Goal: Task Accomplishment & Management: Manage account settings

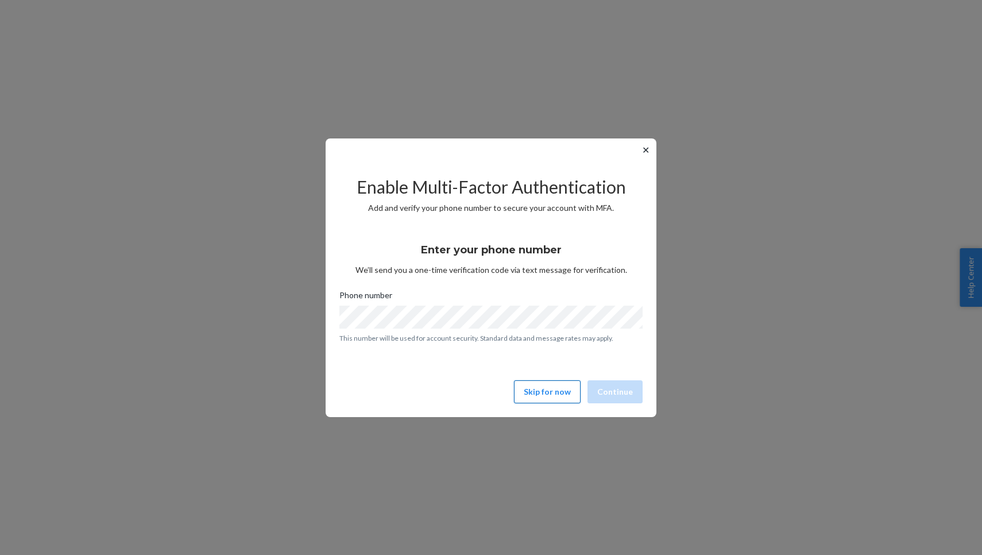
click at [538, 396] on button "Skip for now" at bounding box center [547, 391] width 67 height 23
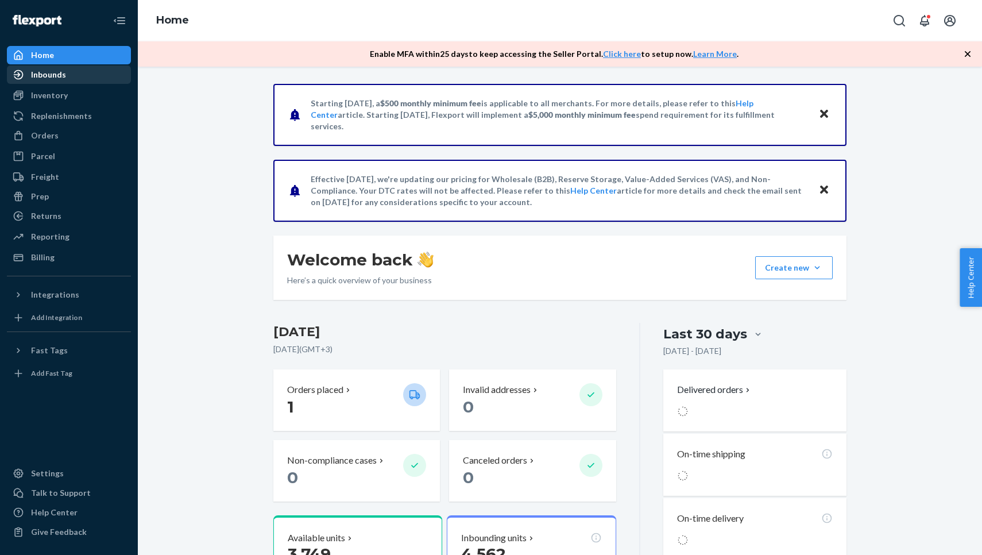
click at [87, 77] on div "Inbounds" at bounding box center [69, 75] width 122 height 16
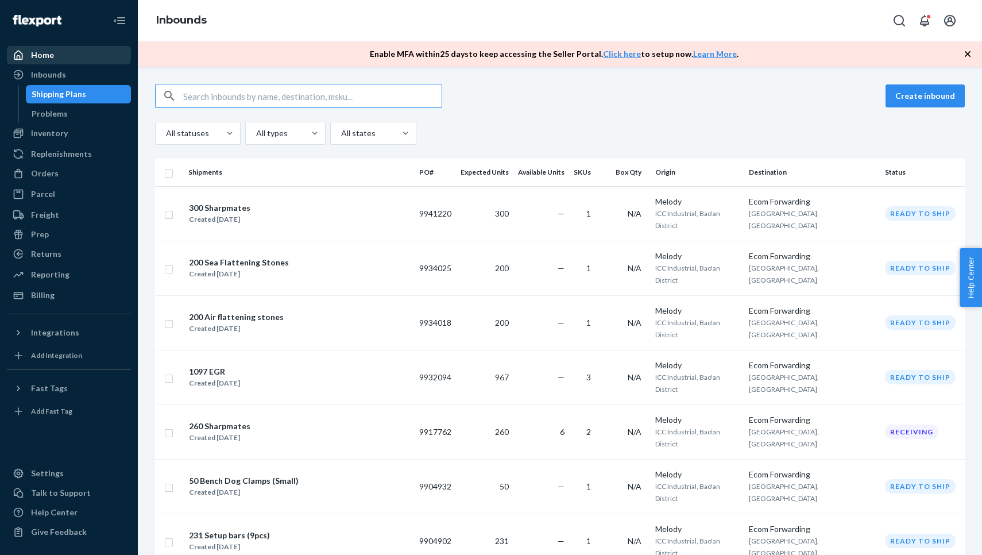
click at [64, 59] on div "Home" at bounding box center [69, 55] width 122 height 16
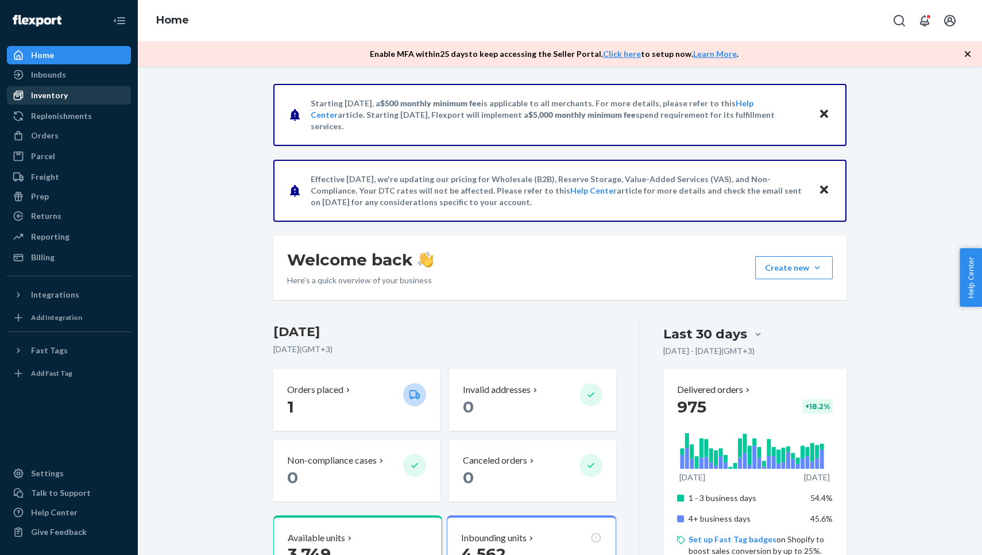
click at [82, 98] on div "Inventory" at bounding box center [69, 95] width 122 height 16
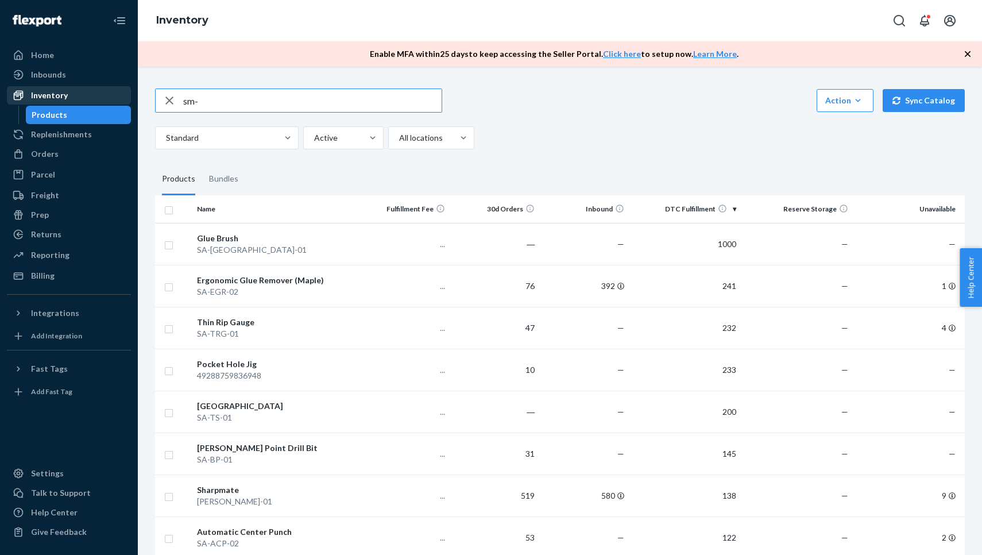
type input "sm-"
type input "m"
type input "s"
type input "cs-01"
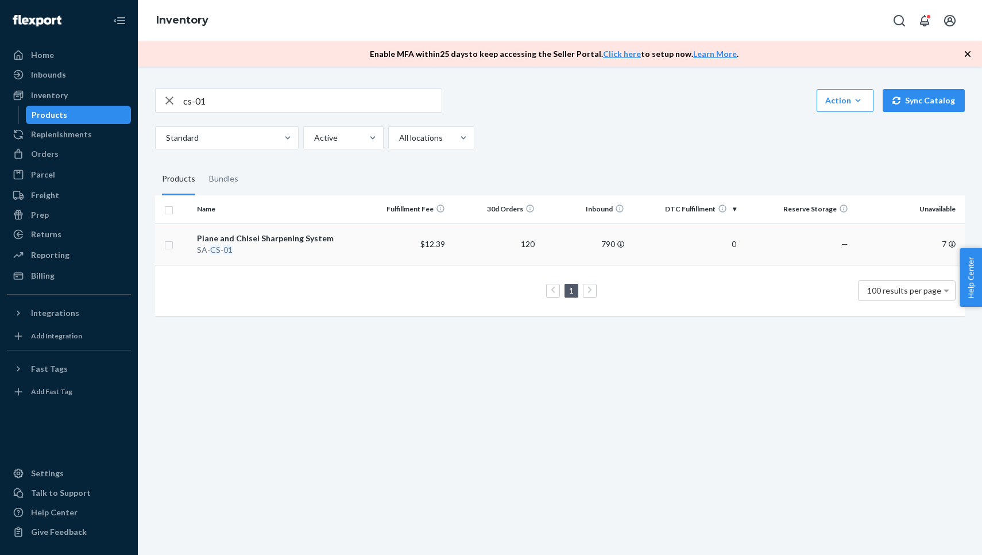
click at [324, 244] on td "Plane and Chisel Sharpening System SA- CS - 01" at bounding box center [276, 244] width 168 height 42
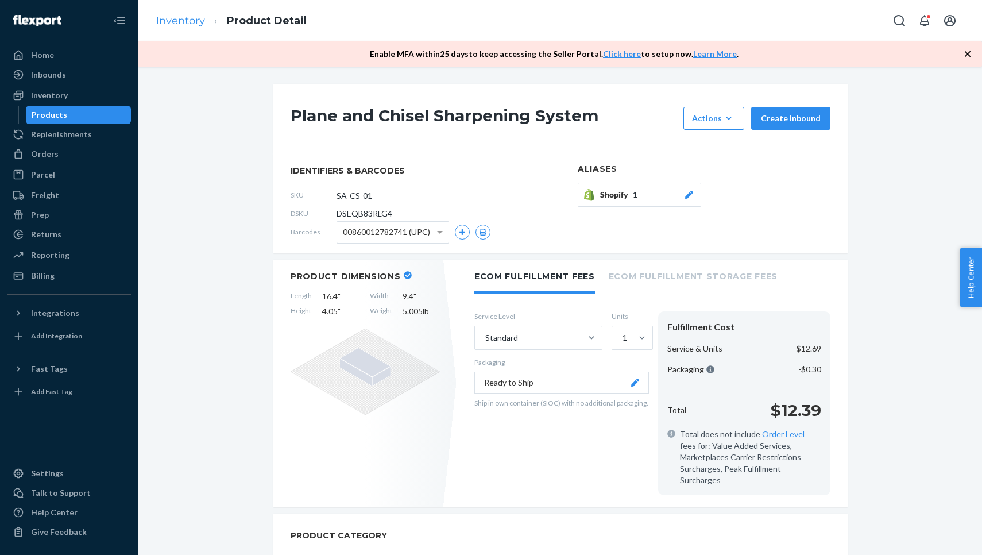
click at [183, 20] on link "Inventory" at bounding box center [180, 20] width 49 height 13
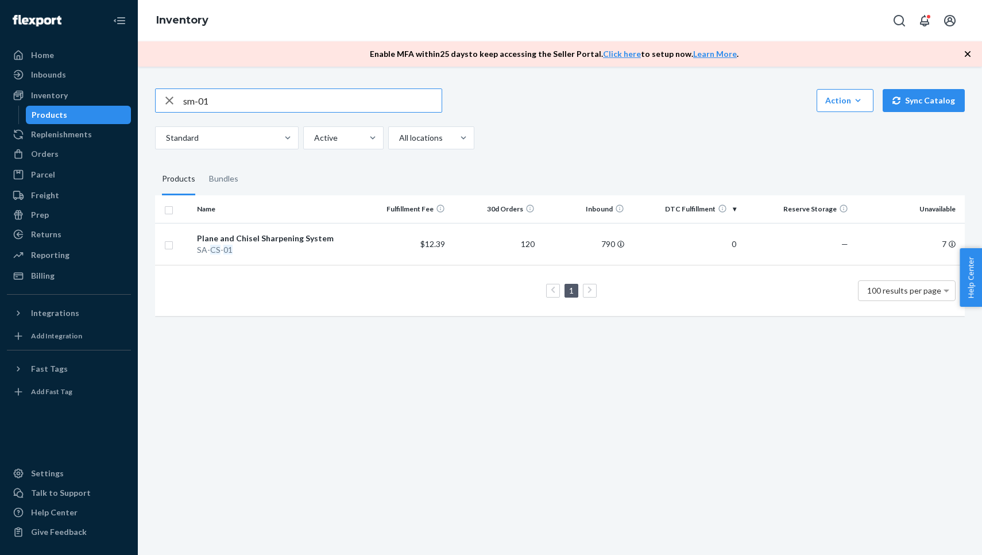
type input "sm-01"
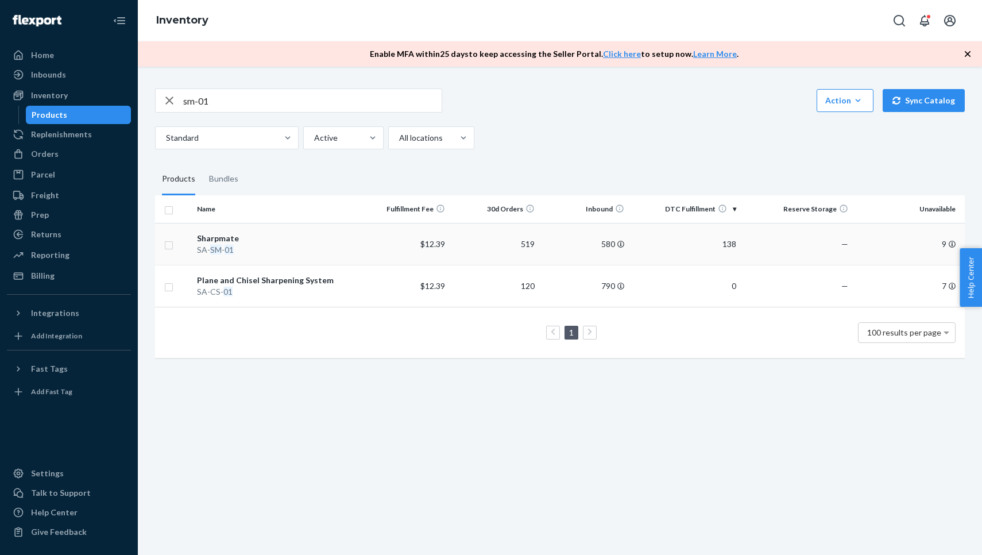
click at [246, 244] on div "[PERSON_NAME] - 01" at bounding box center [276, 249] width 158 height 11
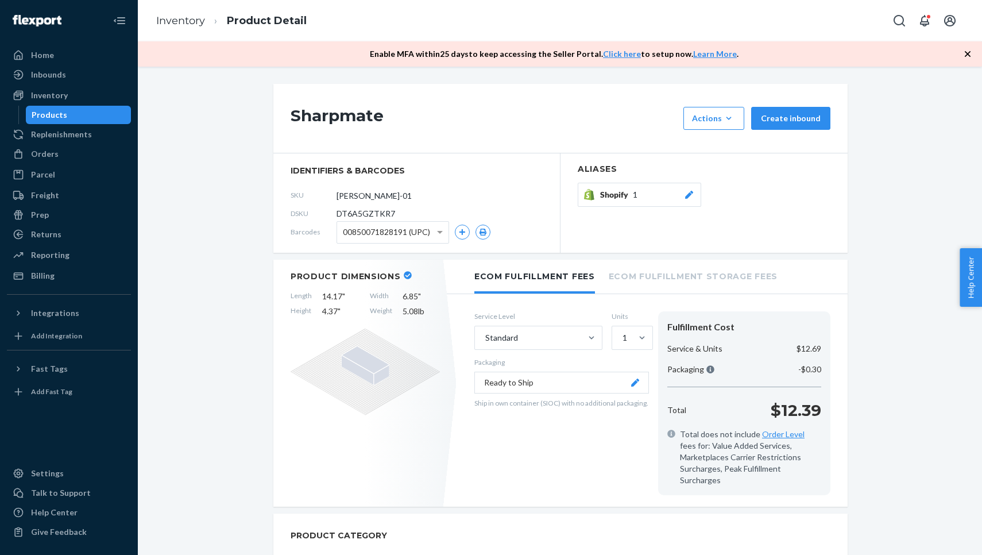
click at [625, 188] on button "Shopify 1" at bounding box center [639, 195] width 123 height 24
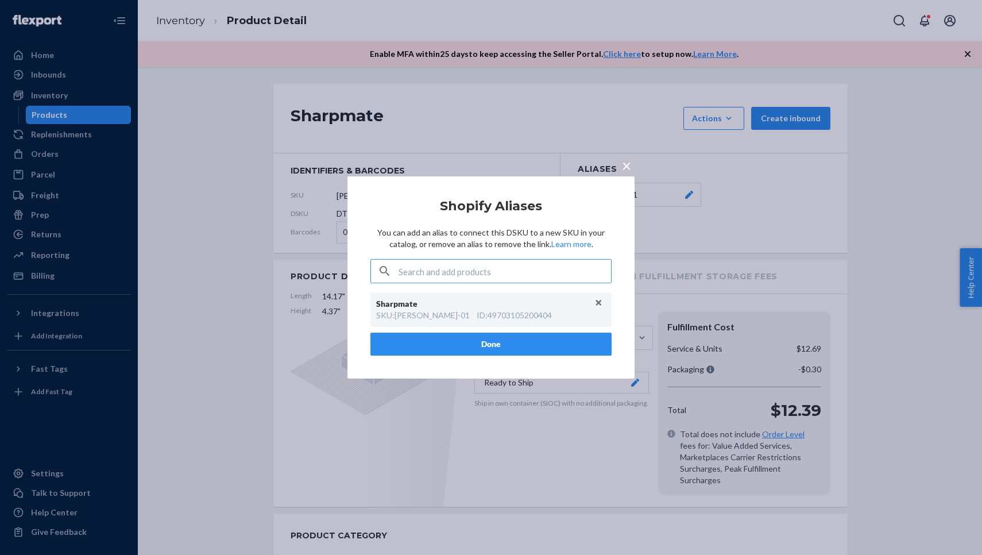
click at [358, 106] on div "× Shopify Aliases You can add an alias to connect this DSKU to a new SKU in you…" at bounding box center [491, 277] width 982 height 555
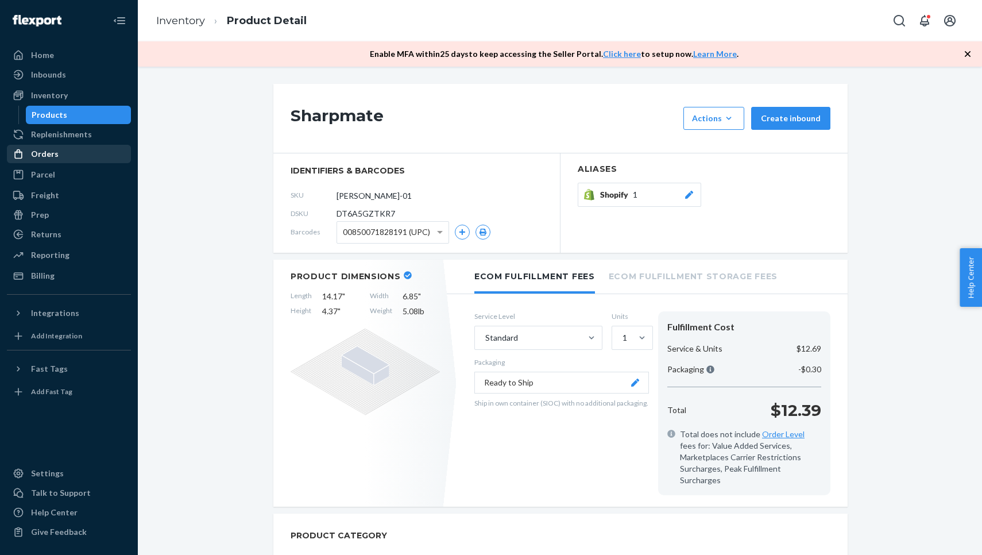
click at [59, 147] on div "Orders" at bounding box center [69, 154] width 122 height 16
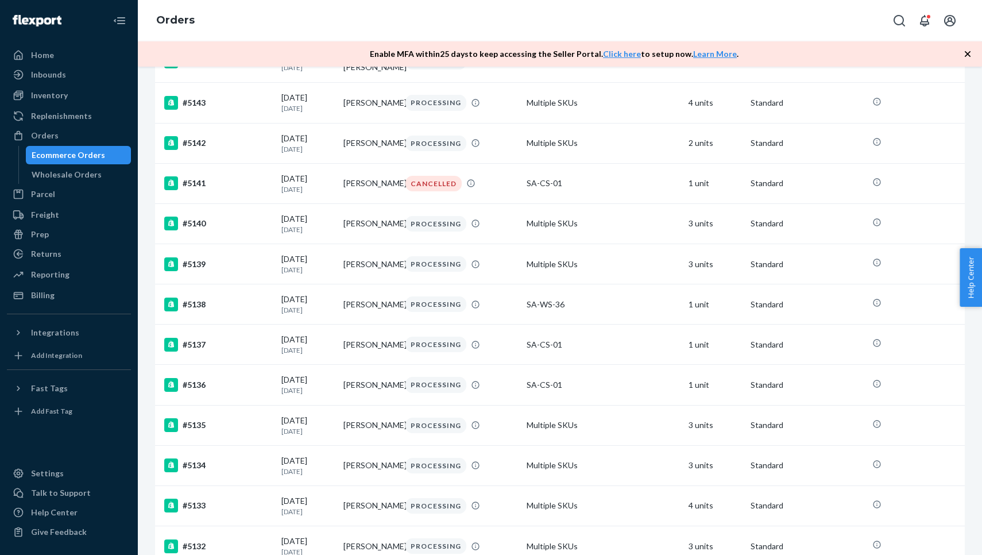
scroll to position [464, 0]
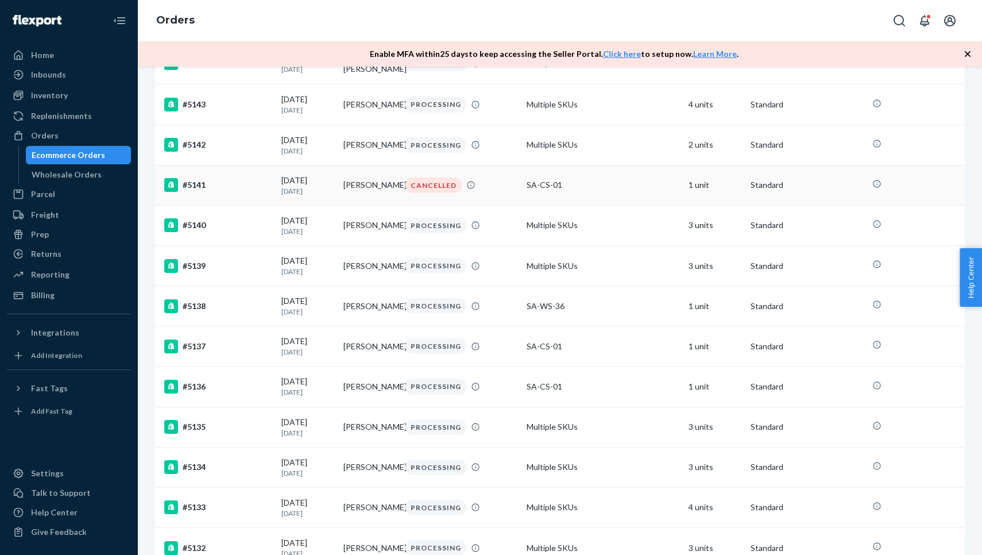
click at [260, 190] on div "#5141" at bounding box center [218, 185] width 108 height 14
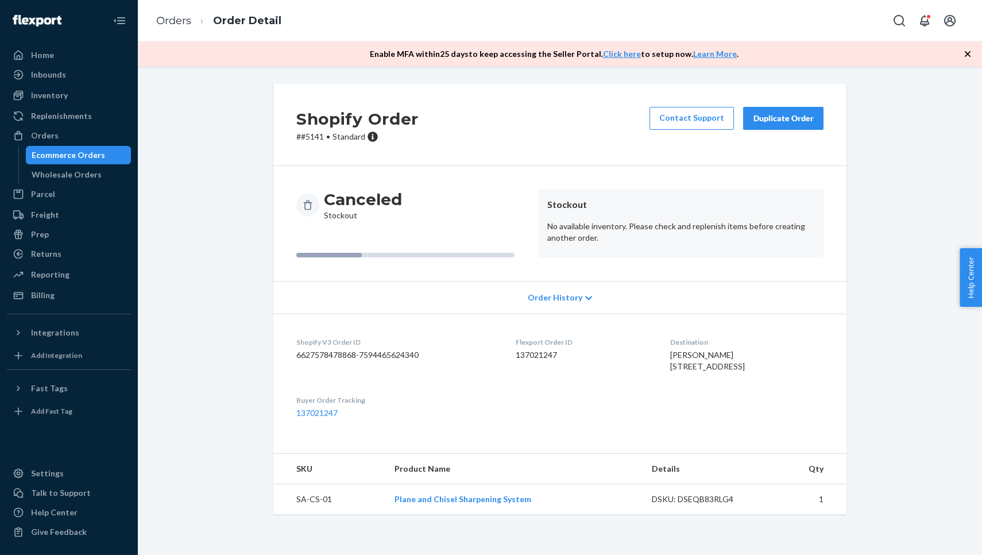
click at [318, 515] on td "SA-CS-01" at bounding box center [329, 499] width 112 height 30
click at [80, 91] on div "Inventory" at bounding box center [69, 95] width 122 height 16
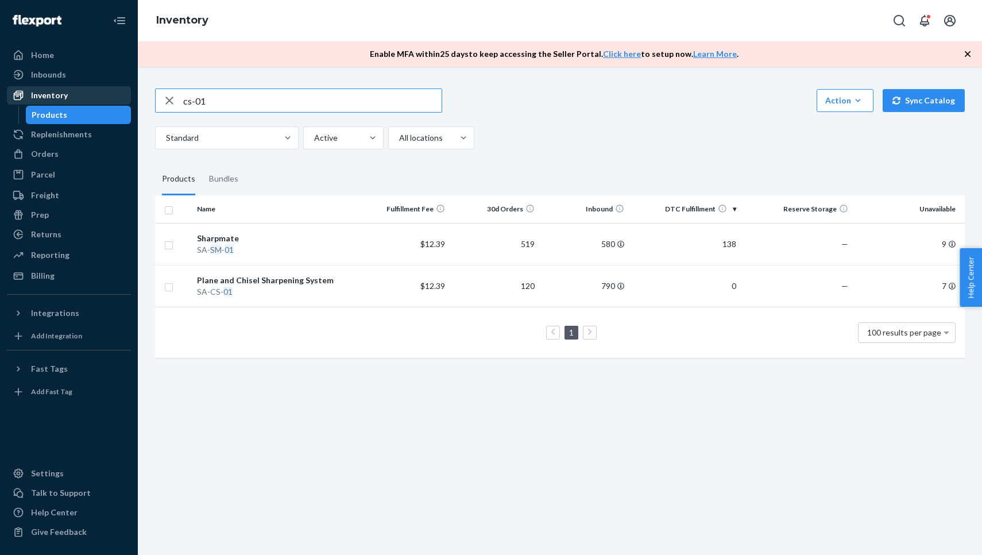
type input "cs-01"
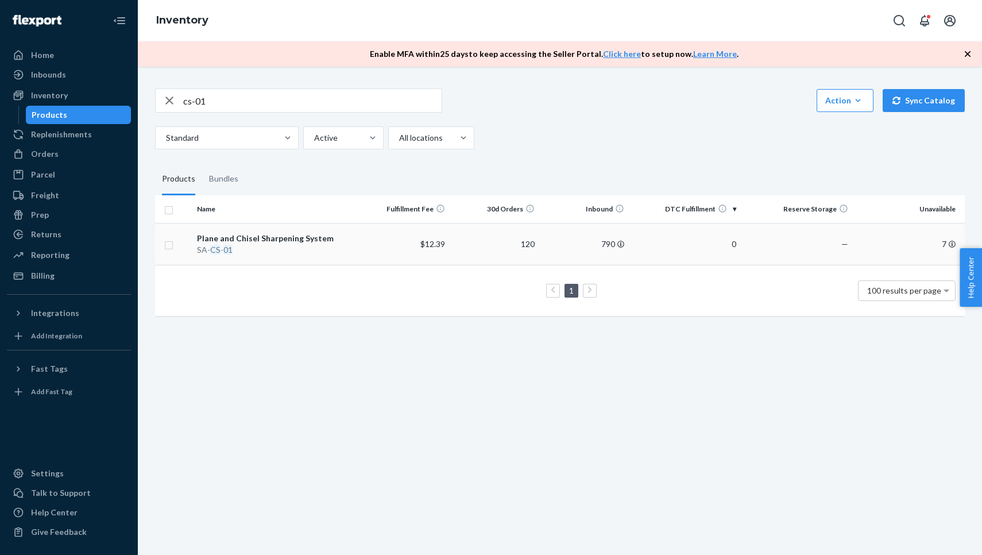
click at [264, 233] on div "Plane and Chisel Sharpening System" at bounding box center [276, 238] width 158 height 11
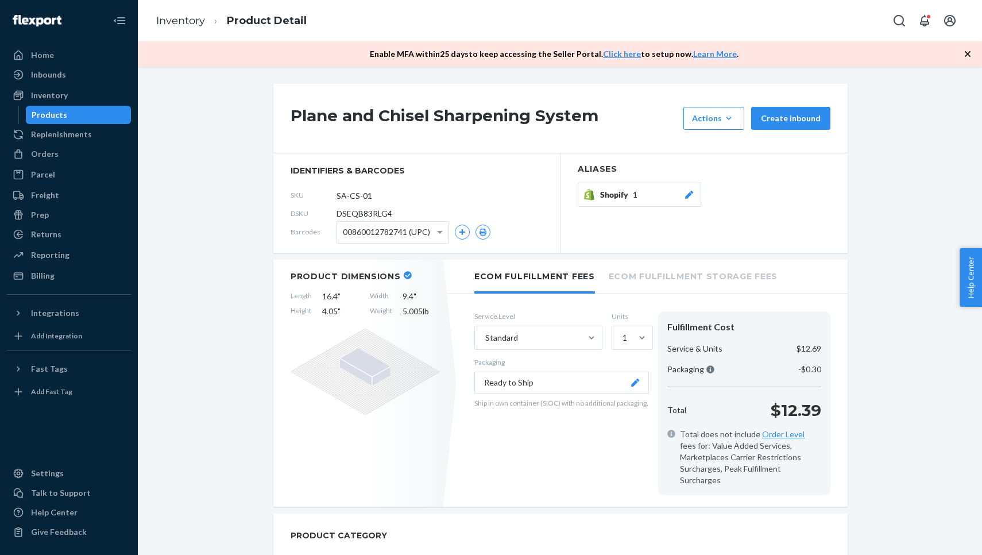
click at [643, 200] on button "Shopify 1" at bounding box center [639, 195] width 123 height 24
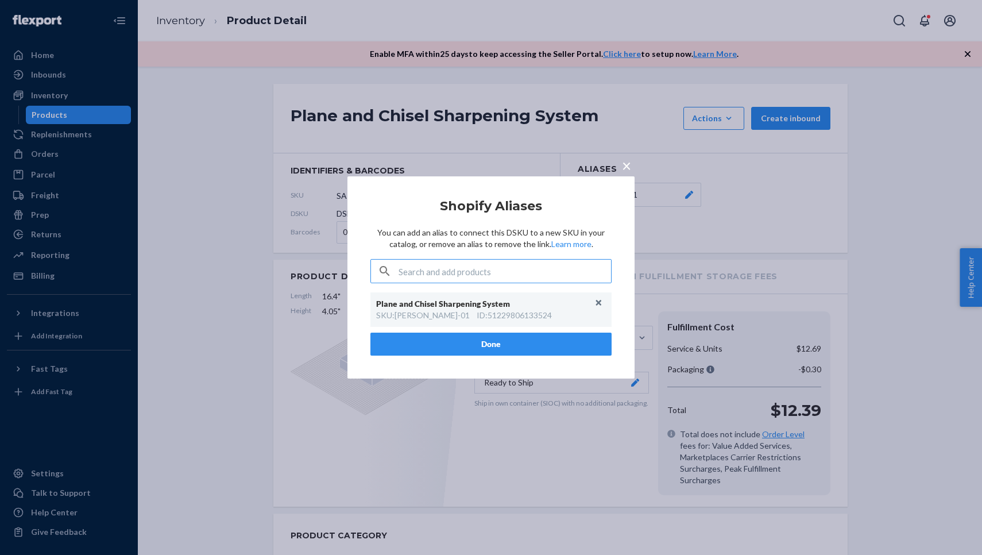
click at [496, 316] on div "ID : 51229806133524" at bounding box center [514, 315] width 75 height 11
copy div "51229806133524"
click at [597, 301] on button "Unlink" at bounding box center [598, 302] width 17 height 17
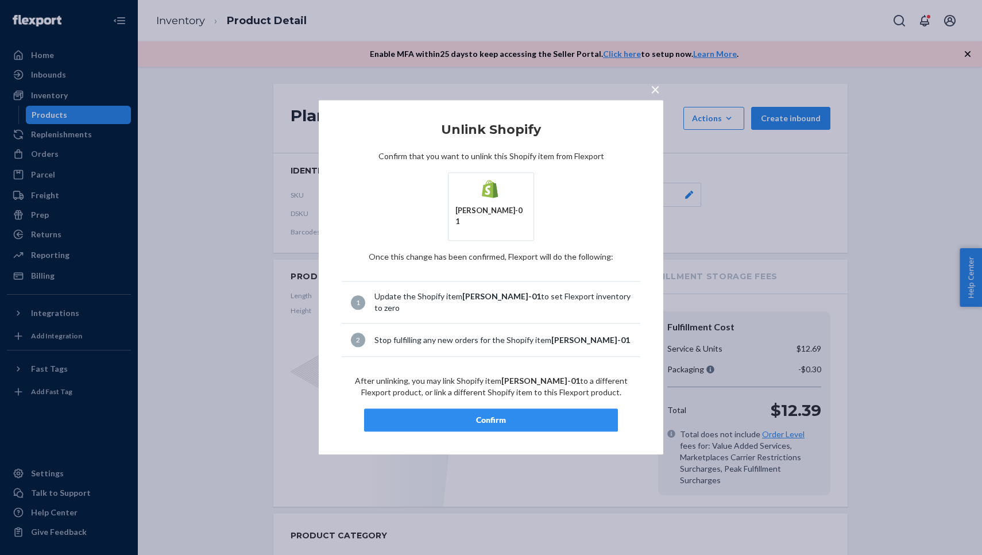
click at [505, 415] on div "Confirm" at bounding box center [491, 420] width 234 height 11
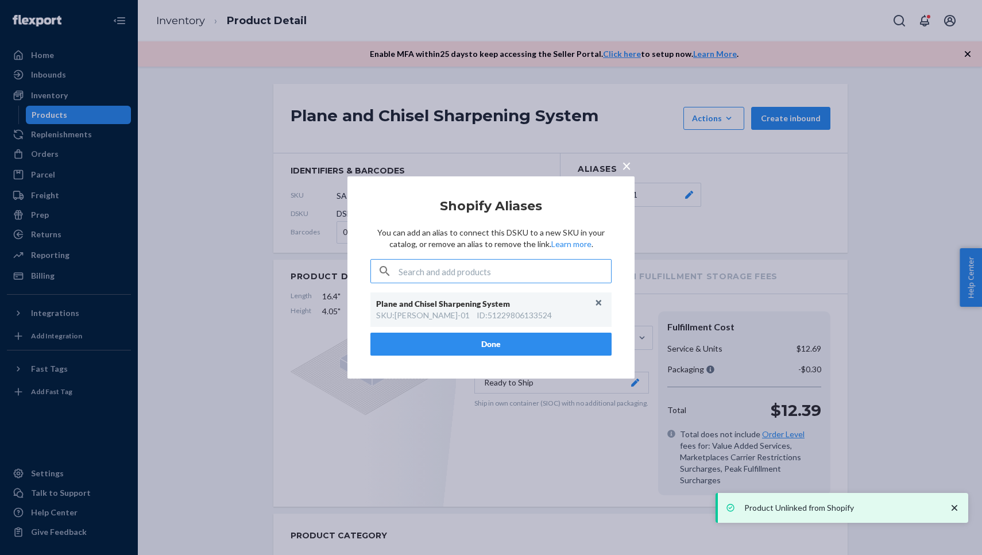
click at [438, 341] on button "Done" at bounding box center [490, 343] width 241 height 23
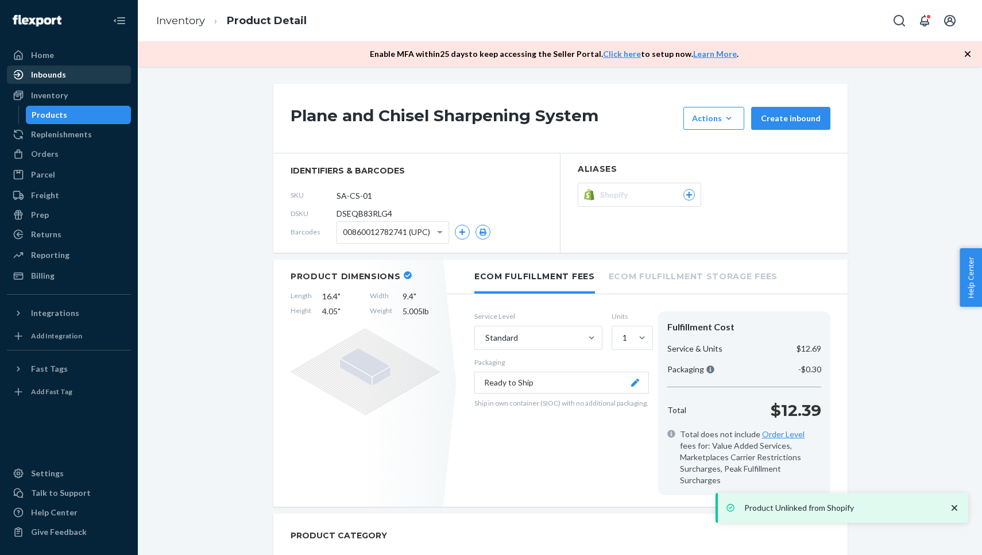
click at [79, 76] on div "Inbounds" at bounding box center [69, 75] width 122 height 16
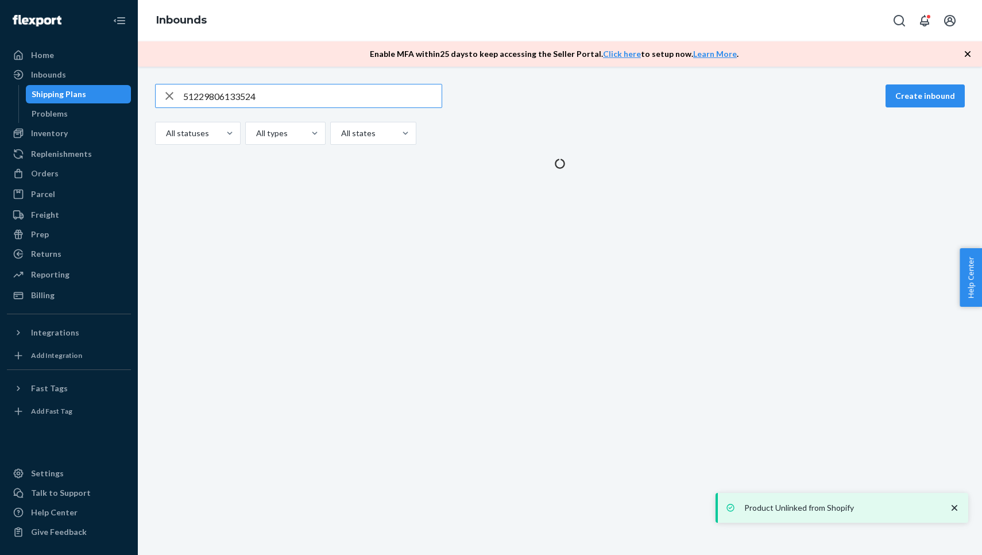
type input "51229806133524"
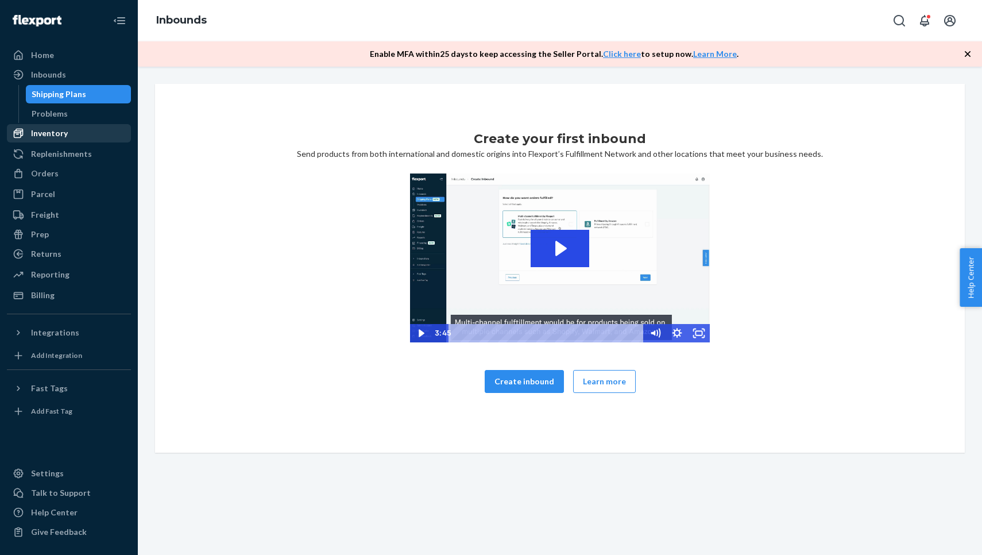
click at [58, 136] on div "Inventory" at bounding box center [49, 132] width 37 height 11
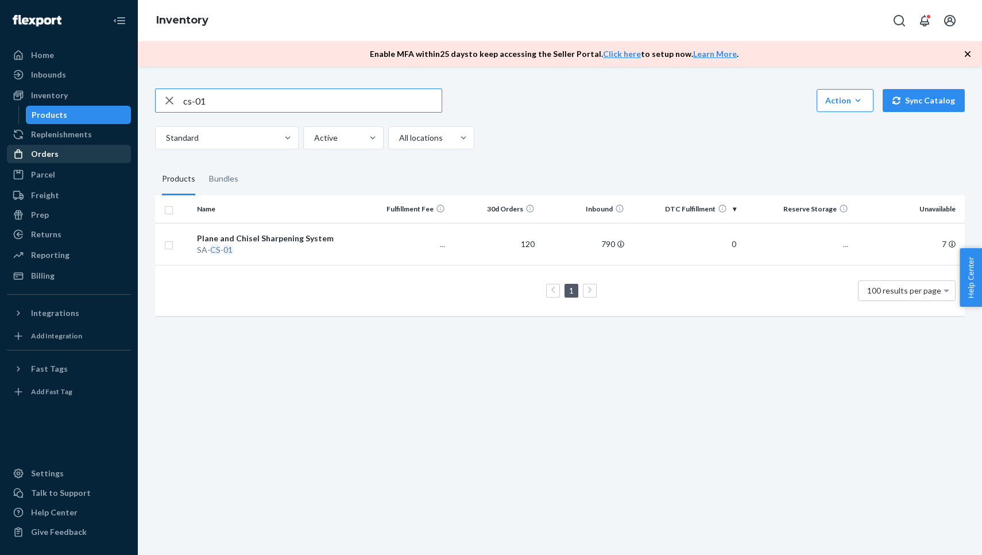
click at [60, 150] on div "Orders" at bounding box center [69, 154] width 122 height 16
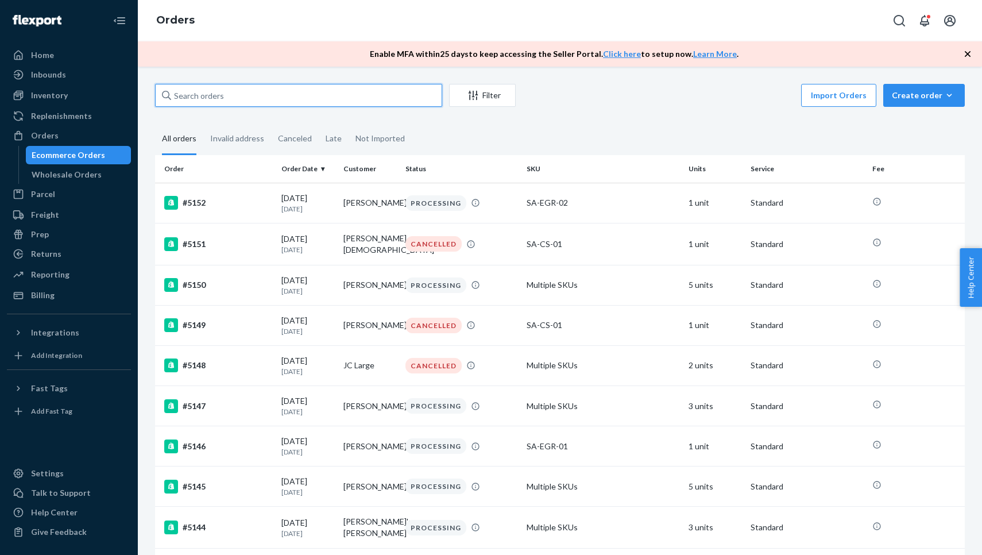
click at [215, 98] on input "text" at bounding box center [298, 95] width 287 height 23
paste input "51229806133524"
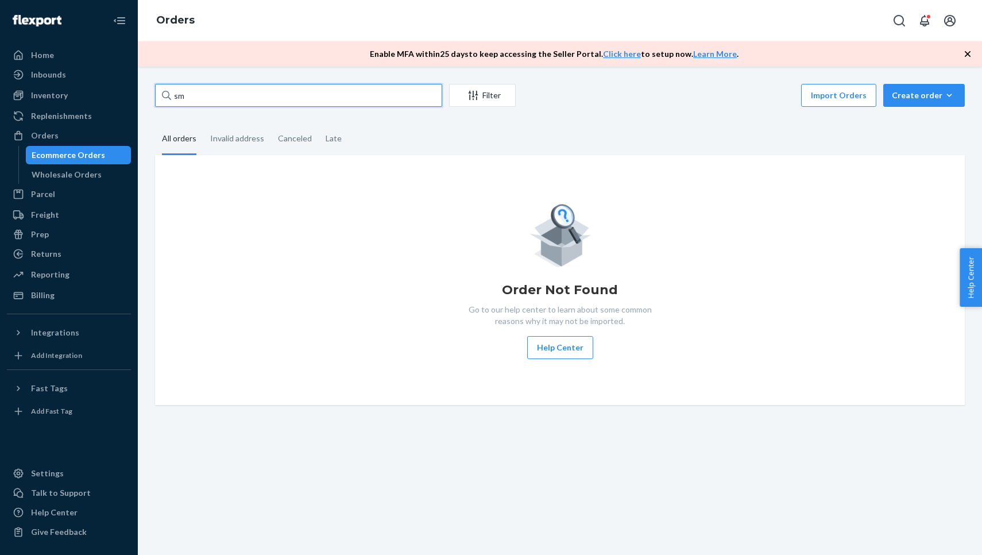
type input "sm"
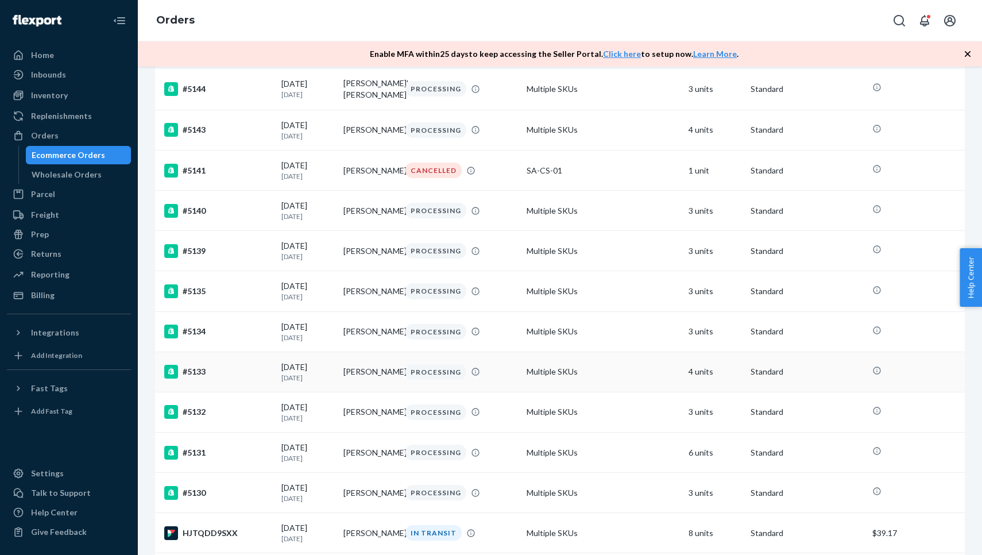
scroll to position [226, 0]
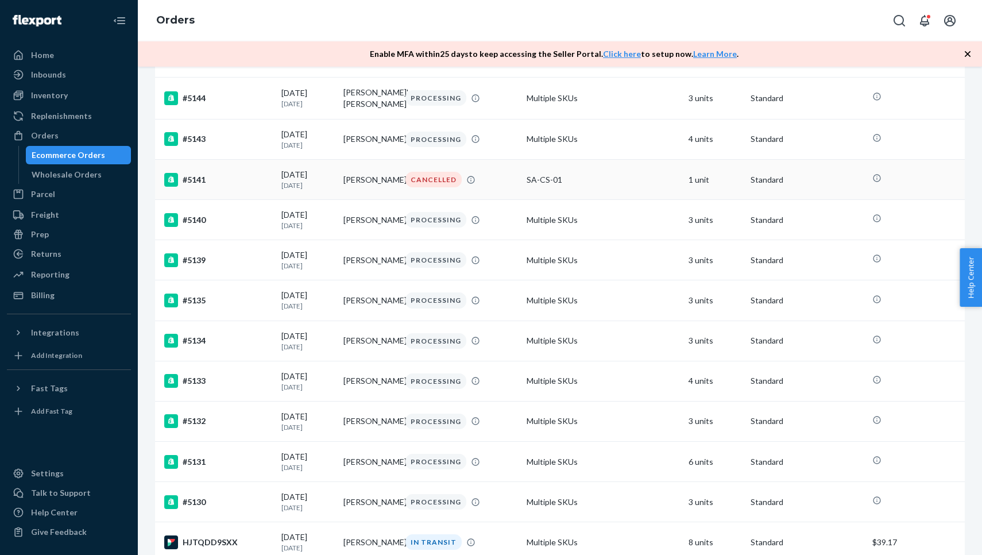
click at [249, 172] on td "#5141" at bounding box center [216, 180] width 122 height 40
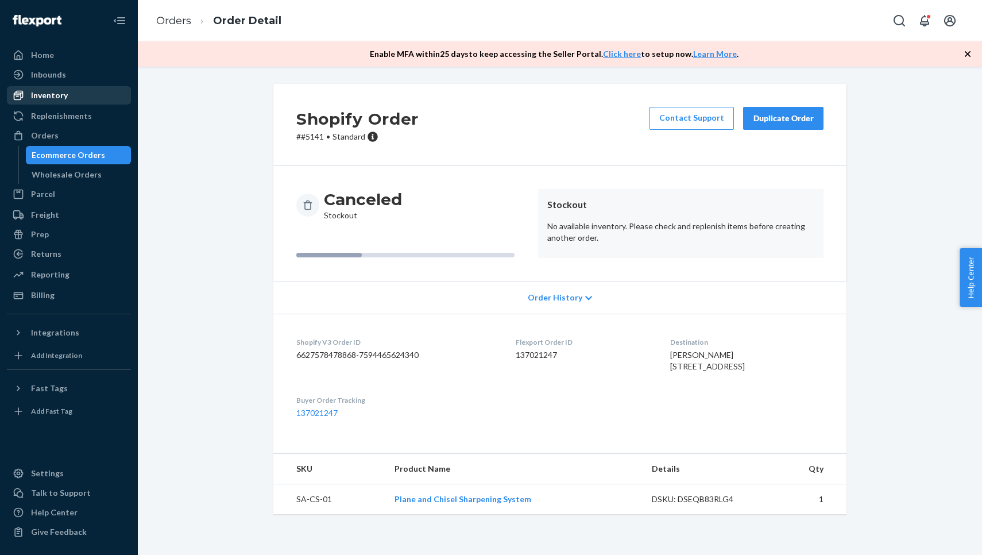
click at [59, 96] on div "Inventory" at bounding box center [49, 95] width 37 height 11
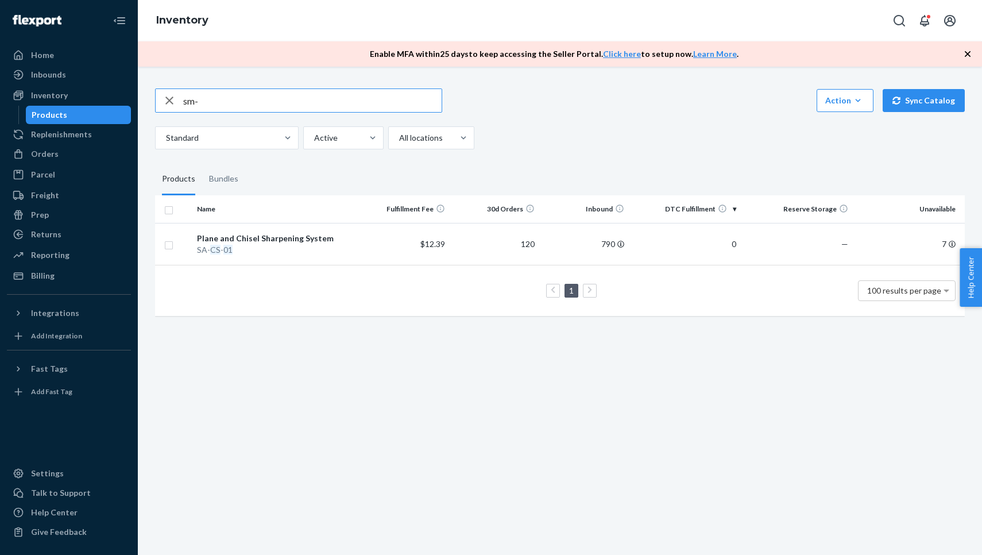
type input "sm-"
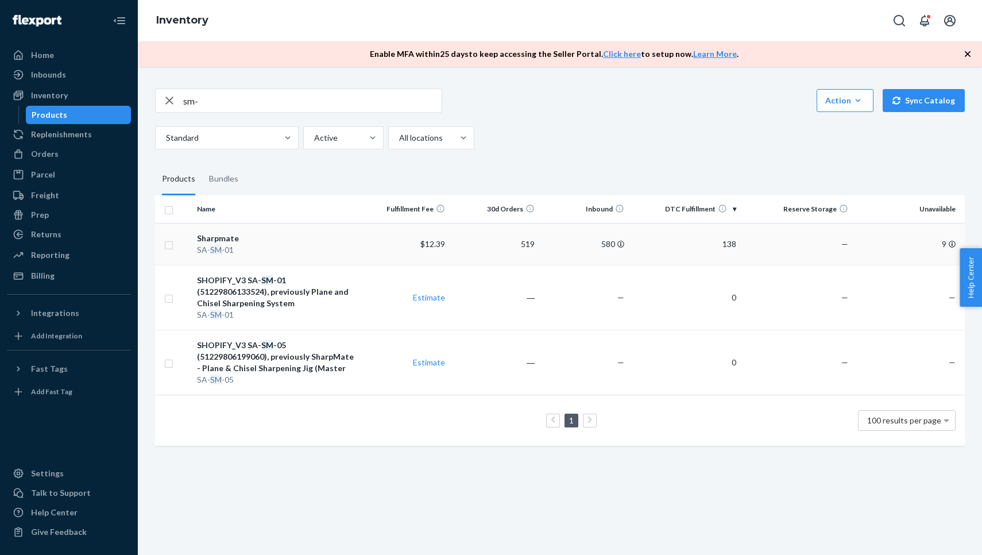
click at [227, 244] on div "[PERSON_NAME] -01" at bounding box center [276, 249] width 158 height 11
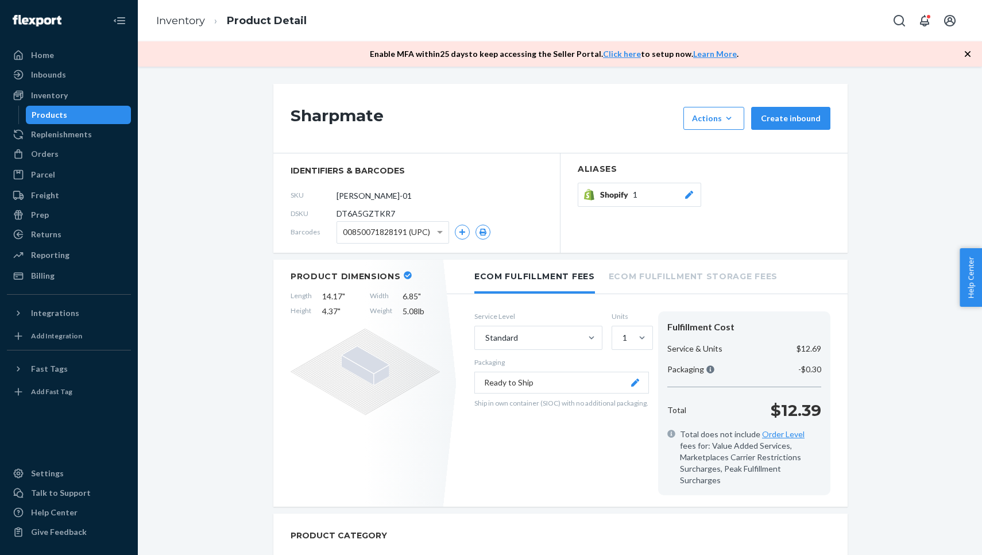
click at [624, 189] on span "Shopify" at bounding box center [616, 194] width 33 height 11
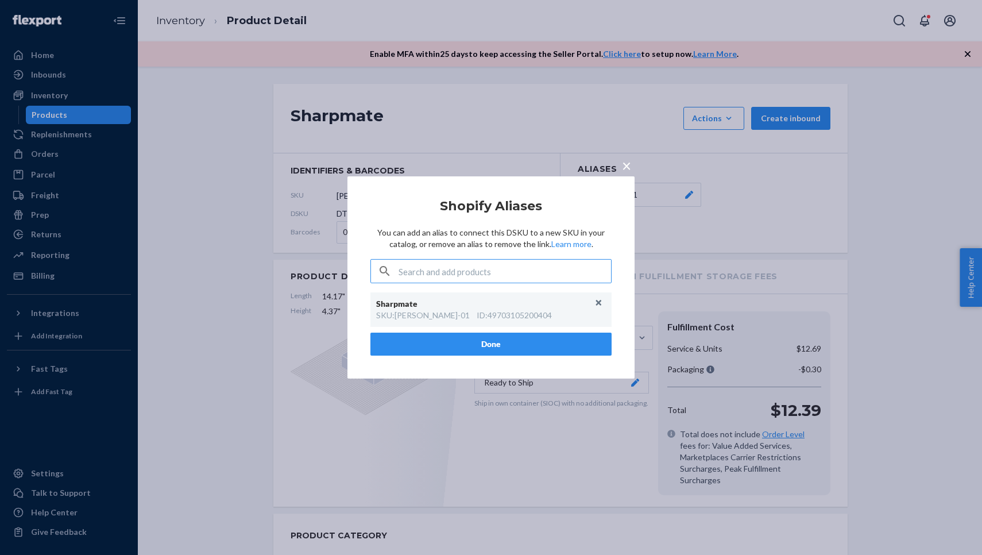
click at [477, 315] on div "ID : 49703105200404" at bounding box center [514, 315] width 75 height 11
click at [414, 305] on div "Sharpmate" at bounding box center [485, 303] width 218 height 11
click at [226, 228] on div "× Shopify Aliases You can add an alias to connect this DSKU to a new SKU in you…" at bounding box center [491, 277] width 982 height 555
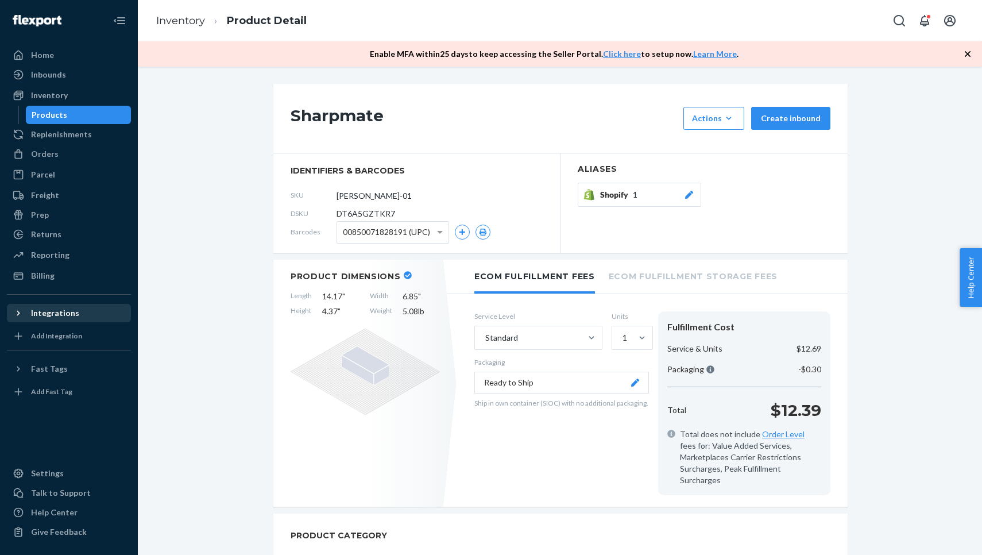
click at [77, 314] on div "Integrations" at bounding box center [69, 313] width 122 height 16
click at [68, 333] on div "Shopify" at bounding box center [69, 332] width 122 height 16
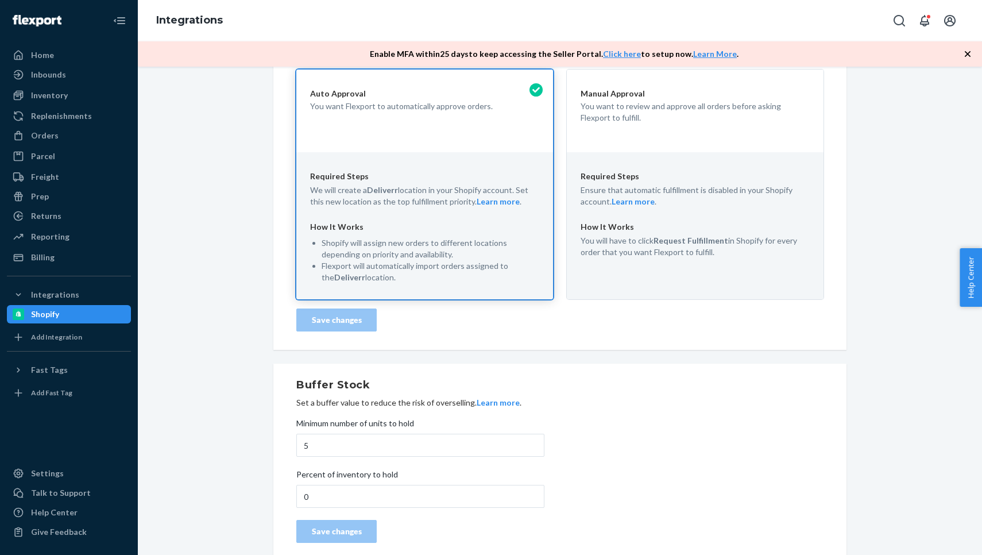
scroll to position [15, 0]
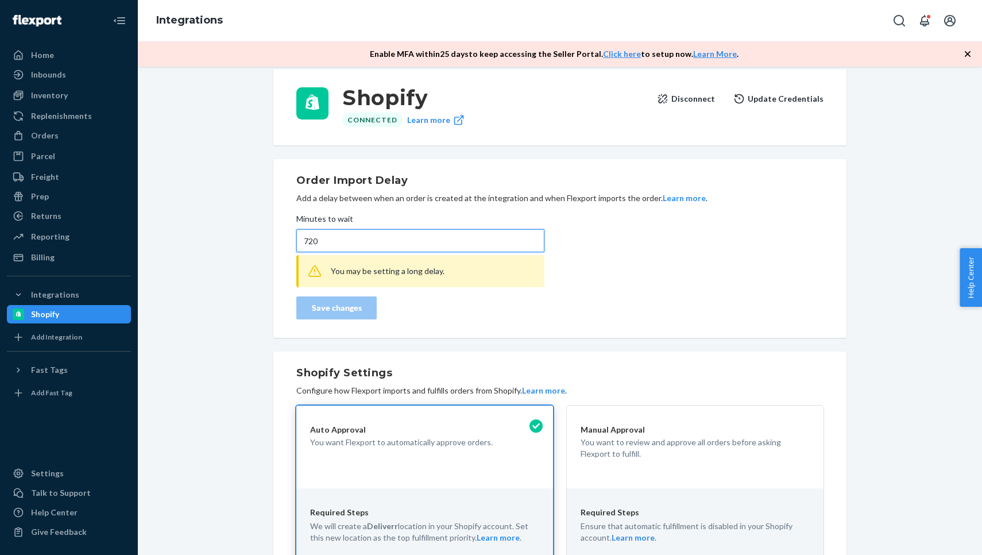
click at [357, 238] on input "720" at bounding box center [420, 240] width 248 height 23
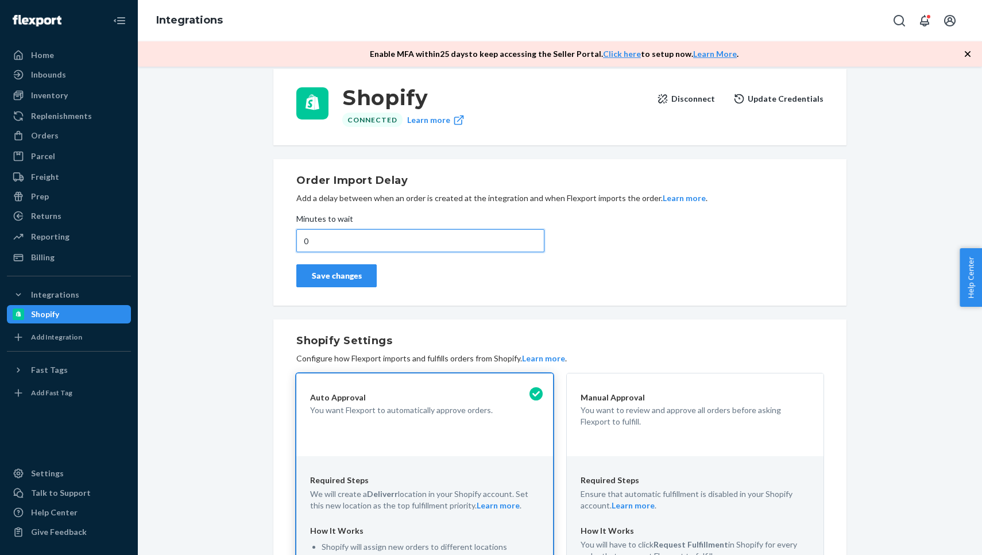
click at [350, 232] on input "0" at bounding box center [420, 240] width 248 height 23
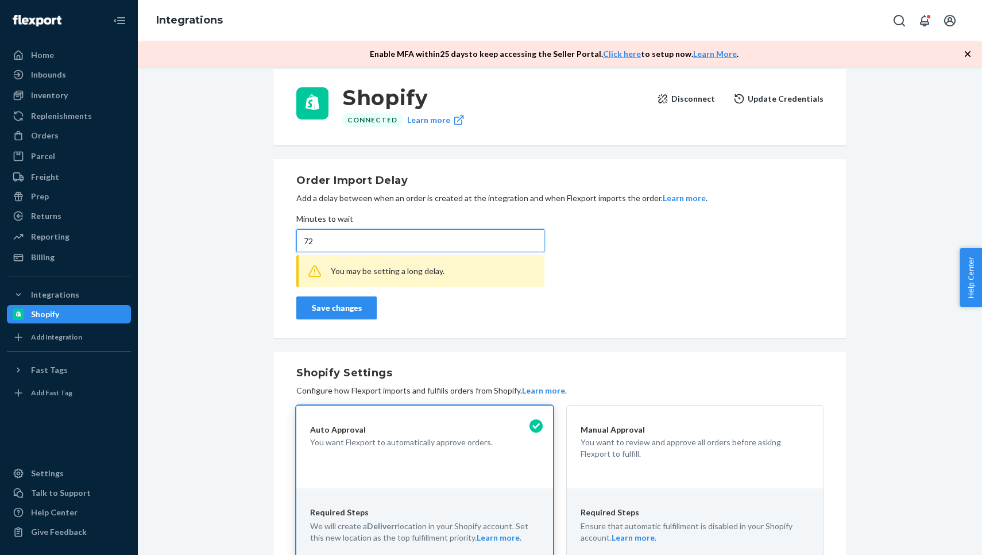
type input "7"
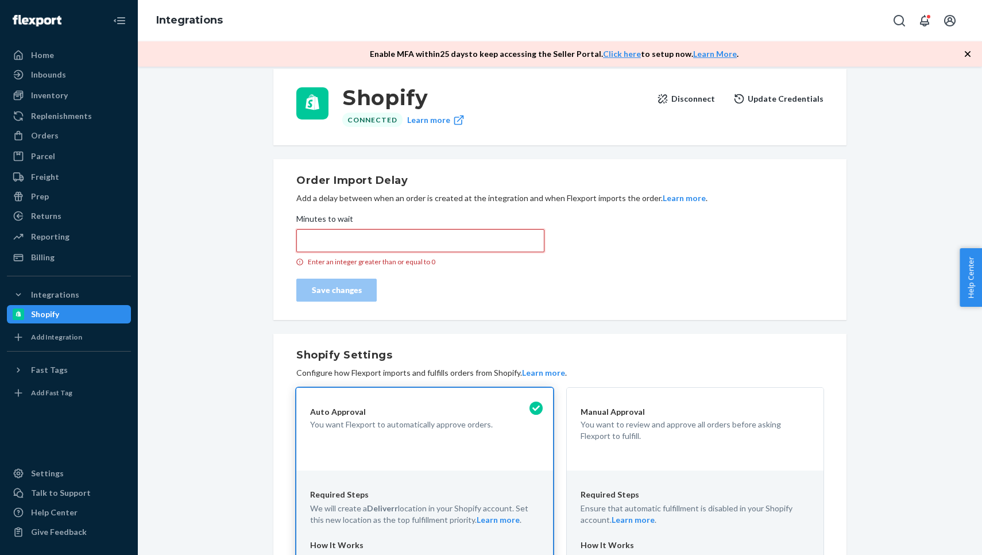
type input "0"
click at [68, 87] on div "Inventory" at bounding box center [69, 95] width 122 height 16
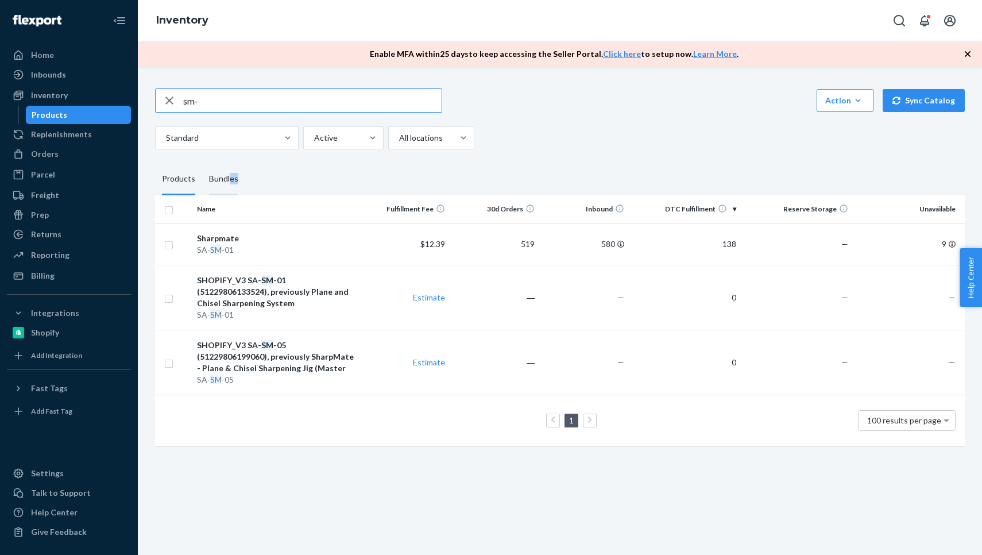
click at [228, 169] on div "Bundles" at bounding box center [223, 179] width 29 height 32
click at [202, 163] on input "Bundles" at bounding box center [202, 163] width 0 height 0
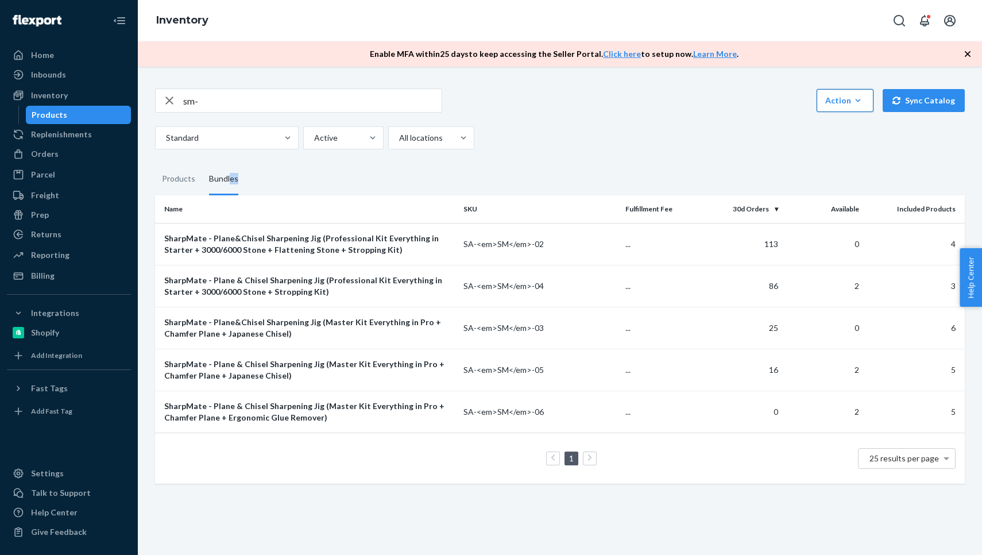
click at [832, 95] on div "Action" at bounding box center [845, 100] width 40 height 11
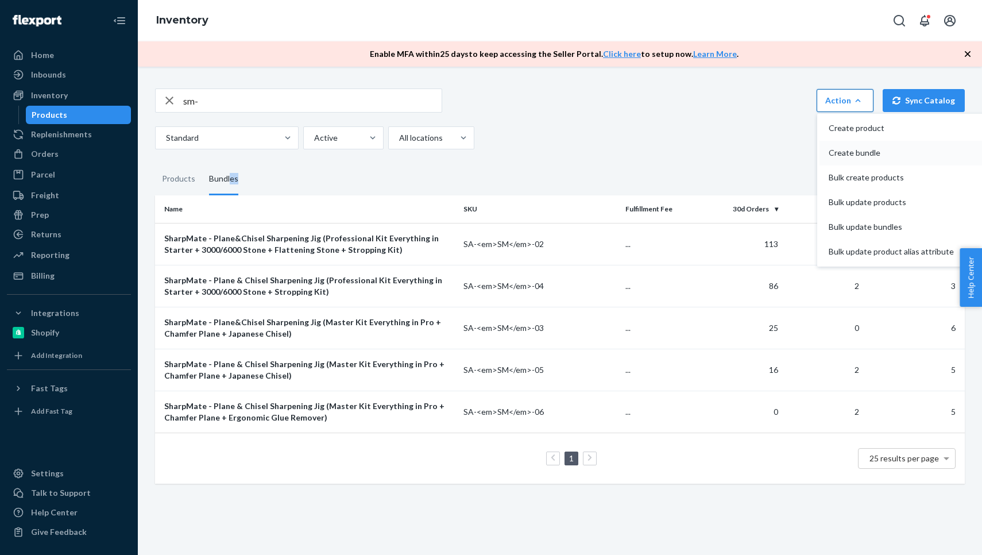
click at [850, 149] on span "Create bundle" at bounding box center [891, 153] width 125 height 8
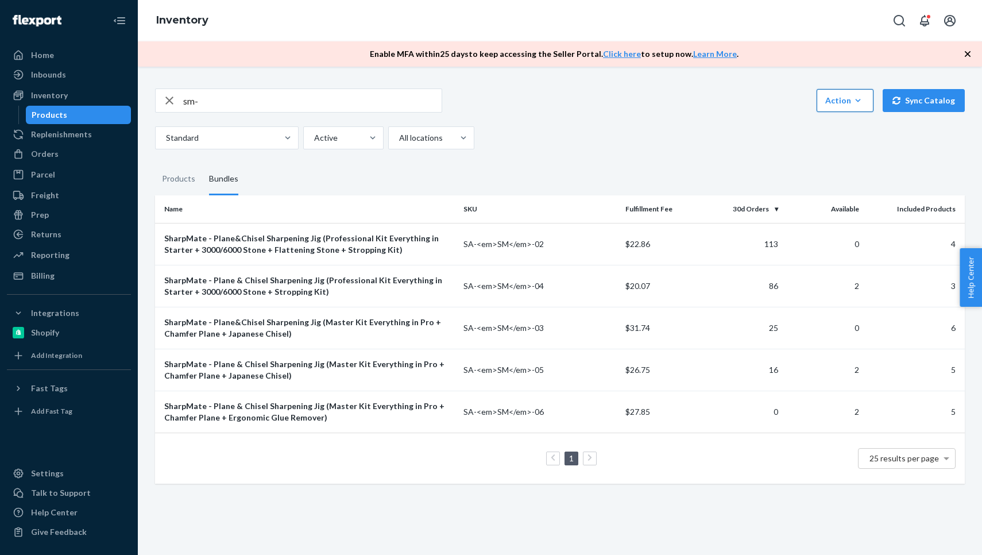
click at [842, 95] on div "Action" at bounding box center [845, 100] width 40 height 11
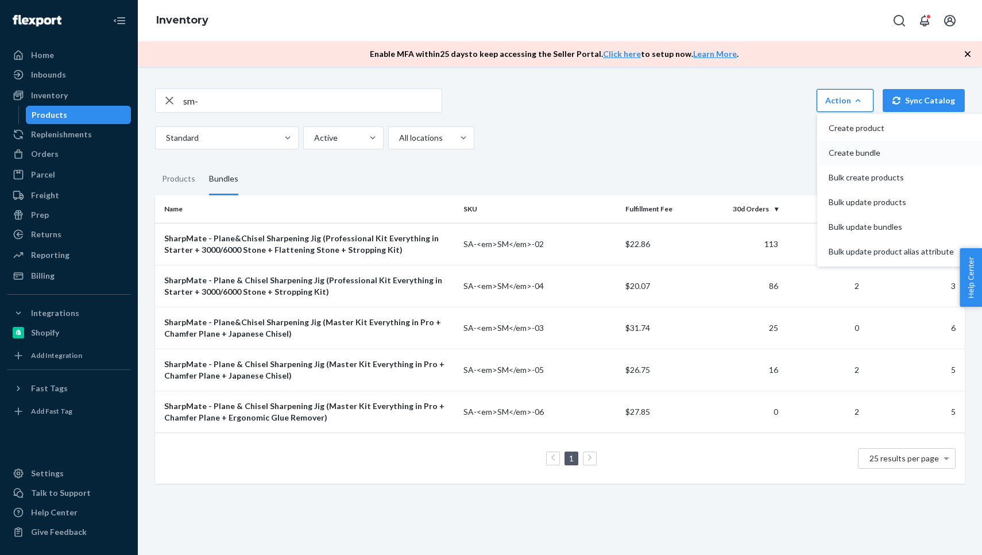
click at [845, 149] on span "Create bundle" at bounding box center [891, 153] width 125 height 8
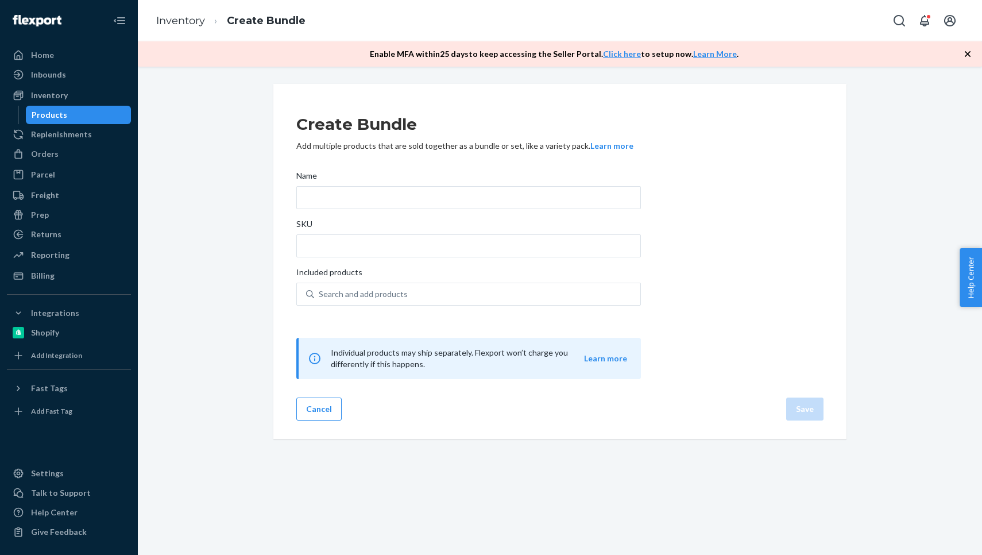
click at [380, 184] on div "Name" at bounding box center [468, 178] width 345 height 16
click at [380, 186] on input "Name" at bounding box center [468, 197] width 345 height 23
click at [373, 188] on input "Name" at bounding box center [468, 197] width 345 height 23
paste input "Master Kit – Everything in Pro + Chamfer Plane + Ergonomic Glue Remover"
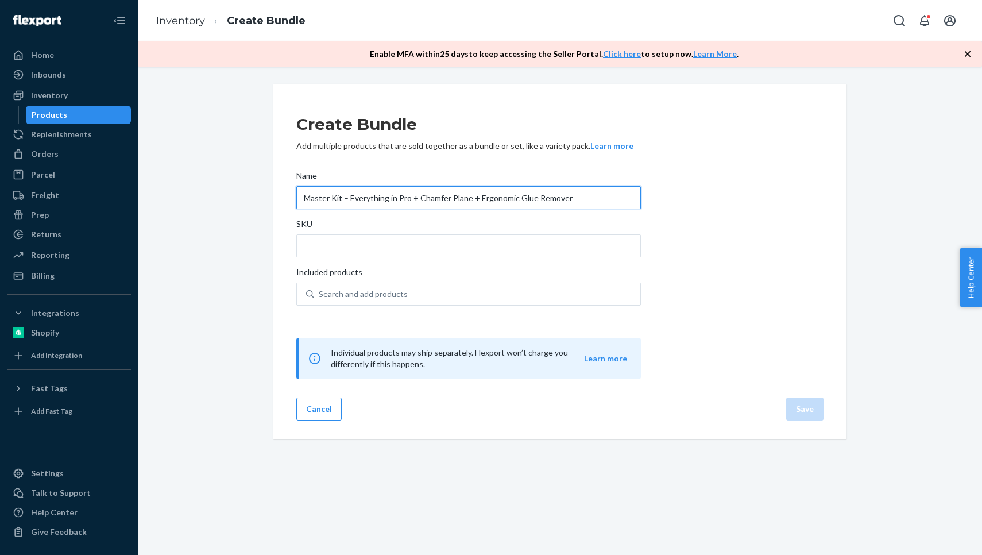
click at [350, 198] on input "Master Kit – Everything in Pro + Chamfer Plane + Ergonomic Glue Remover" at bounding box center [468, 197] width 345 height 23
click at [374, 200] on input "Master Kit – Sharpmate + Stropping Kit" at bounding box center [468, 197] width 345 height 23
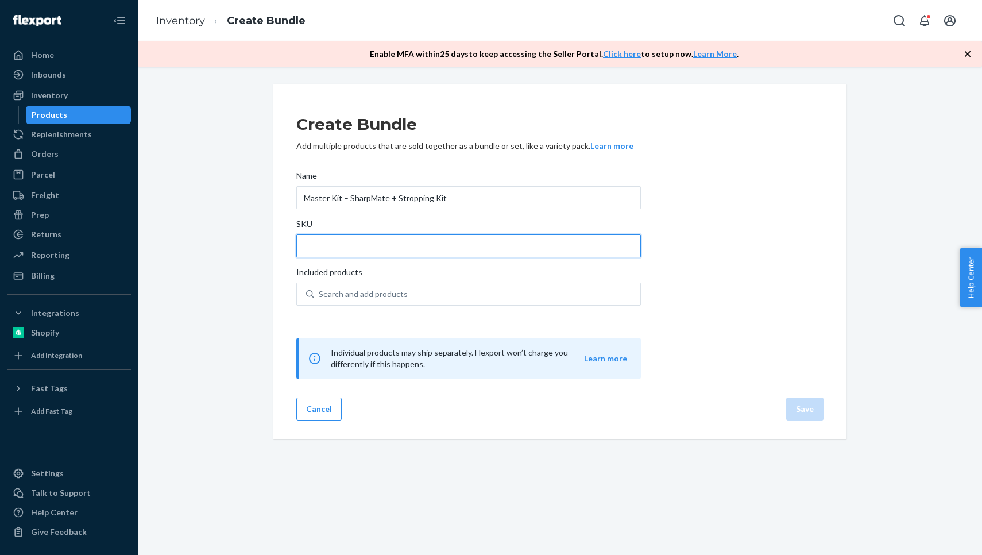
click at [368, 248] on input "SKU" at bounding box center [468, 245] width 345 height 23
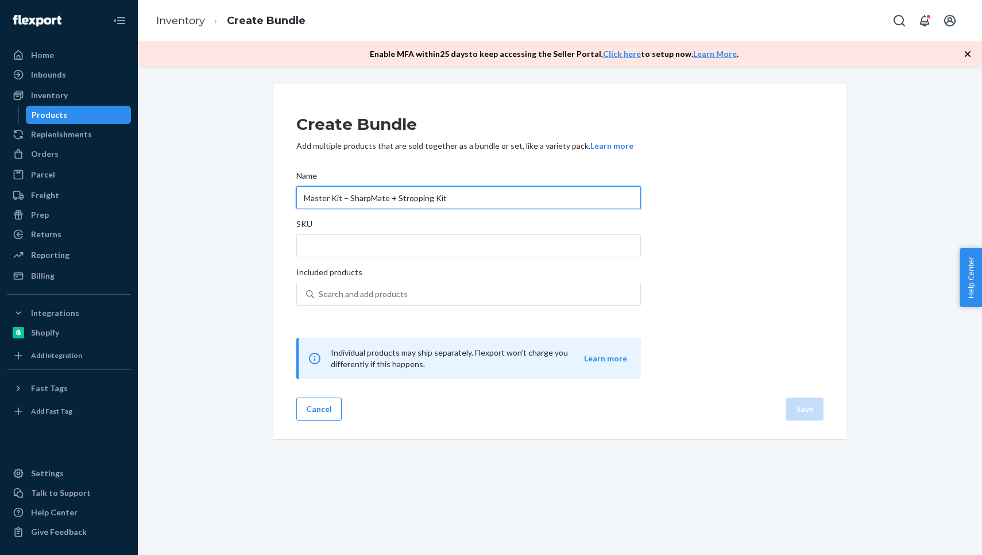
click at [397, 202] on input "Master Kit – SharpMate + Stropping Kit" at bounding box center [468, 197] width 345 height 23
click at [405, 200] on input "Master Kit – SharpMate + 4000/1000 Stone + Stropping Kit" at bounding box center [468, 197] width 345 height 23
type input "Master Kit – SharpMate + 400/1000 Stone + Stropping Kit"
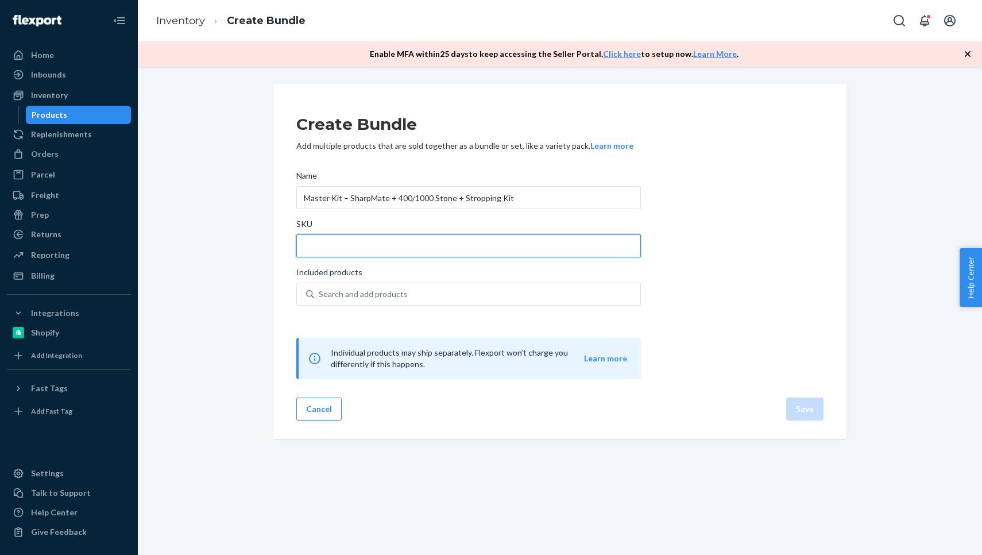
click at [377, 248] on input "SKU" at bounding box center [468, 245] width 345 height 23
type input "[PERSON_NAME]-07"
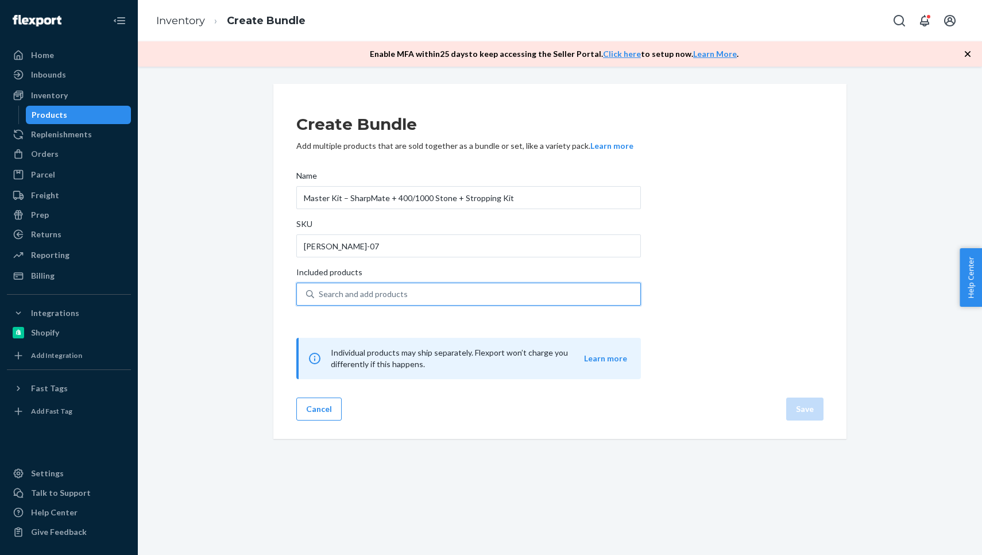
click at [356, 295] on div "Search and add products" at bounding box center [363, 293] width 89 height 11
click at [320, 295] on input "0 results available. Use Up and Down to choose options, press Enter to select t…" at bounding box center [319, 293] width 1 height 11
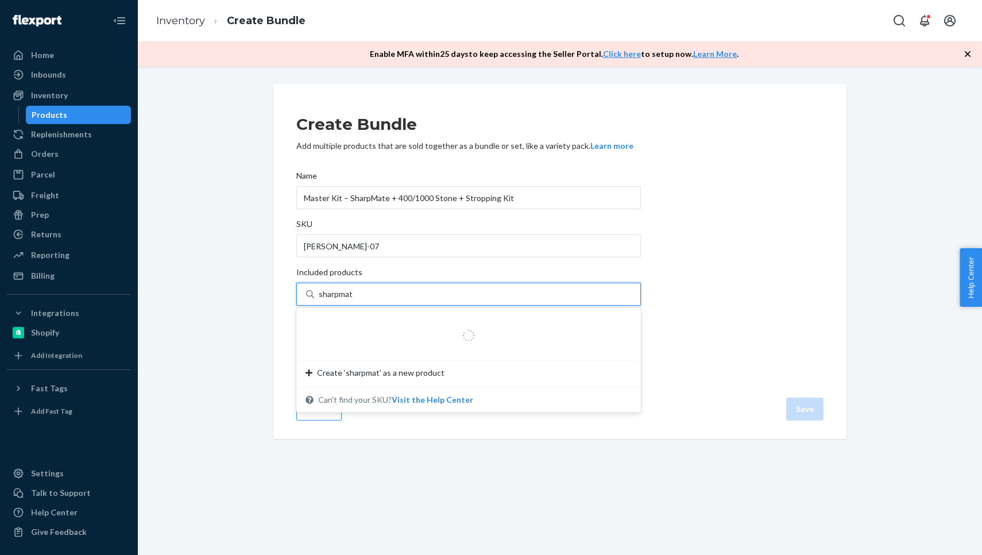
type input "sharpmate"
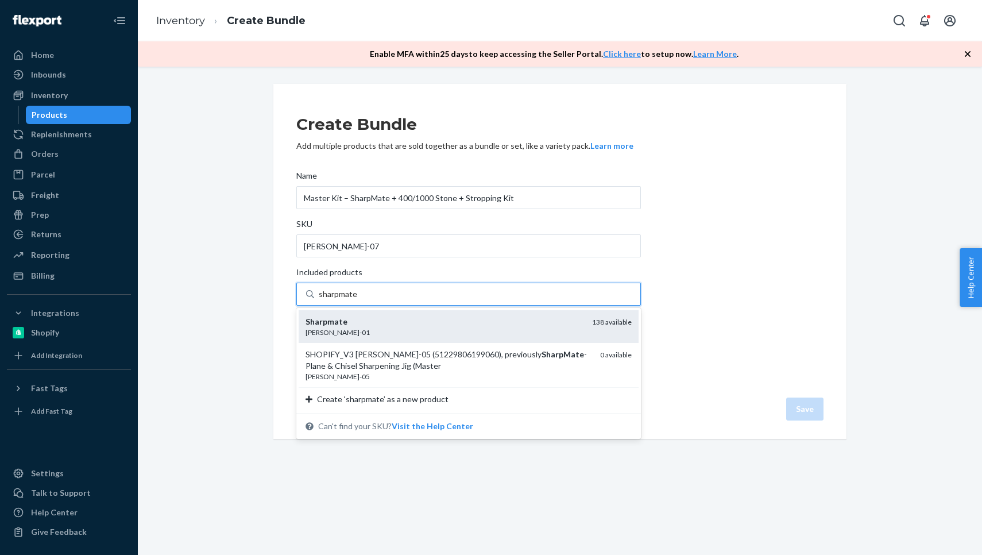
click at [355, 330] on div "[PERSON_NAME]-01" at bounding box center [444, 332] width 277 height 10
click at [355, 300] on input "sharpmate" at bounding box center [338, 293] width 38 height 11
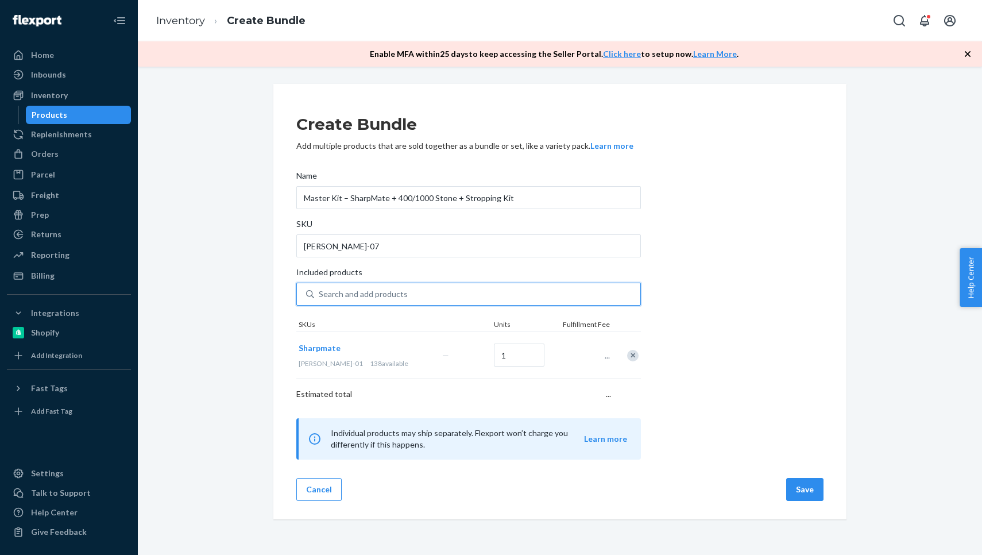
click at [358, 295] on div "Search and add products" at bounding box center [363, 293] width 89 height 11
click at [320, 295] on input "0 results available. Use Up and Down to choose options, press Enter to select t…" at bounding box center [319, 293] width 1 height 11
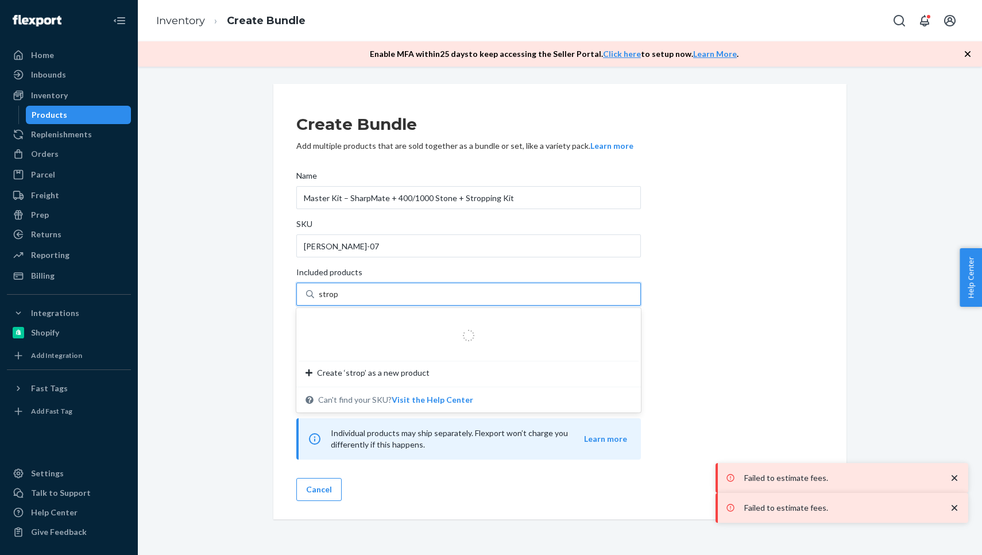
type input "[PERSON_NAME]"
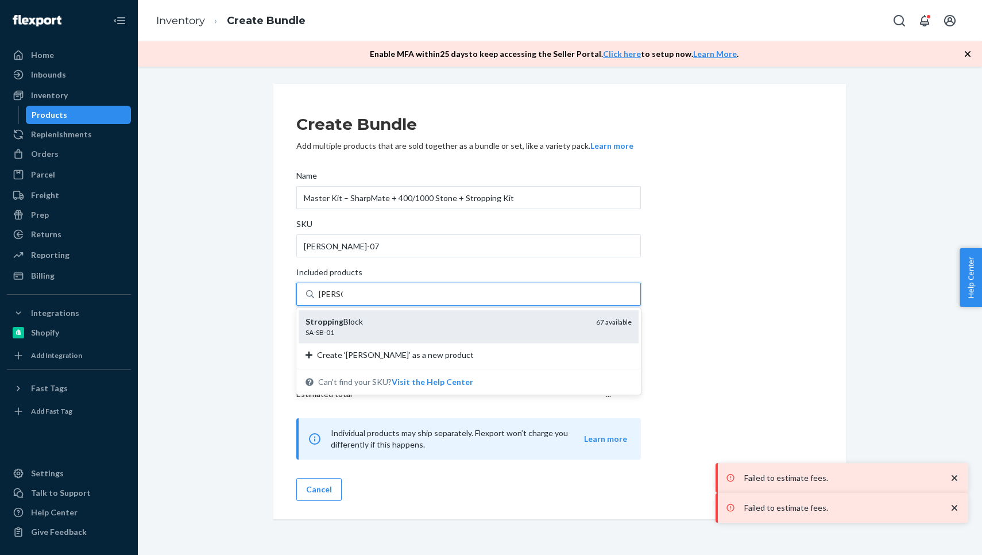
click at [366, 334] on div "SA-SB-01" at bounding box center [446, 332] width 281 height 10
click at [343, 300] on input "[PERSON_NAME]" at bounding box center [331, 293] width 24 height 11
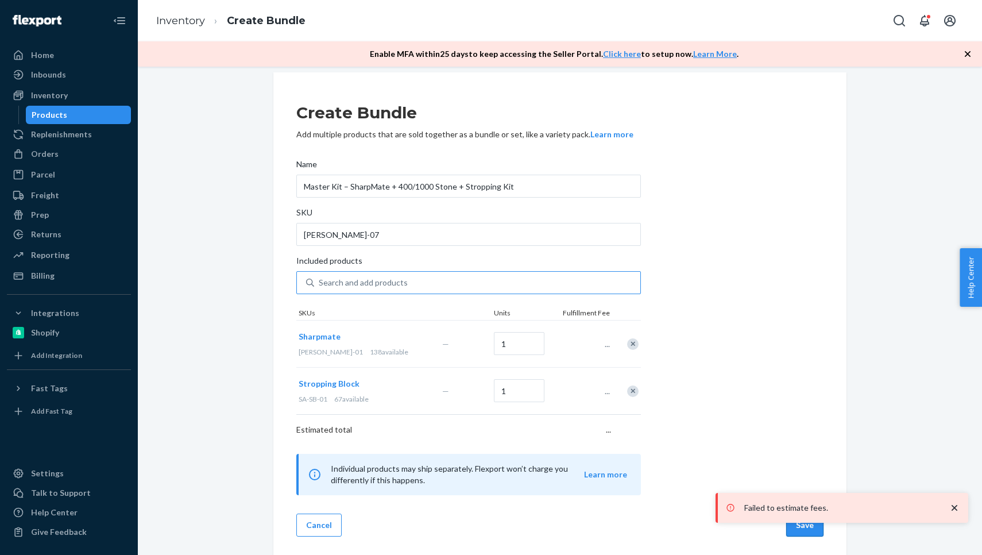
click at [810, 532] on button "Save" at bounding box center [804, 524] width 37 height 23
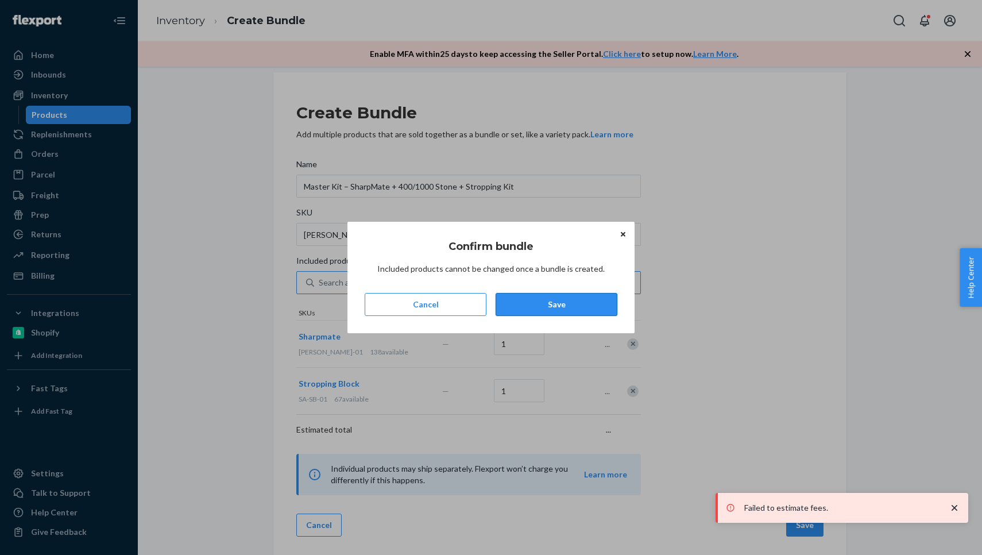
click at [535, 308] on button "Save" at bounding box center [557, 304] width 122 height 23
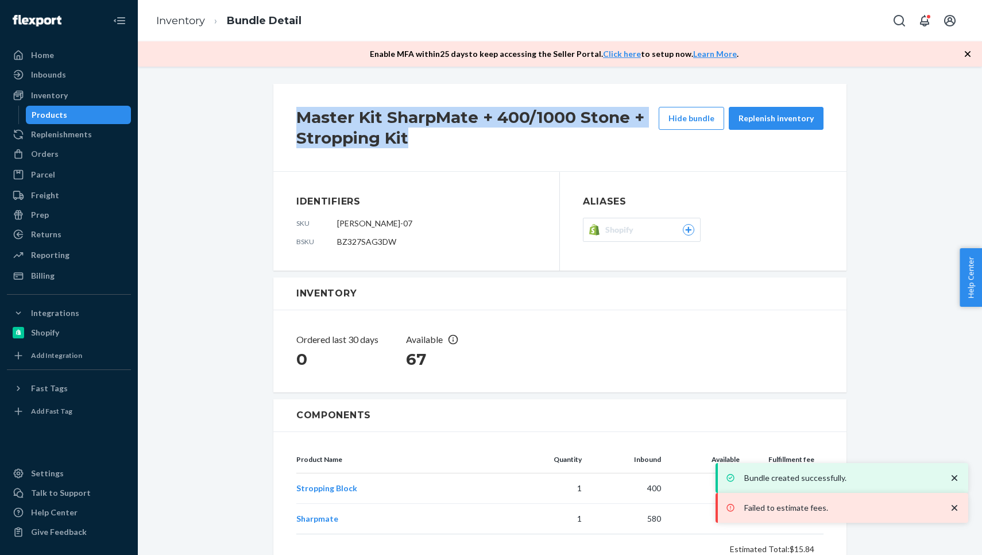
drag, startPoint x: 425, startPoint y: 135, endPoint x: 271, endPoint y: 107, distance: 156.3
click at [271, 107] on div "Master Kit SharpMate + 400/1000 Stone + Stropping Kit Hide bundle Replenish inv…" at bounding box center [560, 366] width 590 height 573
copy h2 "Master Kit SharpMate + 400/1000 Stone + Stropping Kit"
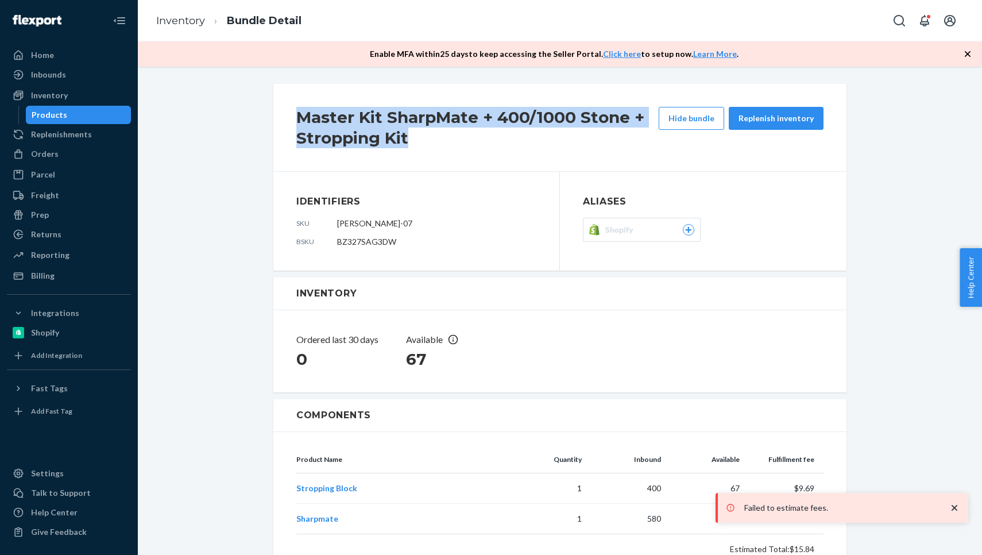
click at [568, 137] on h2 "Master Kit SharpMate + 400/1000 Stone + Stropping Kit" at bounding box center [477, 127] width 362 height 41
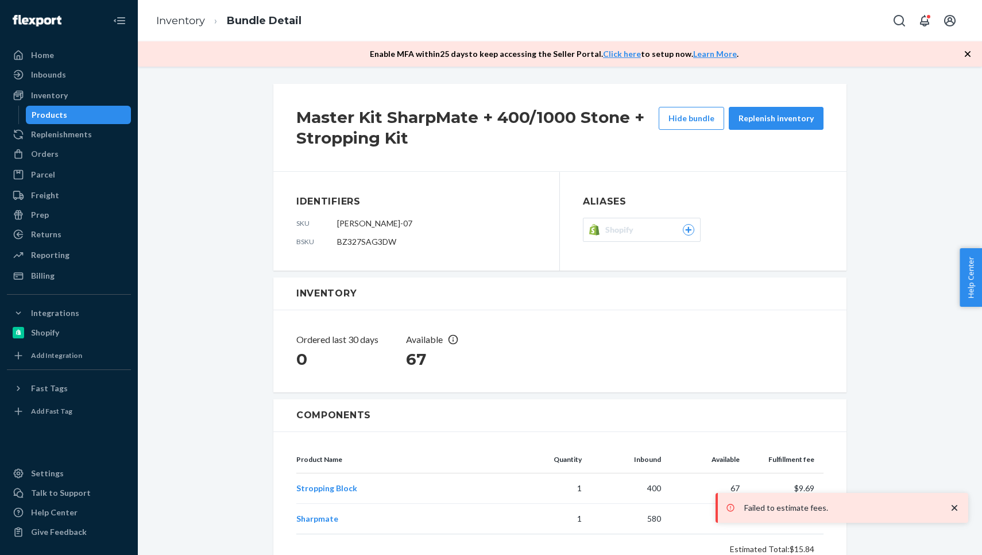
scroll to position [-1, 0]
click at [406, 131] on h2 "Master Kit SharpMate + 400/1000 Stone + Stropping Kit" at bounding box center [477, 127] width 362 height 41
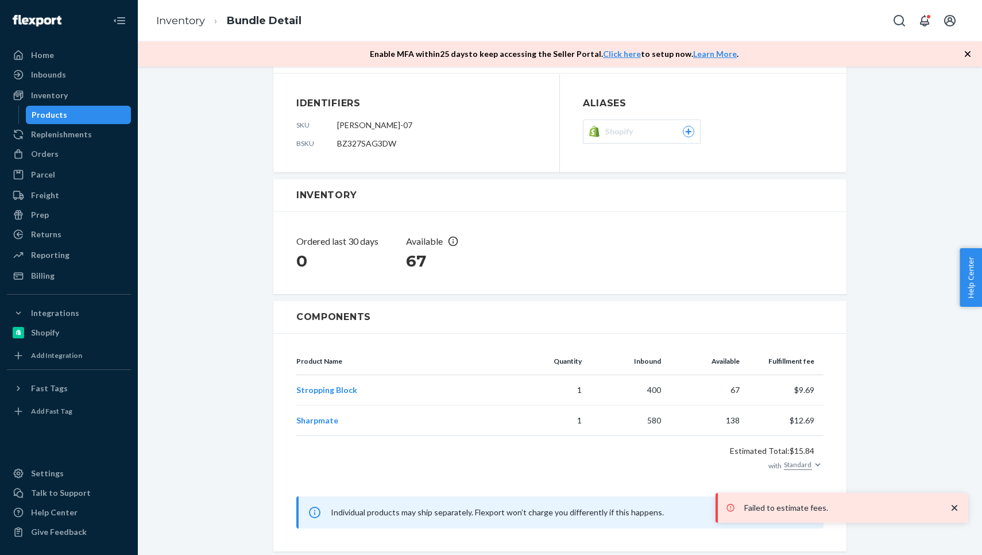
scroll to position [0, 0]
click at [57, 113] on div "Products" at bounding box center [50, 114] width 36 height 11
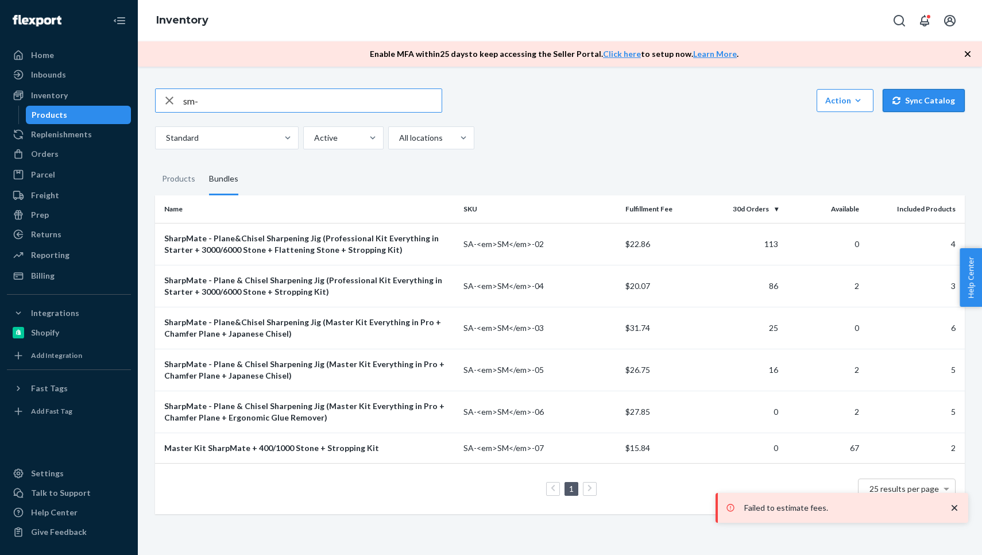
click at [911, 89] on button "Sync Catalog" at bounding box center [924, 100] width 82 height 23
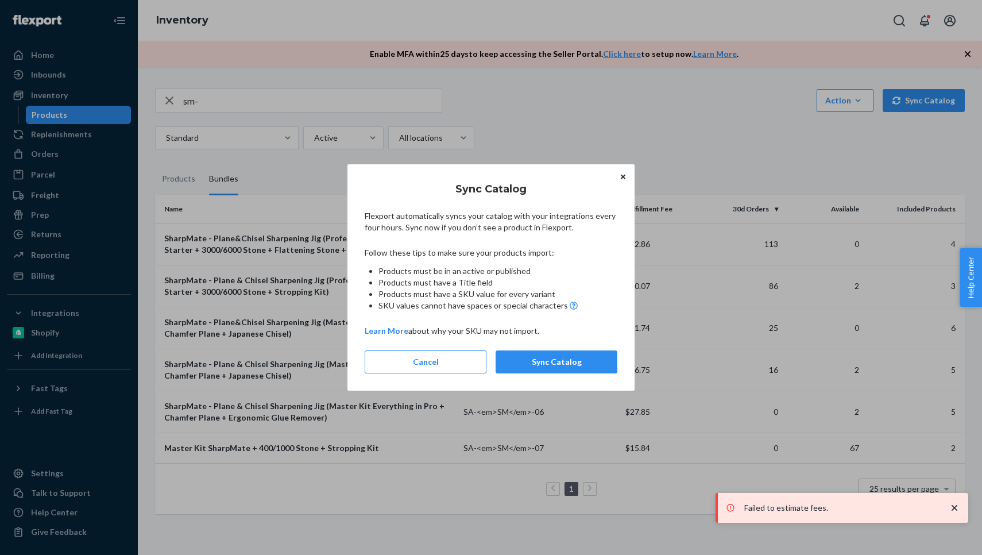
click at [687, 65] on div "Sync Catalog Flexport automatically syncs your catalog with your integrations e…" at bounding box center [491, 277] width 982 height 555
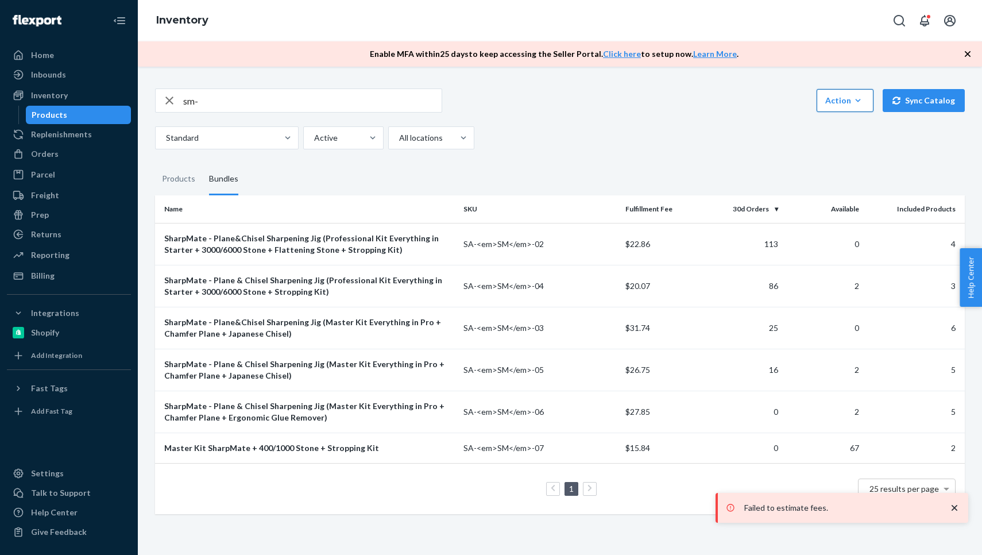
click at [856, 95] on icon "button" at bounding box center [857, 100] width 11 height 11
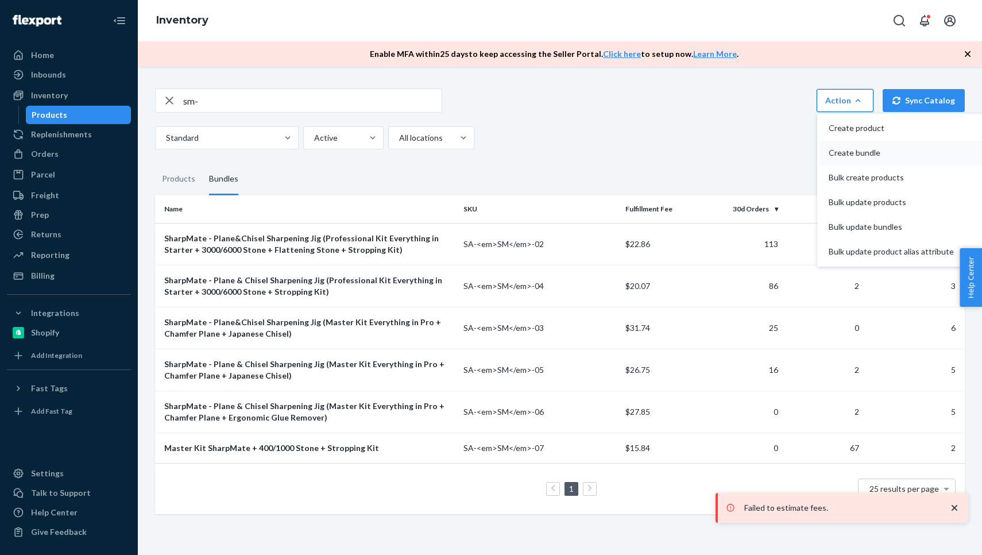
click at [857, 149] on span "Create bundle" at bounding box center [891, 153] width 125 height 8
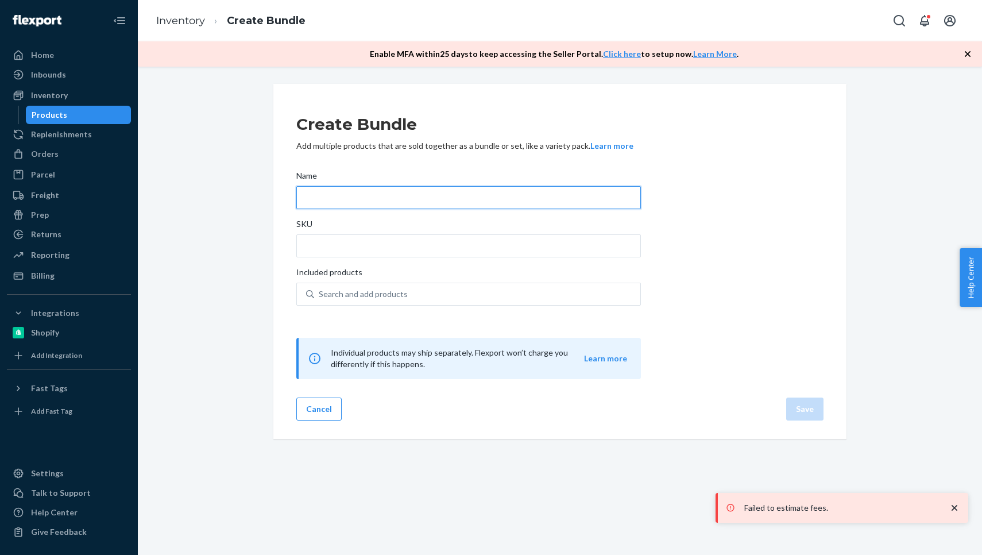
click at [430, 201] on input "Name" at bounding box center [468, 197] width 345 height 23
paste input "Master Kit SharpMate + 400/1000 Stone + Stropping Kit"
click at [342, 204] on input "Master Kit SharpMate + 400/1000 Stone + Stropping Kit" at bounding box center [468, 197] width 345 height 23
click at [343, 202] on input "Master Kit SharpMate + 400/1000 Stone + Stropping Kit" at bounding box center [468, 197] width 345 height 23
type input "Master Kit - SharpMate + 400/1000 Stone + Stropping Kit"
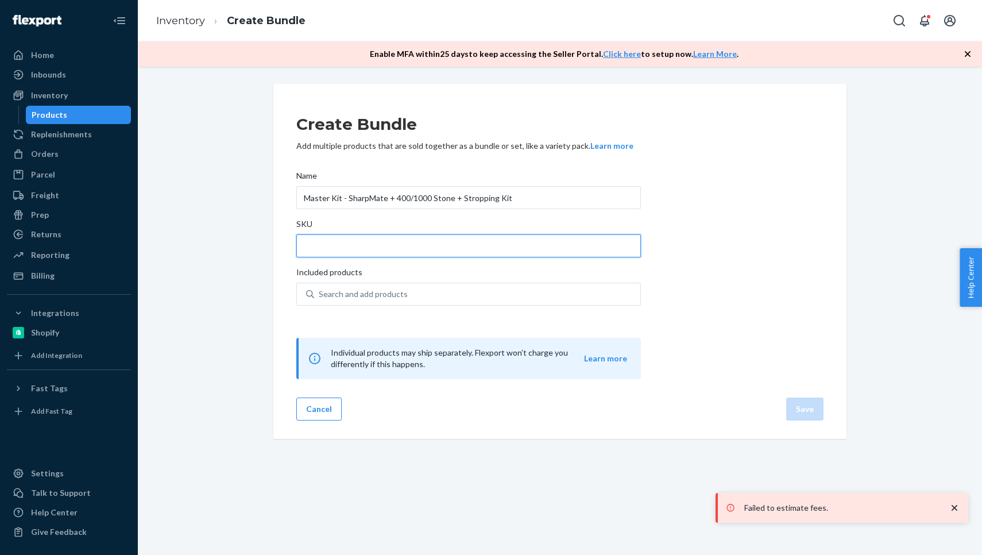
click at [361, 255] on input "SKU" at bounding box center [468, 245] width 345 height 23
type input "SM"
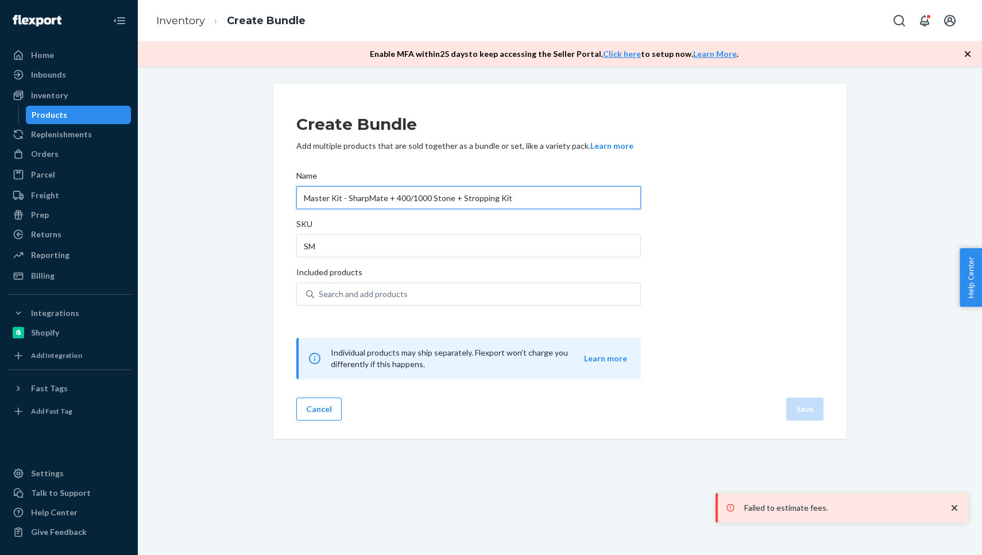
click at [301, 192] on input "Master Kit - SharpMate + 400/1000 Stone + Stropping Kit" at bounding box center [468, 197] width 345 height 23
type input "Professional Kit - SharpMate + 400/1000 Stone + Stropping Kit"
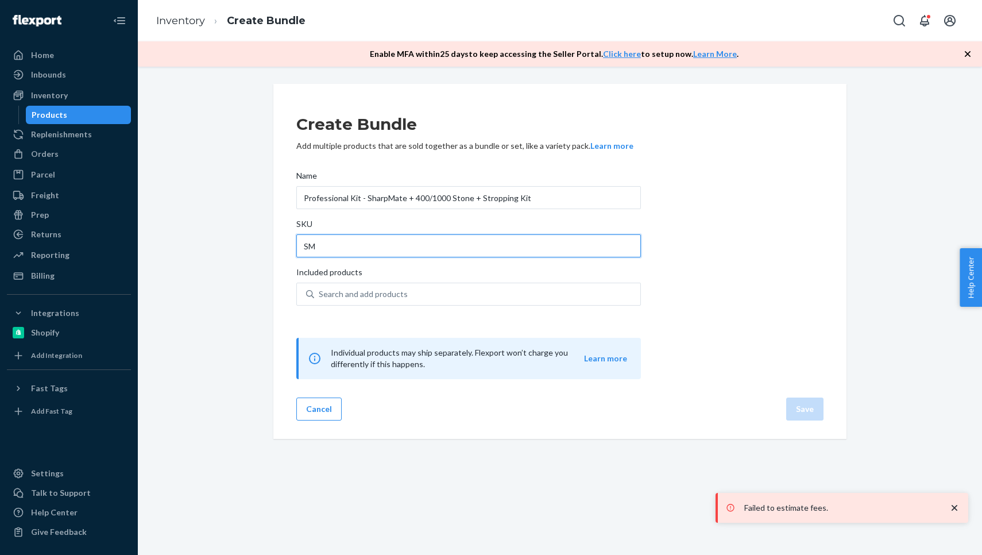
click at [364, 245] on input "SM" at bounding box center [468, 245] width 345 height 23
type input "[PERSON_NAME]-08"
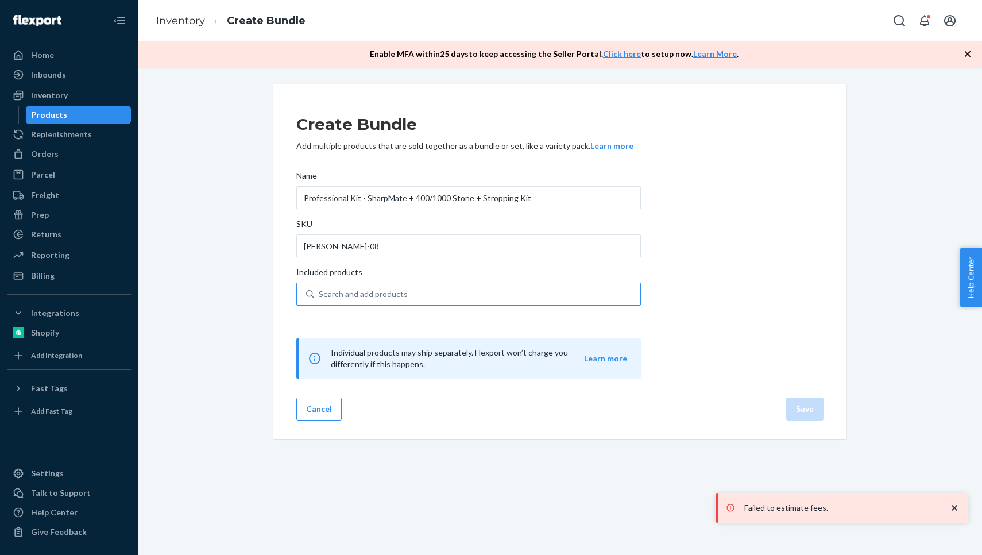
click at [343, 289] on div "Search and add products" at bounding box center [363, 293] width 89 height 11
click at [320, 289] on input "Search and add products" at bounding box center [319, 293] width 1 height 11
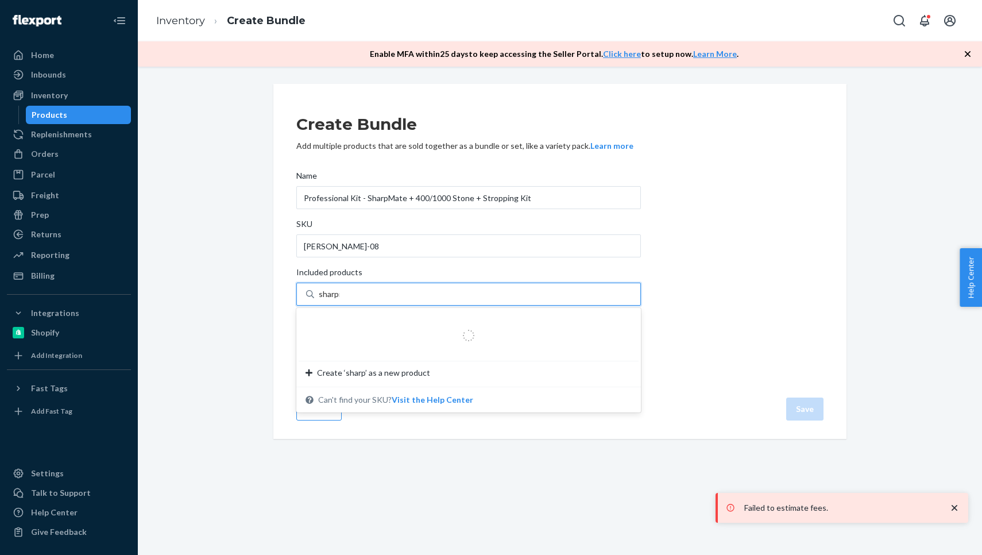
type input "sharpmate"
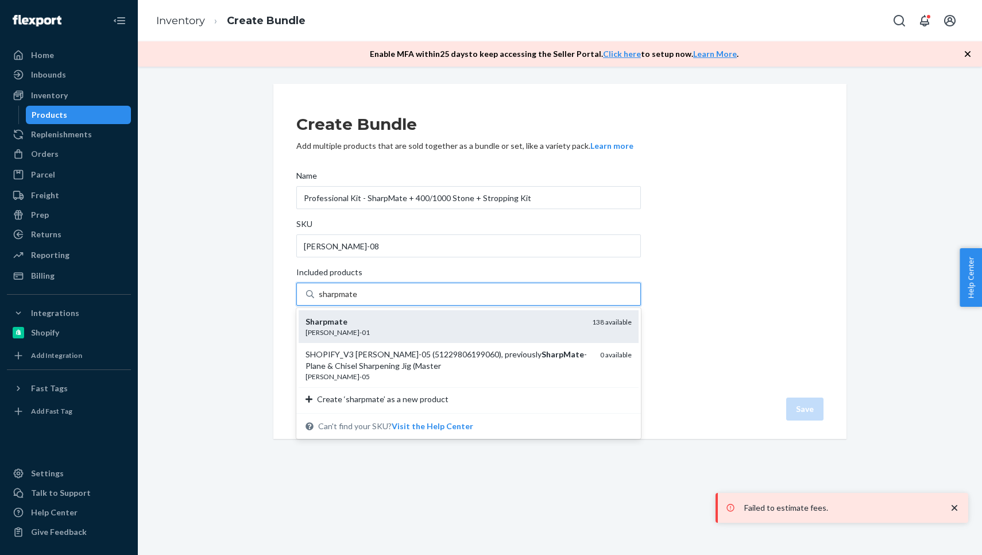
click at [344, 338] on div "Sharpmate [PERSON_NAME]-01 138 available" at bounding box center [469, 326] width 340 height 33
click at [344, 300] on input "sharpmate" at bounding box center [338, 293] width 38 height 11
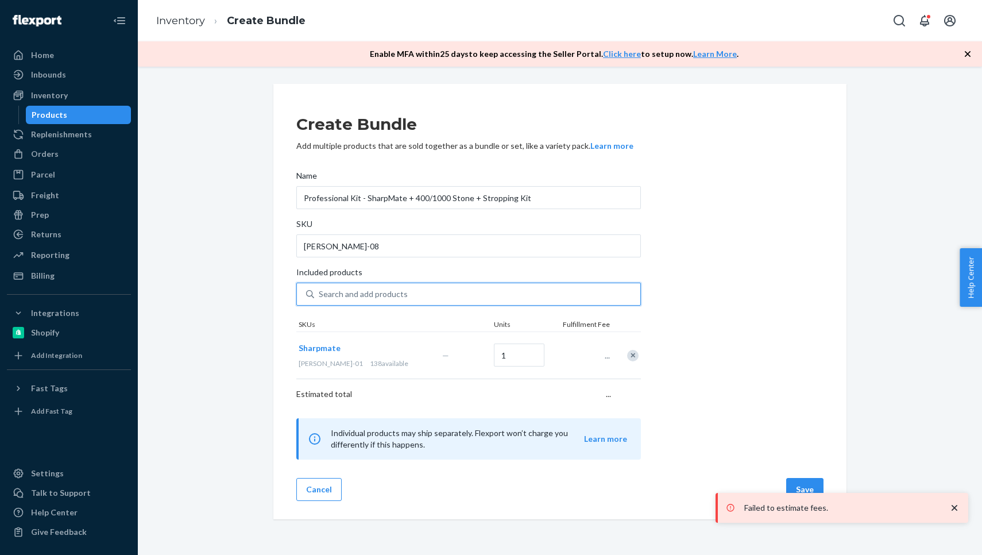
click at [355, 292] on div "Search and add products" at bounding box center [363, 293] width 89 height 11
click at [320, 292] on input "0 results available. Select is focused ,type to refine list, press Down to open…" at bounding box center [319, 293] width 1 height 11
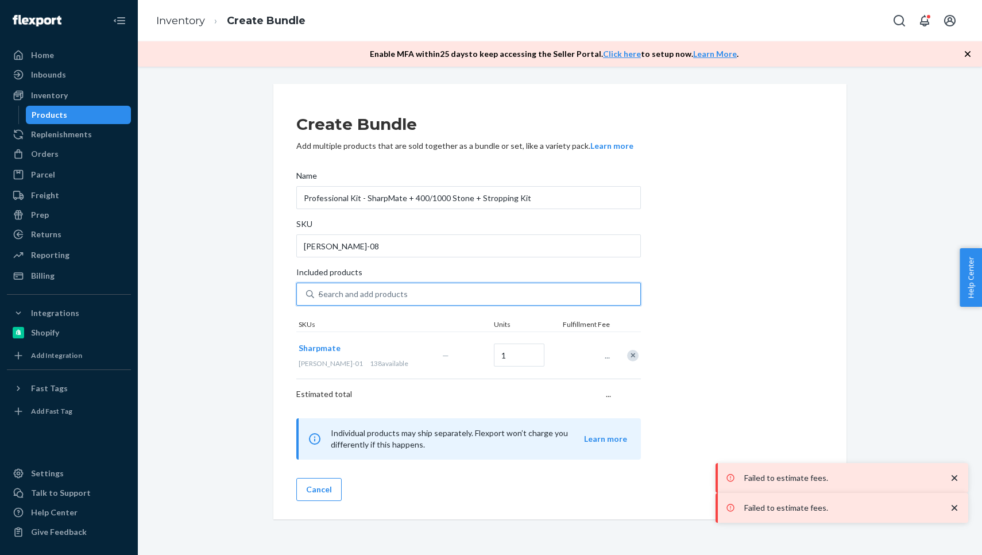
type input "400"
type input "[PERSON_NAME]"
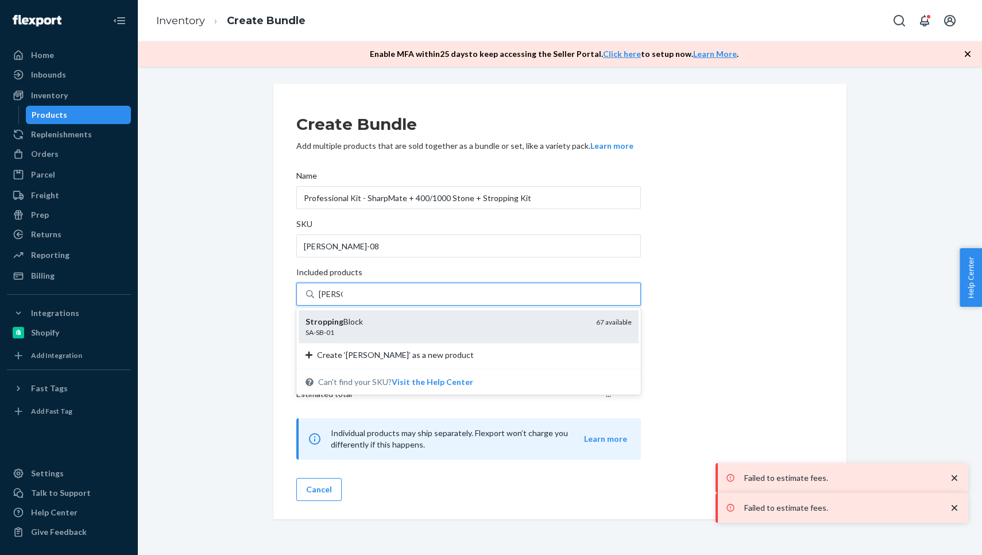
click at [349, 327] on div "Stropping Block" at bounding box center [446, 321] width 281 height 11
click at [343, 300] on input "[PERSON_NAME]" at bounding box center [331, 293] width 24 height 11
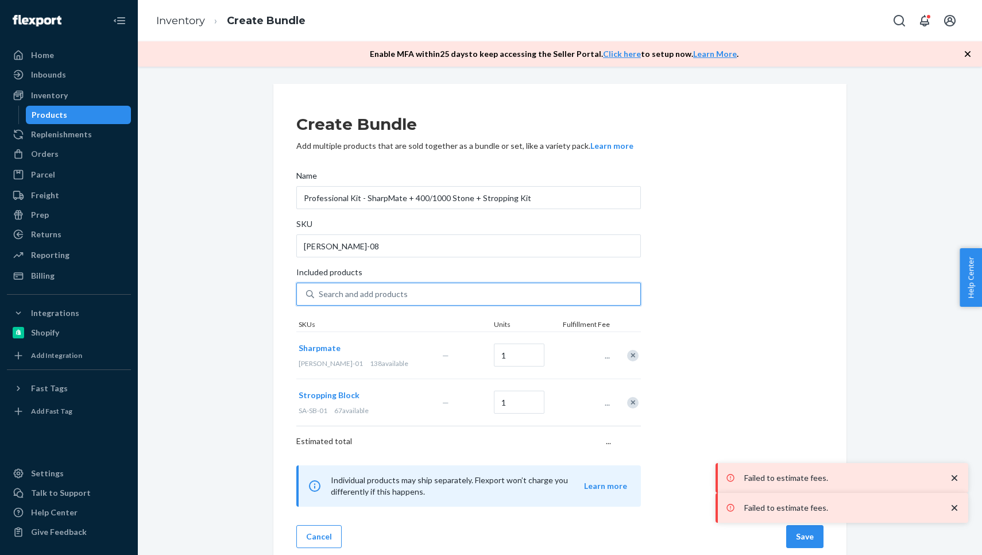
click at [358, 299] on div "Search and add products" at bounding box center [363, 293] width 89 height 11
click at [320, 299] on input "0 results available. Use Up and Down to choose options, press Enter to select t…" at bounding box center [319, 293] width 1 height 11
click at [207, 280] on div "Create Bundle Add multiple products that are sold together as a bundle or set, …" at bounding box center [559, 325] width 827 height 482
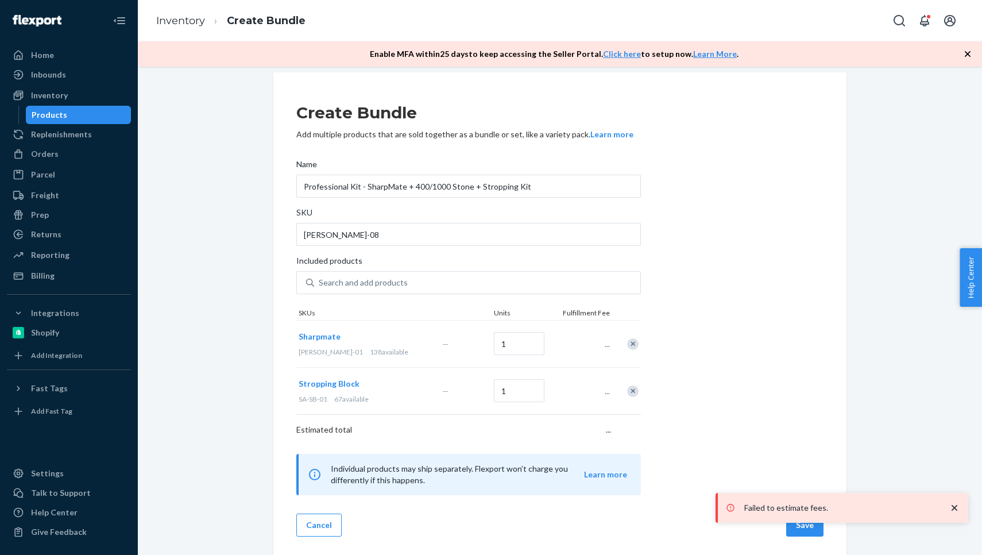
scroll to position [11, 0]
click at [963, 509] on div "Failed to estimate fees." at bounding box center [842, 507] width 241 height 18
click at [800, 535] on button "Save" at bounding box center [804, 524] width 37 height 23
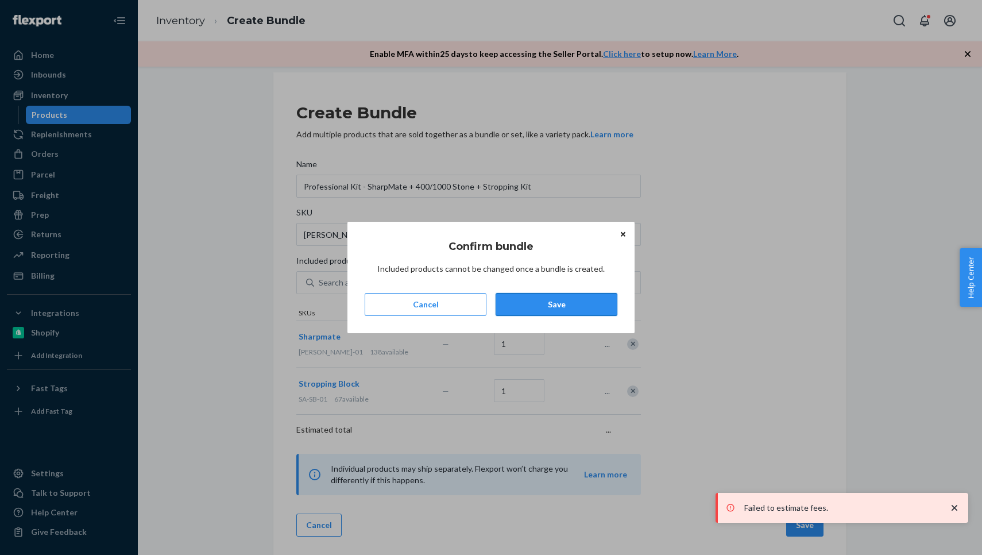
click at [571, 293] on button "Save" at bounding box center [557, 304] width 122 height 23
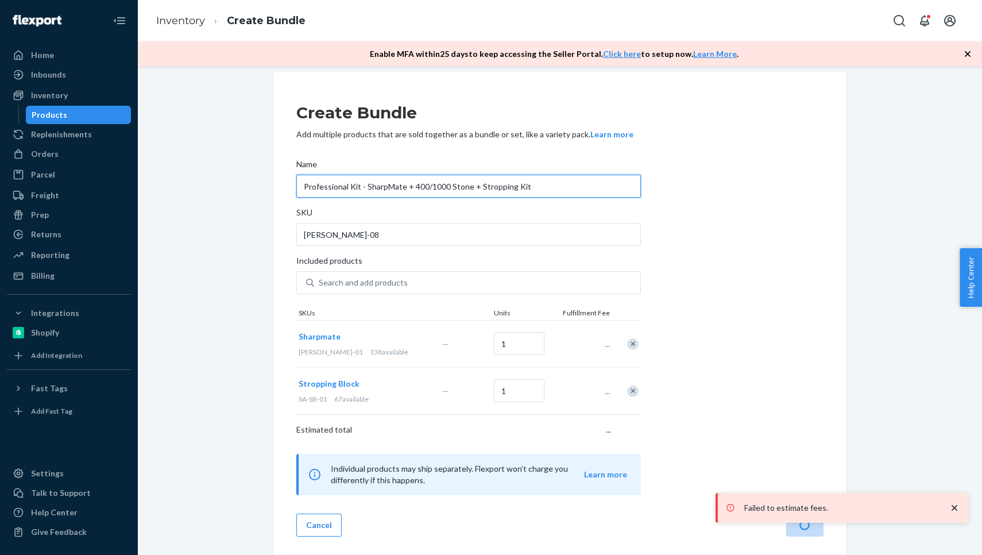
click at [403, 191] on input "Professional Kit - SharpMate + 400/1000 Stone + Stropping Kit" at bounding box center [468, 186] width 345 height 23
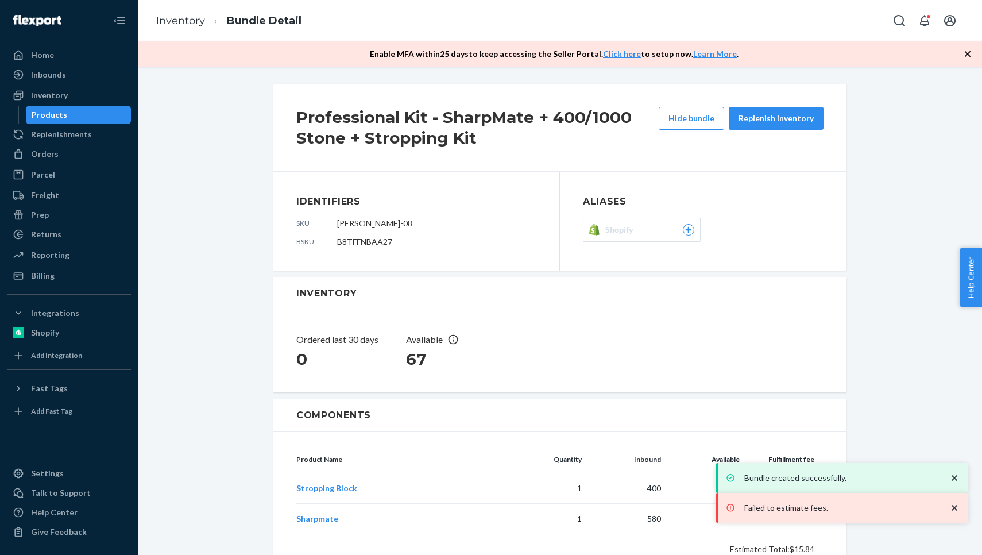
click at [78, 118] on div "Products" at bounding box center [78, 115] width 103 height 16
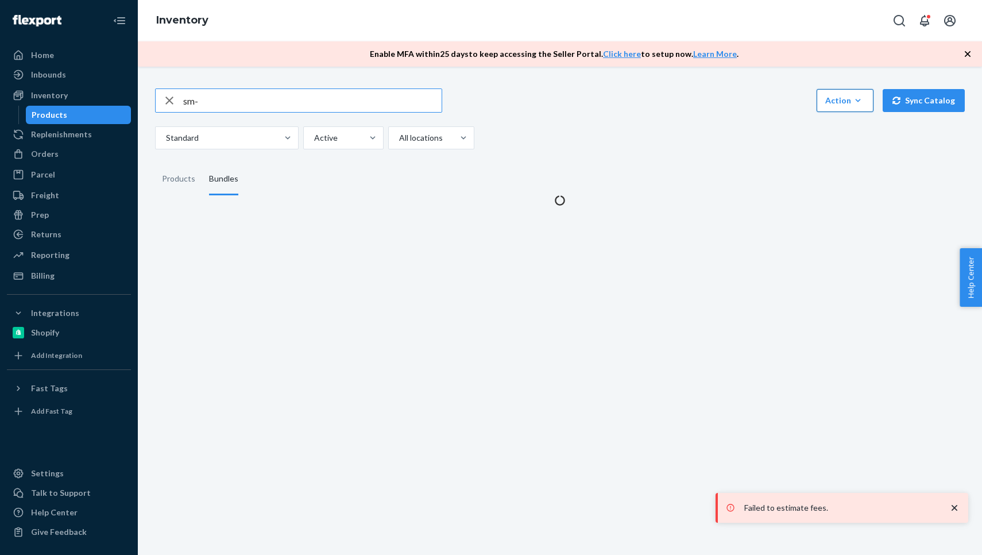
click at [846, 95] on div "Action" at bounding box center [845, 100] width 40 height 11
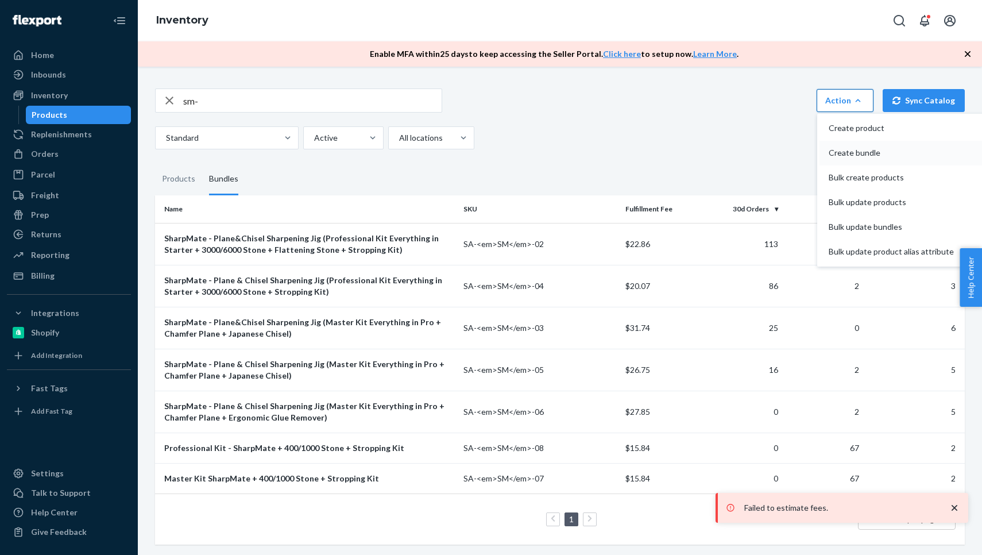
click at [860, 149] on span "Create bundle" at bounding box center [891, 153] width 125 height 8
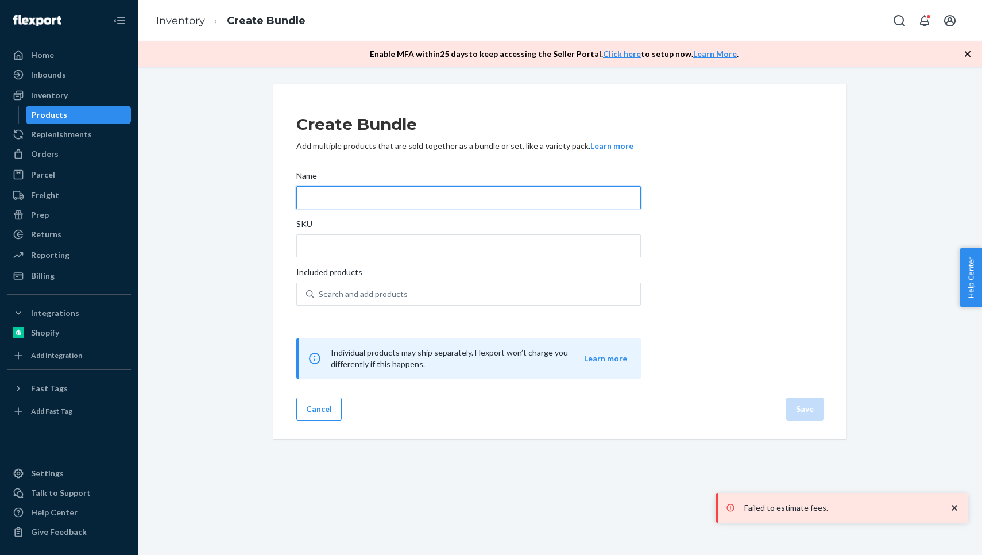
click at [435, 195] on input "Name" at bounding box center [468, 197] width 345 height 23
type input "Master Kit - Everything in Pro + Ergonomic Glue Remover"
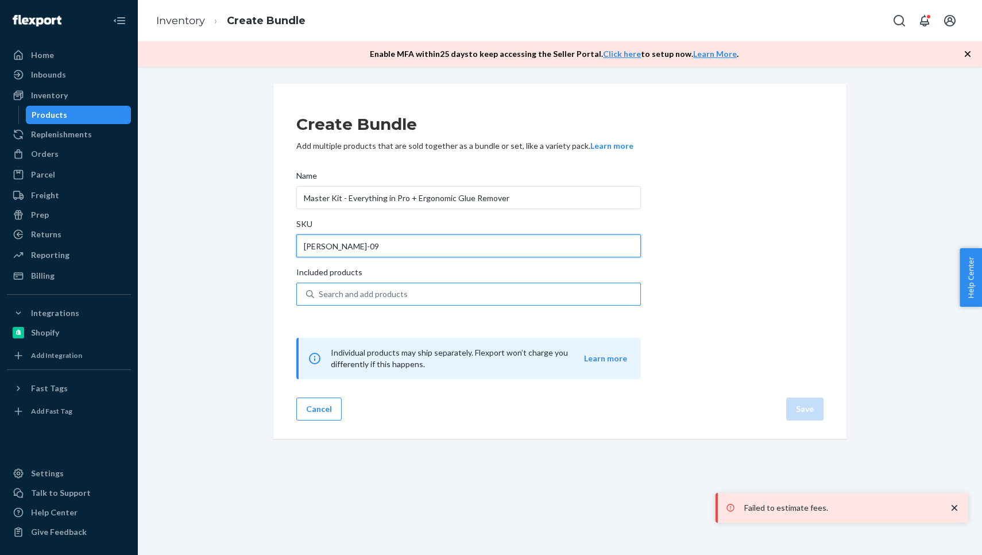
type input "[PERSON_NAME]-09"
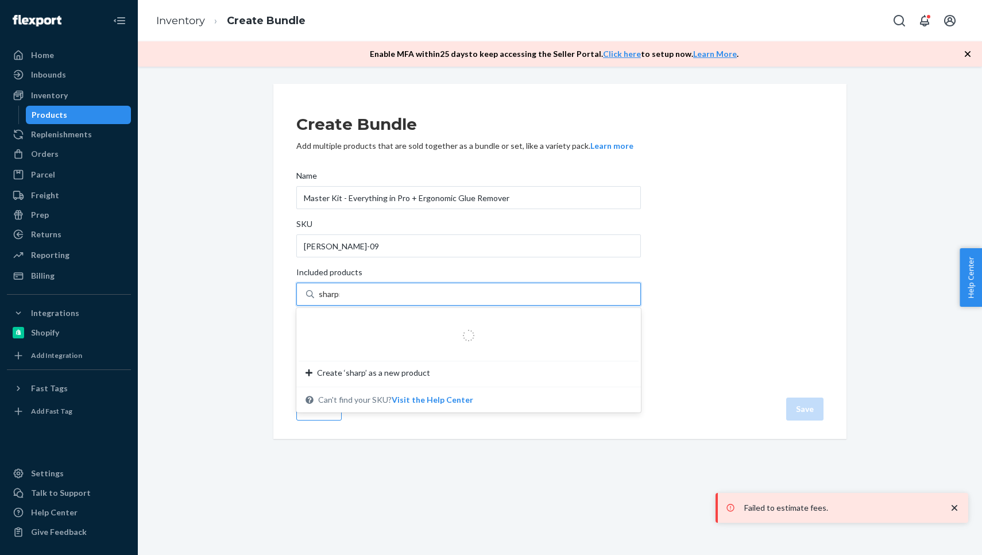
type input "sharpmate"
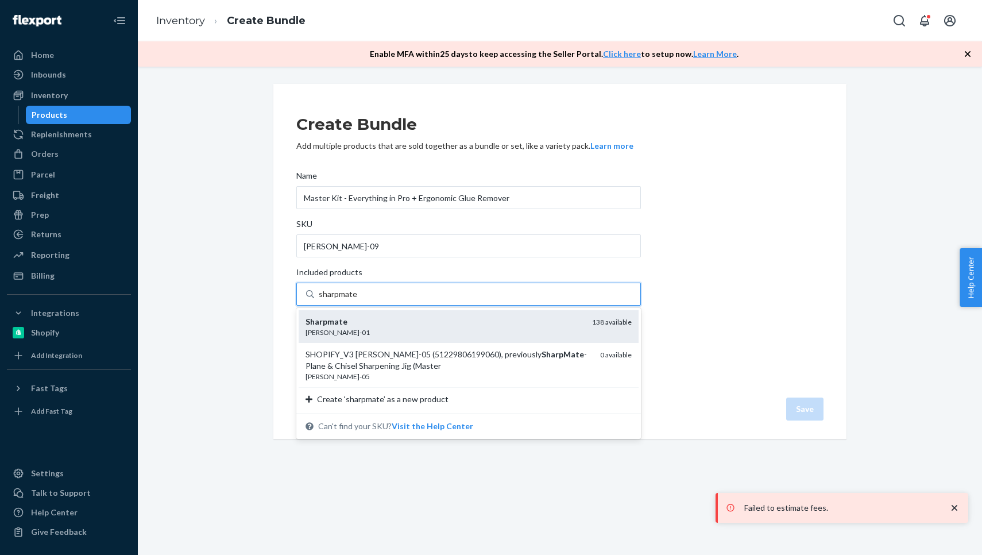
click at [364, 324] on div "Sharpmate" at bounding box center [444, 321] width 277 height 11
click at [357, 300] on input "sharpmate" at bounding box center [338, 293] width 38 height 11
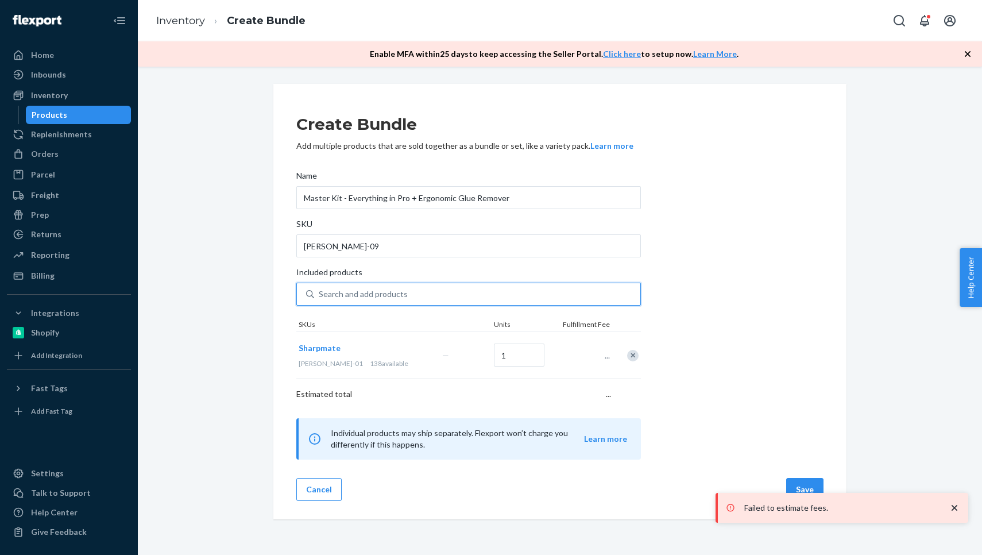
click at [364, 295] on div "Search and add products" at bounding box center [363, 293] width 89 height 11
click at [320, 295] on input "0 results available. Use Up and Down to choose options, press Enter to select t…" at bounding box center [319, 293] width 1 height 11
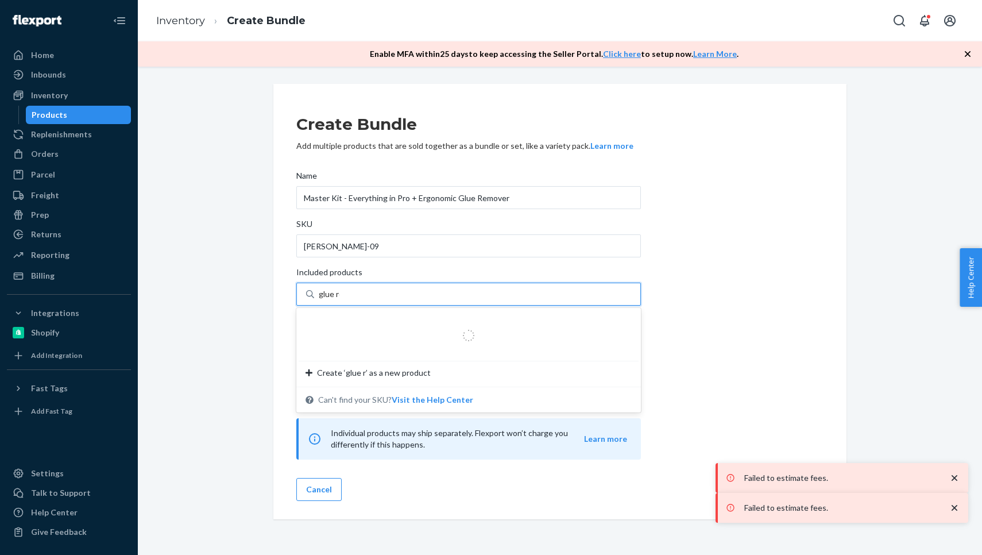
type input "glue remo"
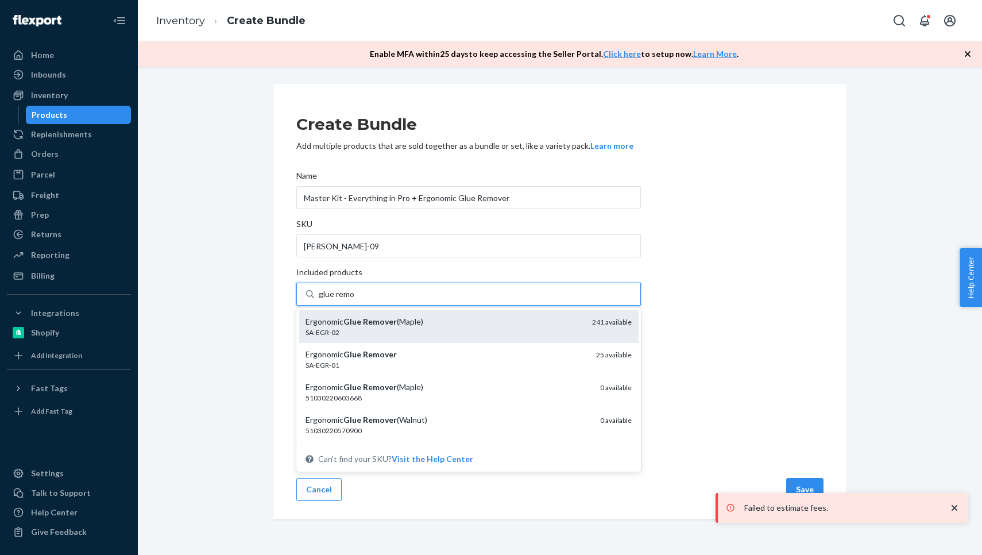
click at [354, 322] on em "Glue" at bounding box center [352, 321] width 18 height 10
click at [354, 300] on input "glue remo" at bounding box center [337, 293] width 36 height 11
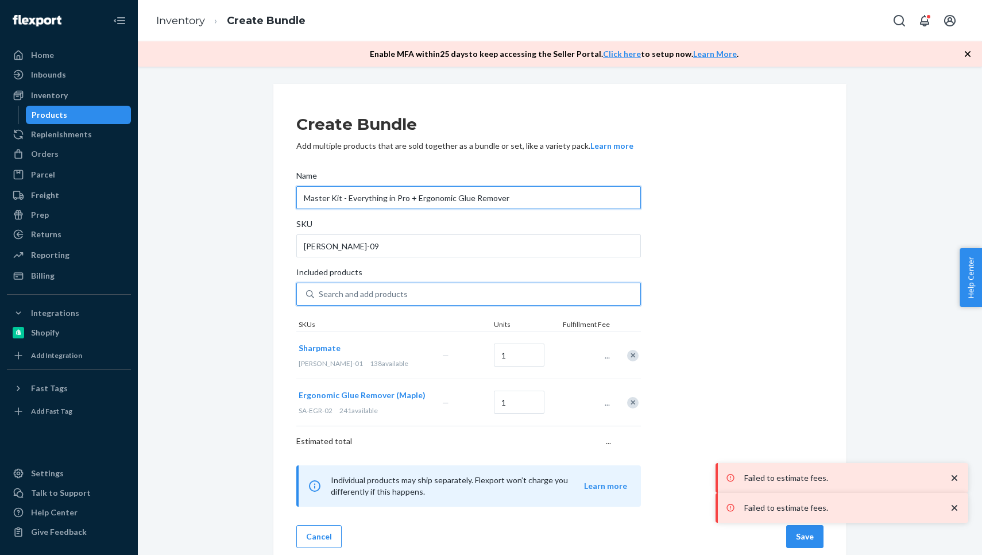
click at [509, 192] on input "Master Kit - Everything in Pro + Ergonomic Glue Remover" at bounding box center [468, 197] width 345 height 23
click at [515, 198] on input "Master Kit - Everything in Pro + Ergonomic Glue Remover" at bounding box center [468, 197] width 345 height 23
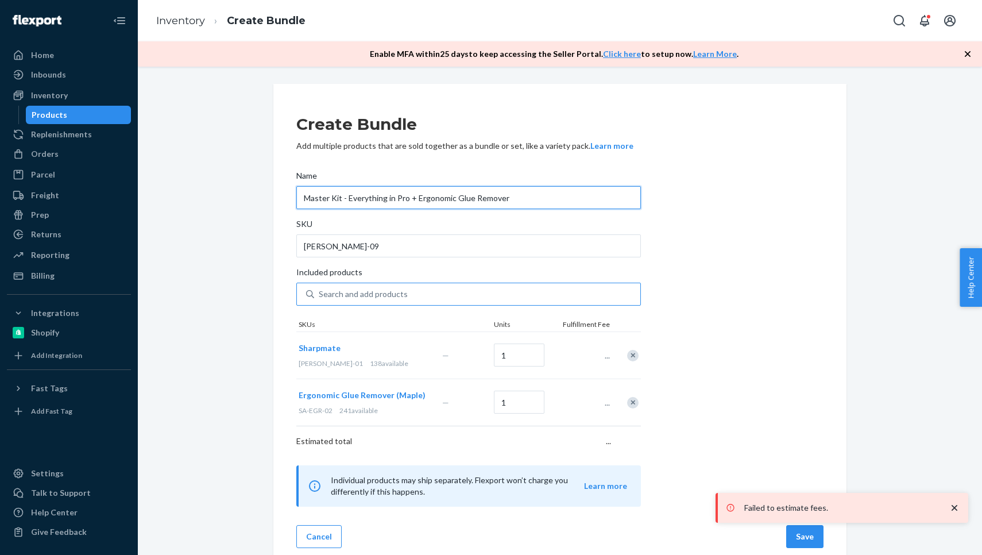
type input "Master Kit - Everything in Pro + Ergonomic Glue Remover"
click at [451, 284] on div "Search and add products" at bounding box center [477, 294] width 326 height 21
click at [320, 288] on input "Search and add products" at bounding box center [319, 293] width 1 height 11
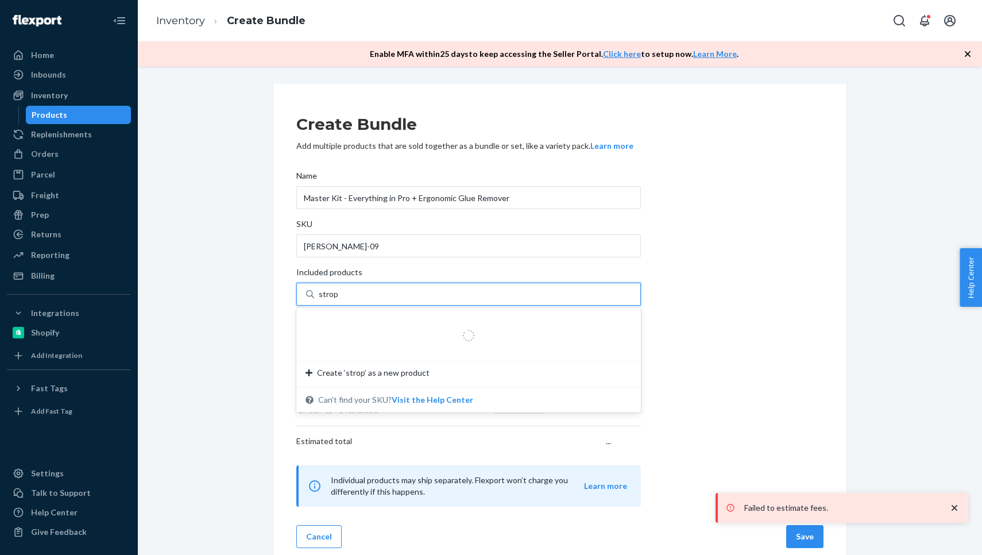
type input "[PERSON_NAME]"
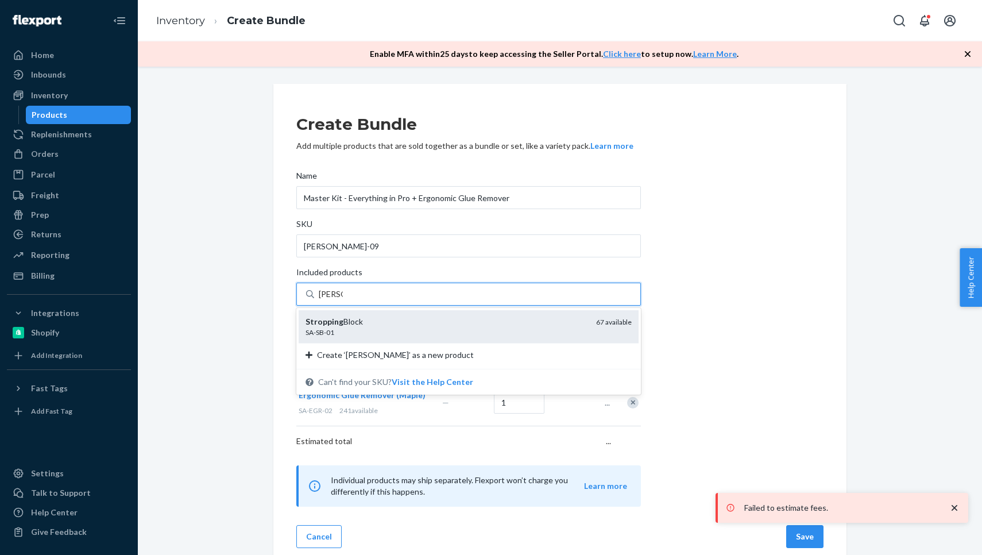
click at [412, 322] on div "Stropping Block" at bounding box center [446, 321] width 281 height 11
click at [343, 300] on input "[PERSON_NAME]" at bounding box center [331, 293] width 24 height 11
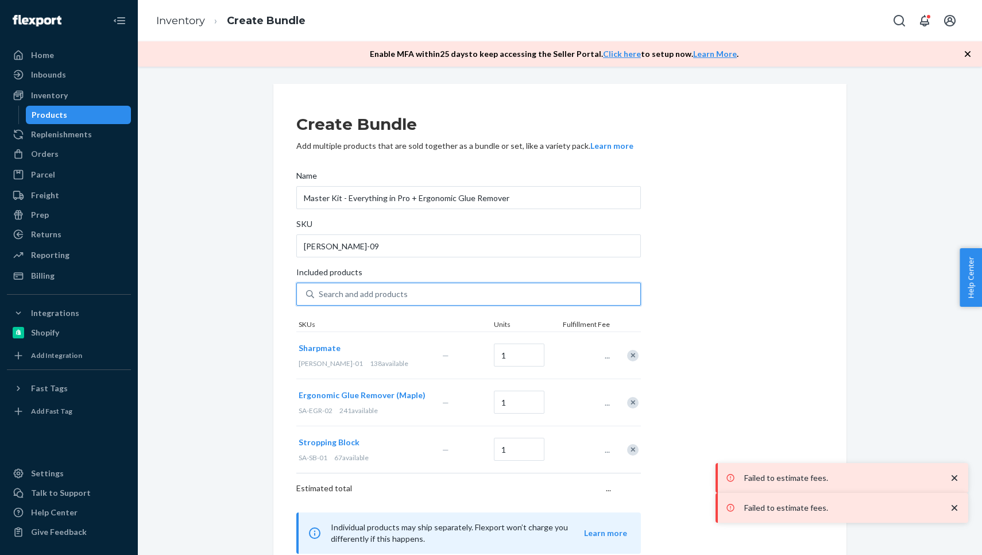
click at [288, 344] on div "Create Bundle Add multiple products that are sold together as a bundle or set, …" at bounding box center [559, 348] width 573 height 529
click at [533, 184] on div "Name" at bounding box center [468, 178] width 345 height 16
click at [533, 186] on input "Master Kit - Everything in Pro + Ergonomic Glue Remover" at bounding box center [468, 197] width 345 height 23
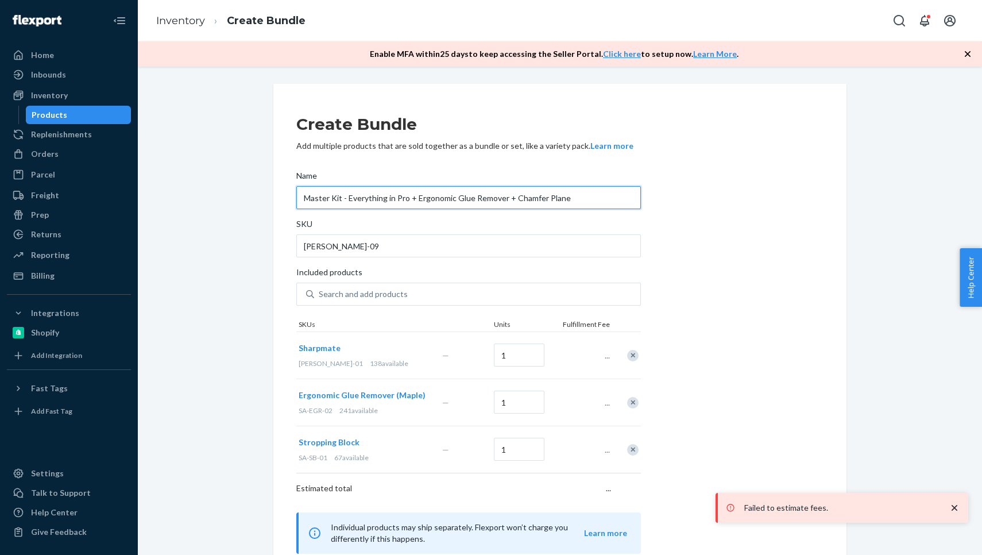
type input "Master Kit - Everything in Pro + Ergonomic Glue Remover + Chamfer Plane"
click at [276, 248] on div "Create Bundle Add multiple products that are sold together as a bundle or set, …" at bounding box center [559, 348] width 573 height 529
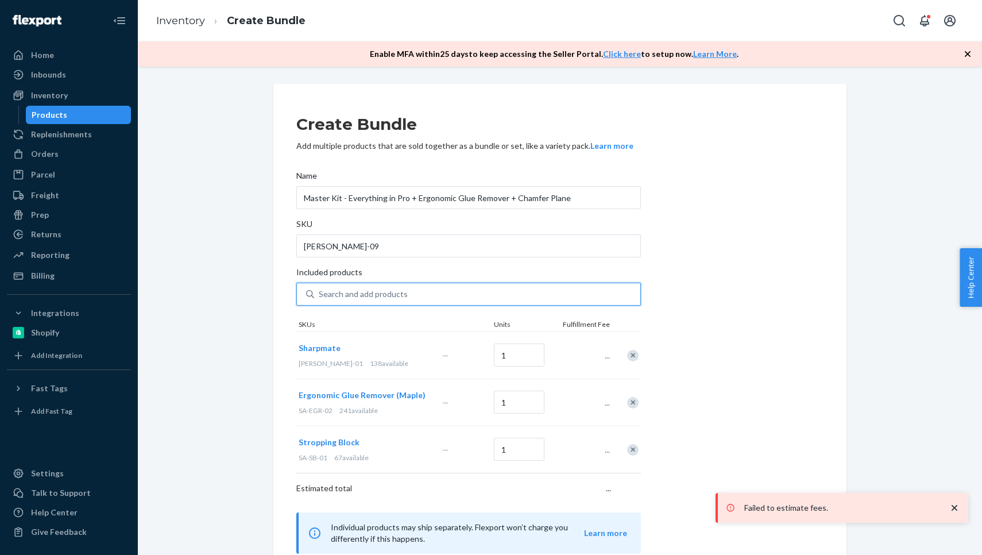
click at [354, 293] on div "Search and add products" at bounding box center [363, 293] width 89 height 11
click at [320, 293] on input "0 results available. Use Up and Down to choose options, press Enter to select t…" at bounding box center [319, 293] width 1 height 11
click at [242, 338] on div "Create Bundle Add multiple products that are sold together as a bundle or set, …" at bounding box center [559, 348] width 827 height 529
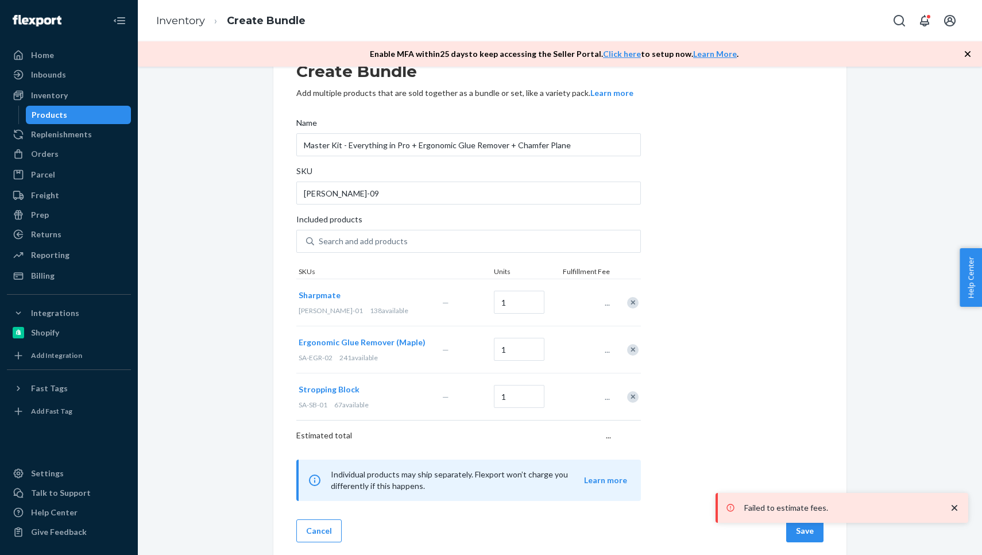
scroll to position [49, 0]
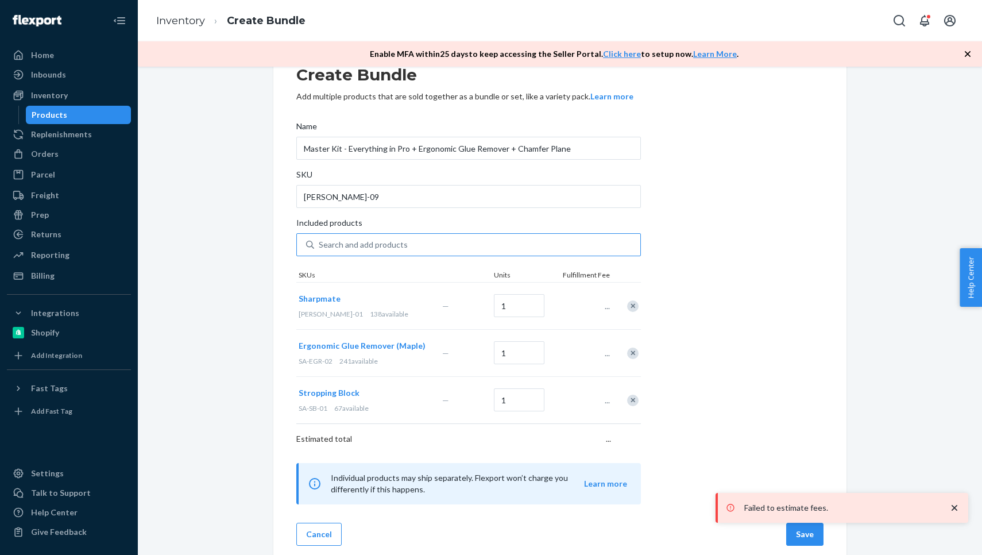
click at [337, 238] on div "Search and add products" at bounding box center [477, 244] width 326 height 21
click at [320, 239] on input "Search and add products" at bounding box center [319, 244] width 1 height 11
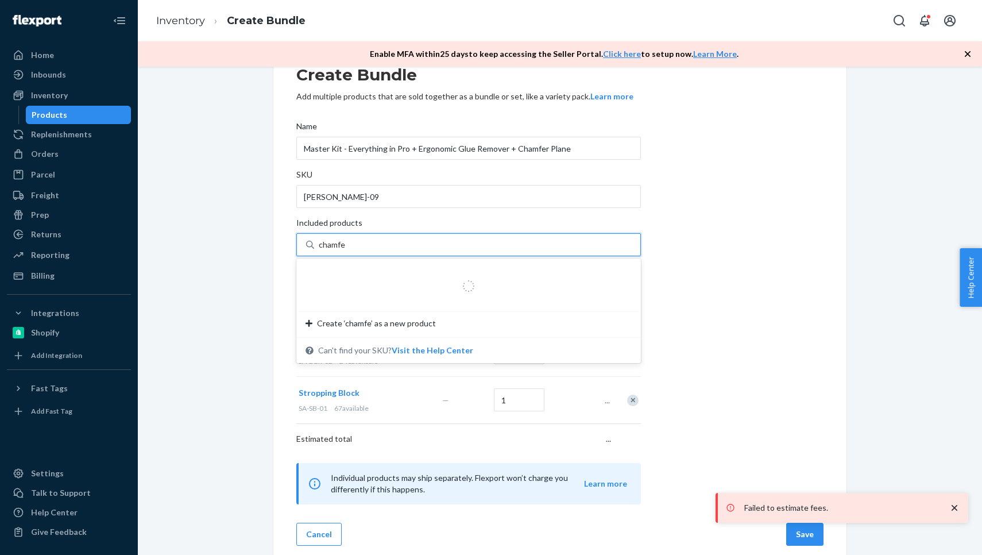
type input "chamfer"
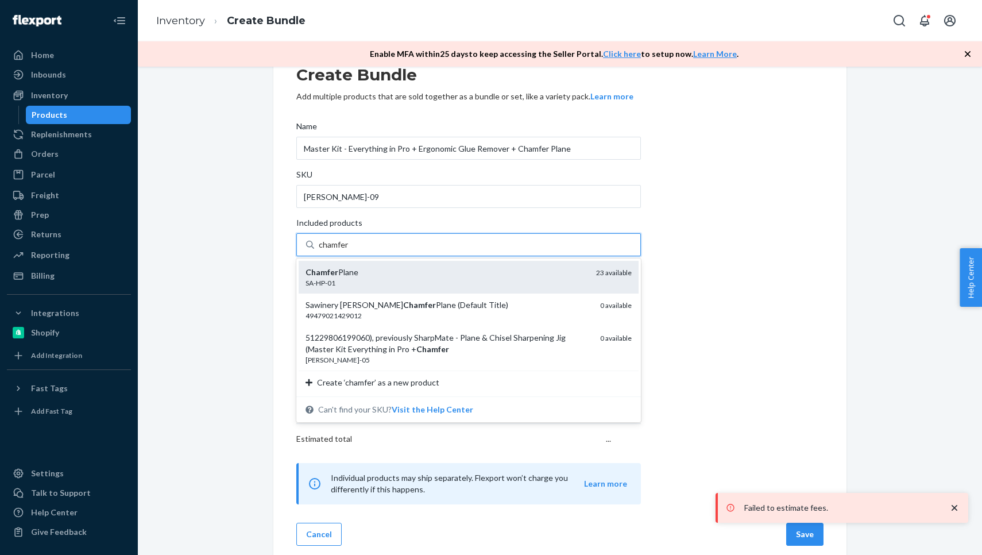
click at [362, 285] on div "SA-HP-01" at bounding box center [446, 283] width 281 height 10
click at [349, 250] on input "chamfer" at bounding box center [334, 244] width 30 height 11
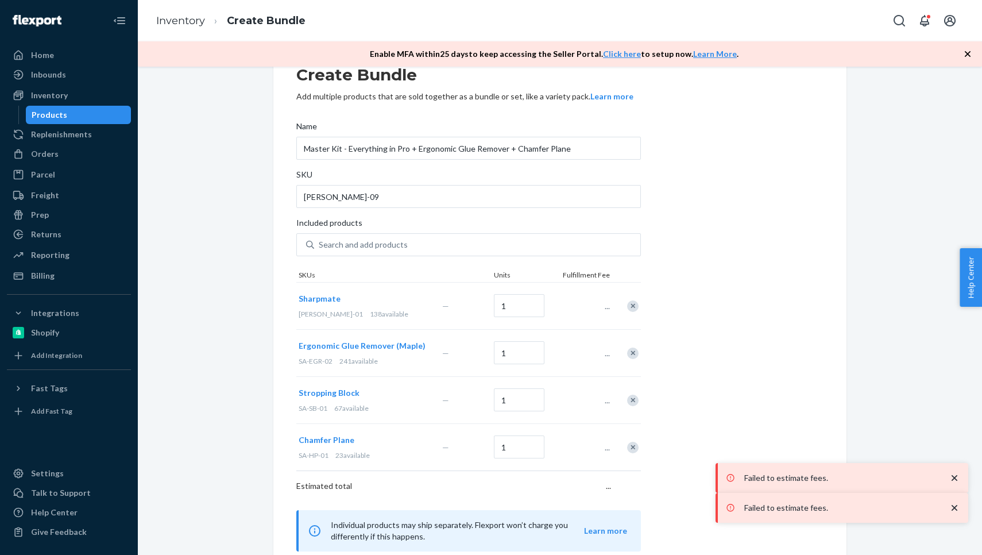
click at [948, 510] on div "Failed to estimate fees." at bounding box center [843, 507] width 234 height 11
click at [958, 496] on div "Failed to estimate fees." at bounding box center [842, 508] width 253 height 30
click at [958, 484] on div "Failed to estimate fees." at bounding box center [842, 478] width 241 height 18
click at [958, 501] on div "Failed to estimate fees." at bounding box center [842, 507] width 241 height 18
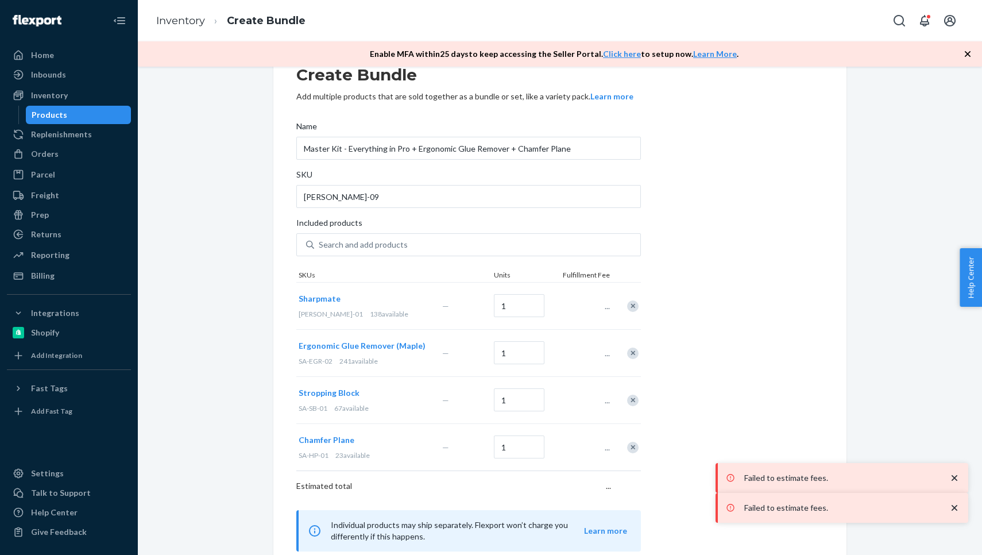
click at [958, 505] on icon "close toast" at bounding box center [954, 507] width 11 height 11
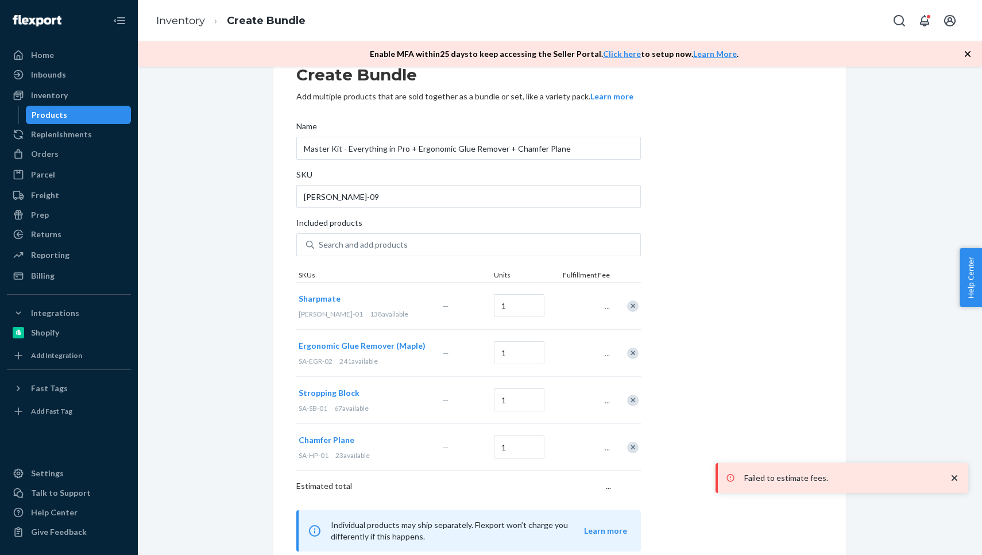
click at [958, 478] on icon "close toast" at bounding box center [954, 477] width 11 height 11
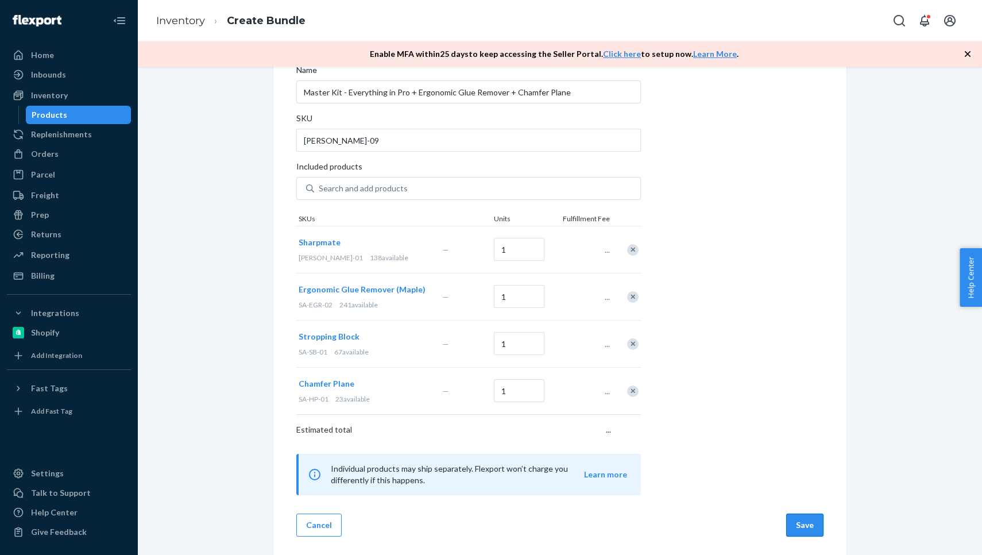
scroll to position [106, 0]
click at [813, 529] on button "Save" at bounding box center [804, 524] width 37 height 23
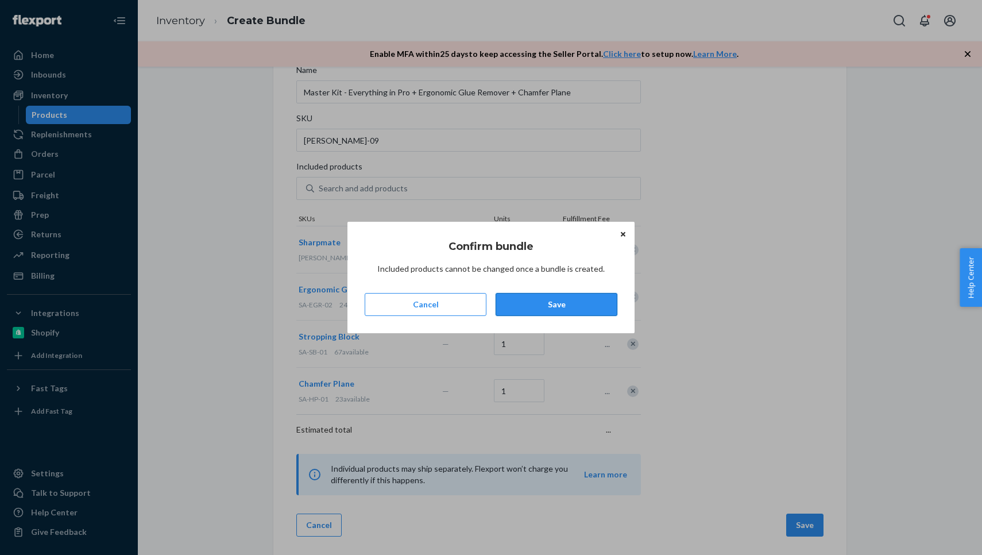
click at [536, 300] on button "Save" at bounding box center [557, 304] width 122 height 23
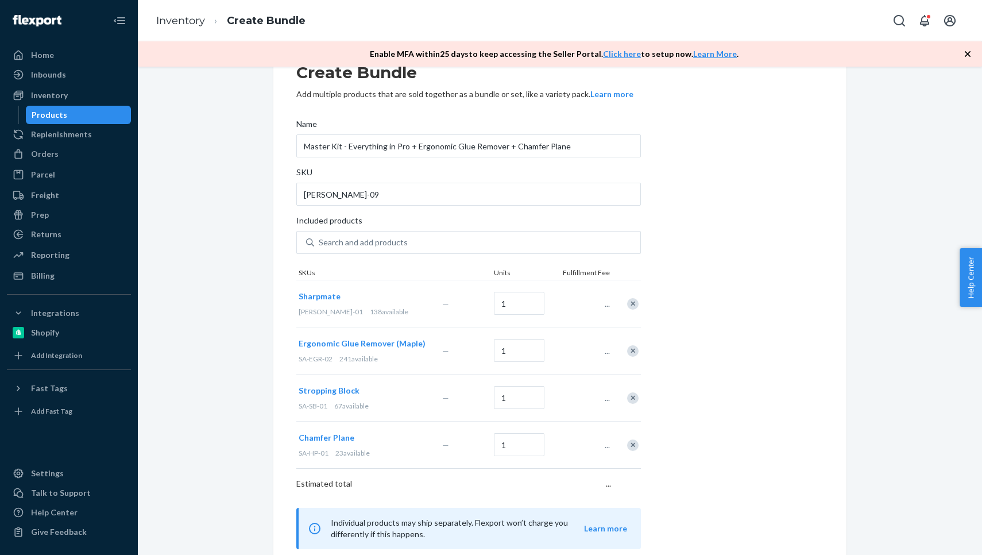
scroll to position [0, 0]
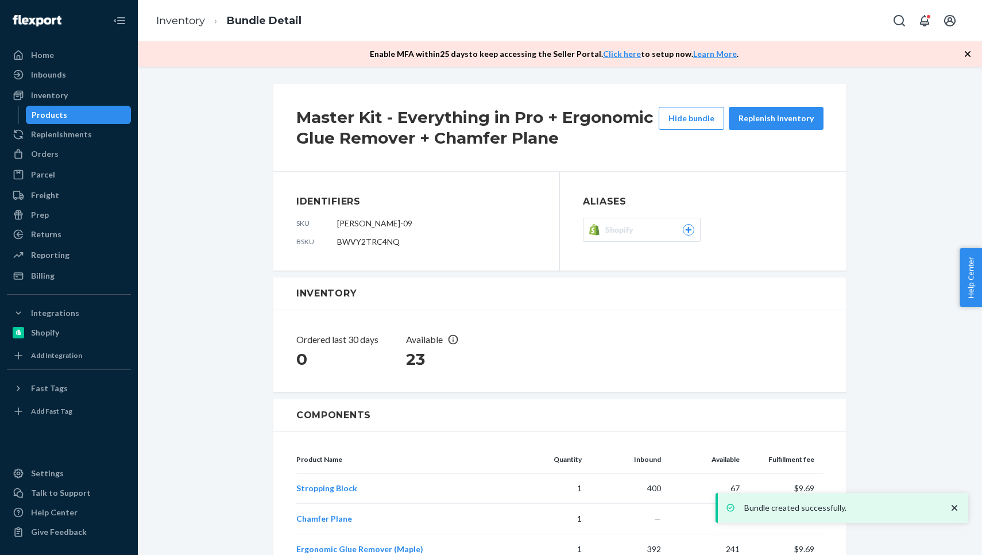
click at [392, 119] on h2 "Master Kit - Everything in Pro + Ergonomic Glue Remover + Chamfer Plane" at bounding box center [477, 127] width 362 height 41
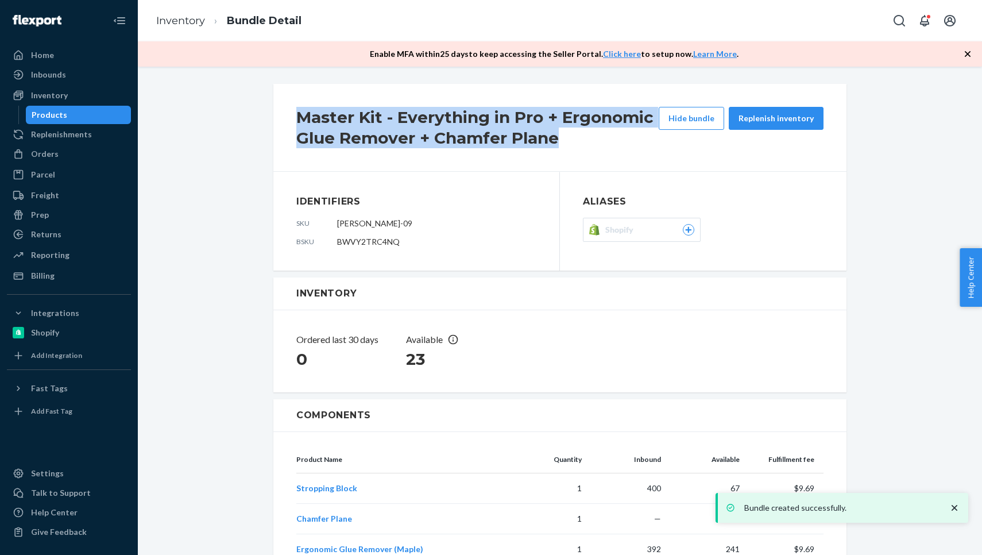
click at [392, 119] on h2 "Master Kit - Everything in Pro + Ergonomic Glue Remover + Chamfer Plane" at bounding box center [477, 127] width 362 height 41
copy h2 "Master Kit - Everything in Pro + Ergonomic Glue Remover + Chamfer Plane"
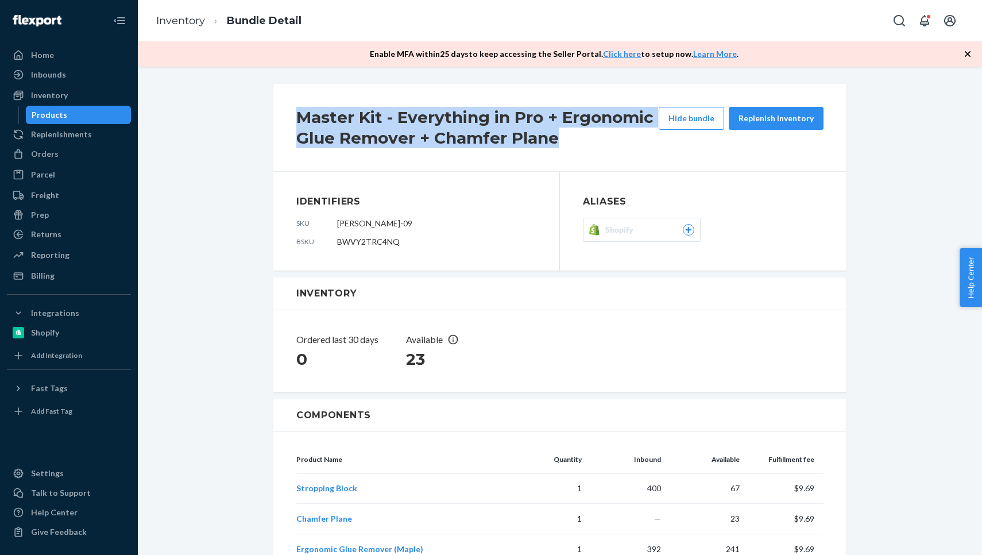
click at [64, 118] on div "Products" at bounding box center [50, 114] width 36 height 11
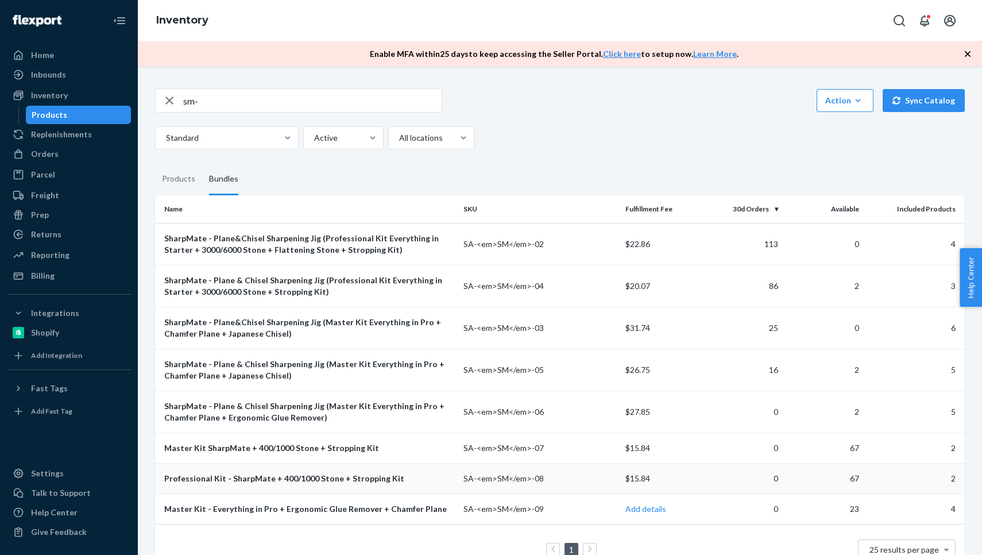
click at [274, 473] on div "Professional Kit - SharpMate + 400/1000 Stone + Stropping Kit" at bounding box center [309, 478] width 290 height 11
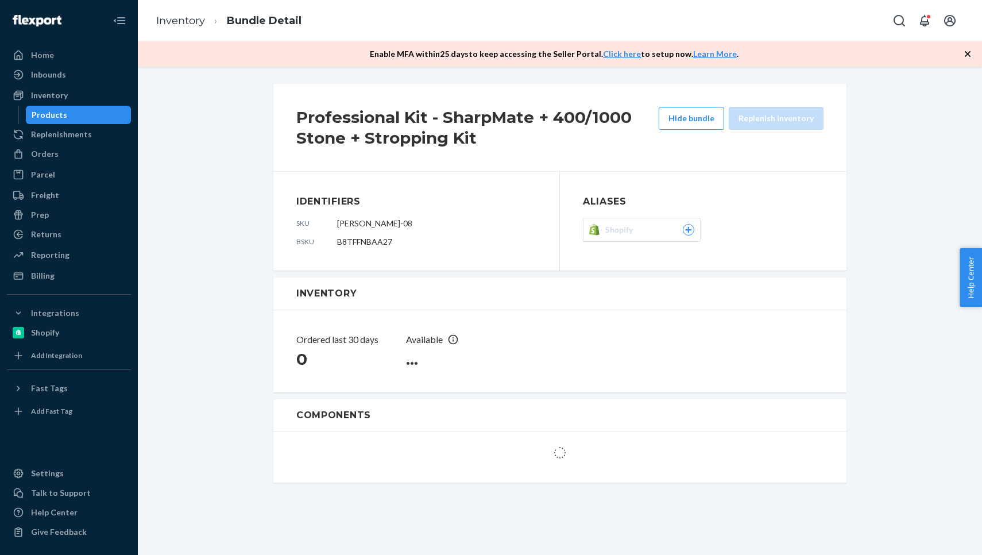
click at [354, 114] on h2 "Professional Kit - SharpMate + 400/1000 Stone + Stropping Kit" at bounding box center [477, 127] width 362 height 41
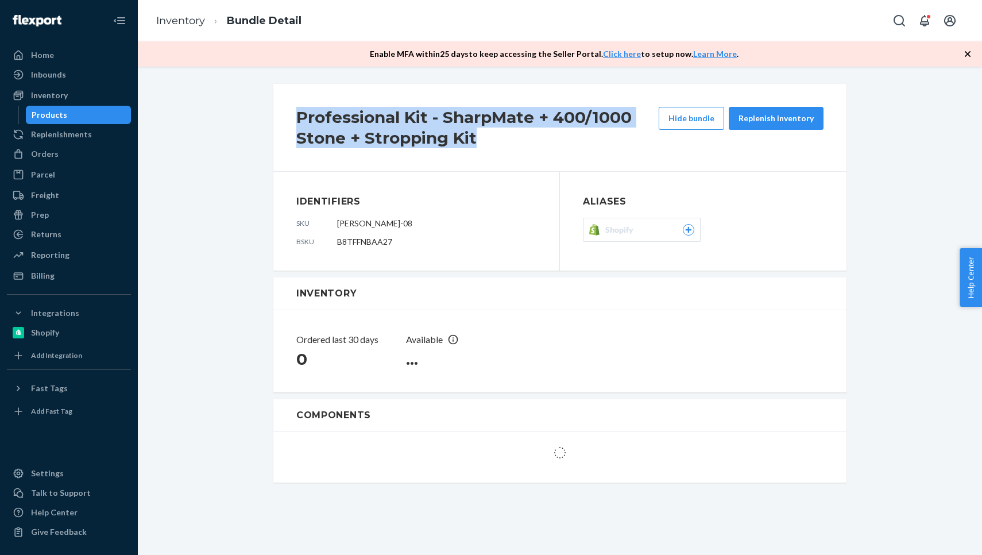
click at [354, 114] on h2 "Professional Kit - SharpMate + 400/1000 Stone + Stropping Kit" at bounding box center [477, 127] width 362 height 41
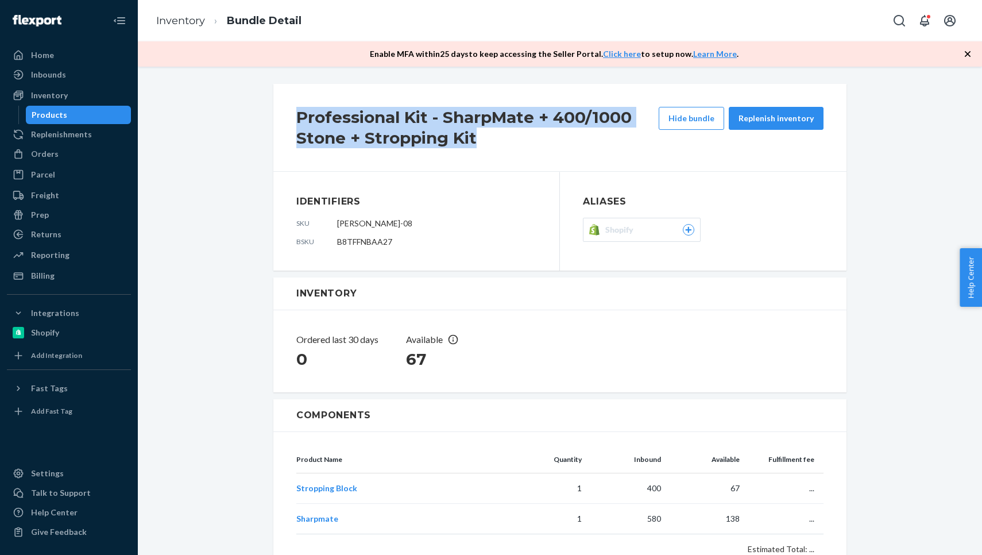
copy h2 "Professional Kit - SharpMate + 400/1000 Stone + Stropping Kit"
click at [69, 109] on div "Products" at bounding box center [78, 115] width 103 height 16
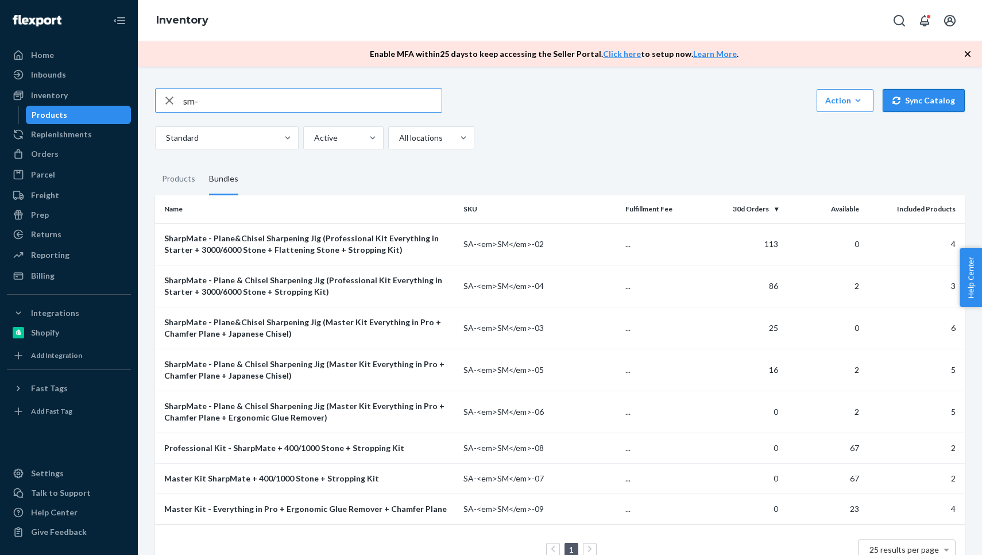
click at [908, 89] on button "Sync Catalog" at bounding box center [924, 100] width 82 height 23
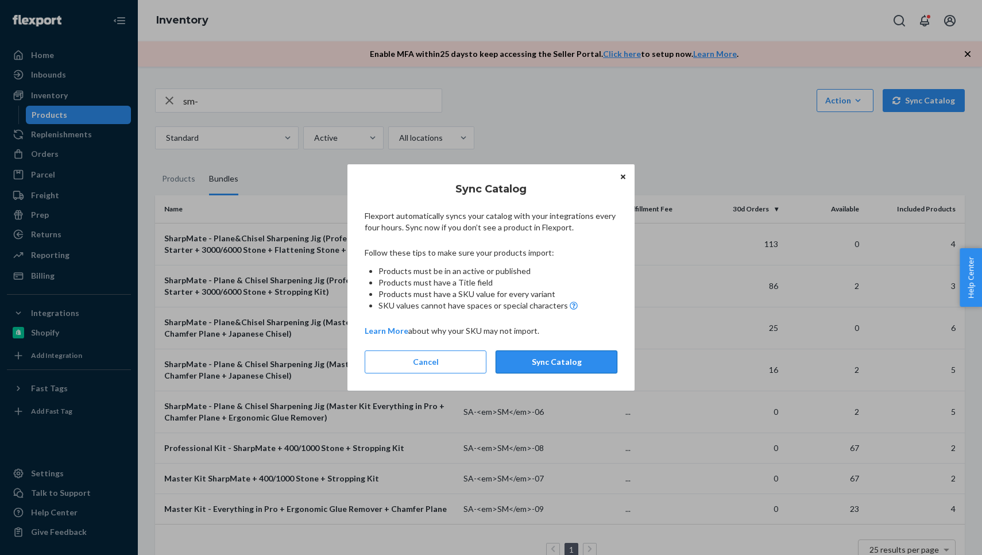
click at [573, 364] on button "Sync Catalog" at bounding box center [557, 361] width 122 height 23
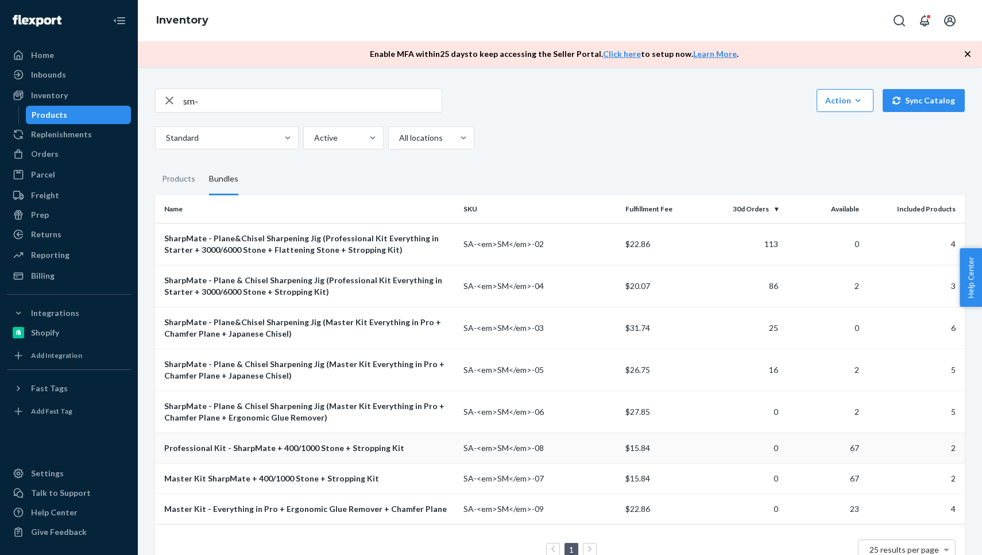
click at [264, 442] on div "Professional Kit - SharpMate + 400/1000 Stone + Stropping Kit" at bounding box center [309, 447] width 290 height 11
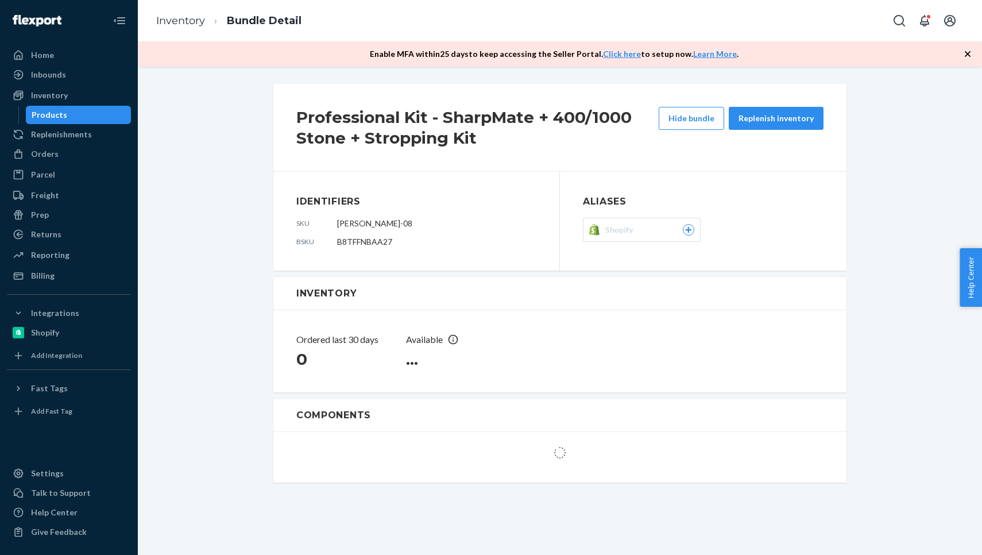
click at [634, 233] on span "Shopify" at bounding box center [621, 229] width 33 height 11
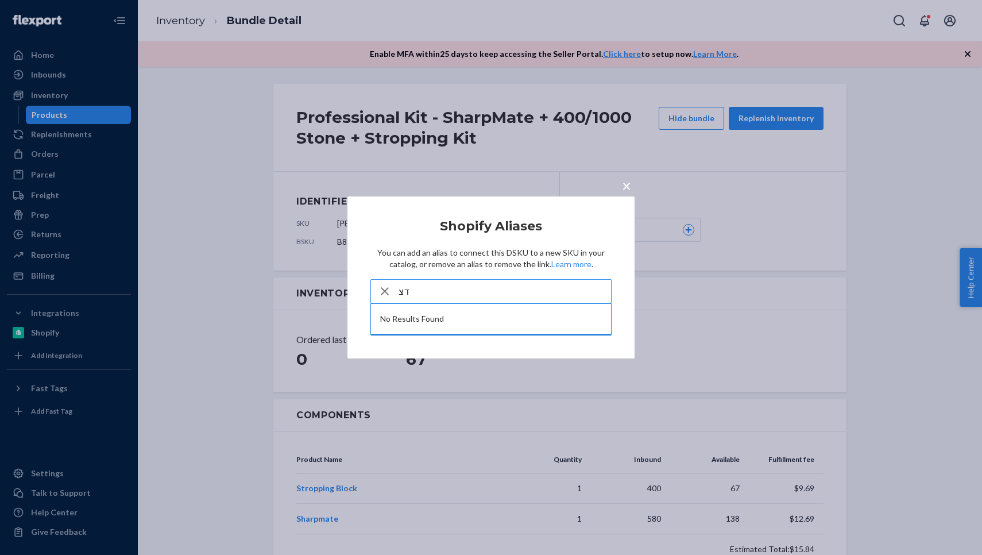
type input "ד"
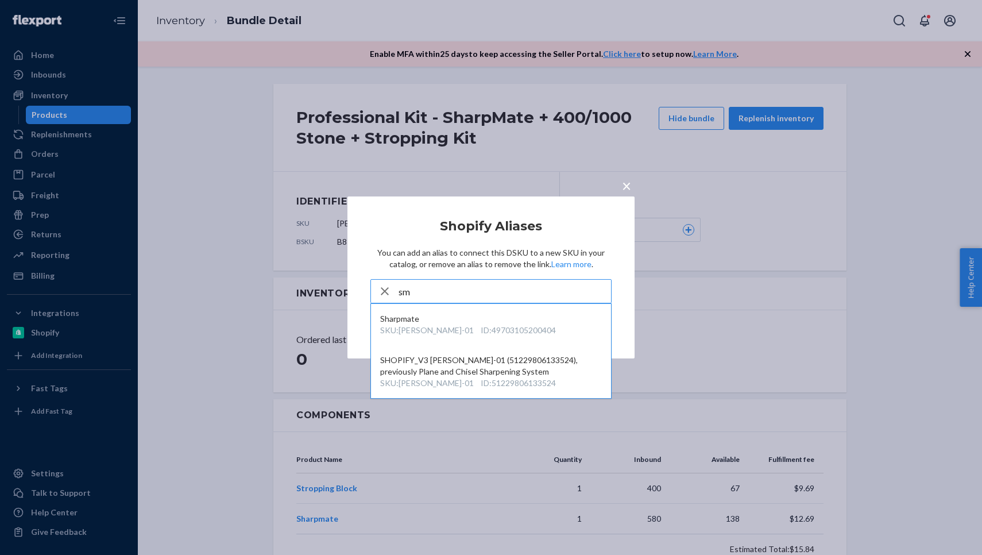
type input "s"
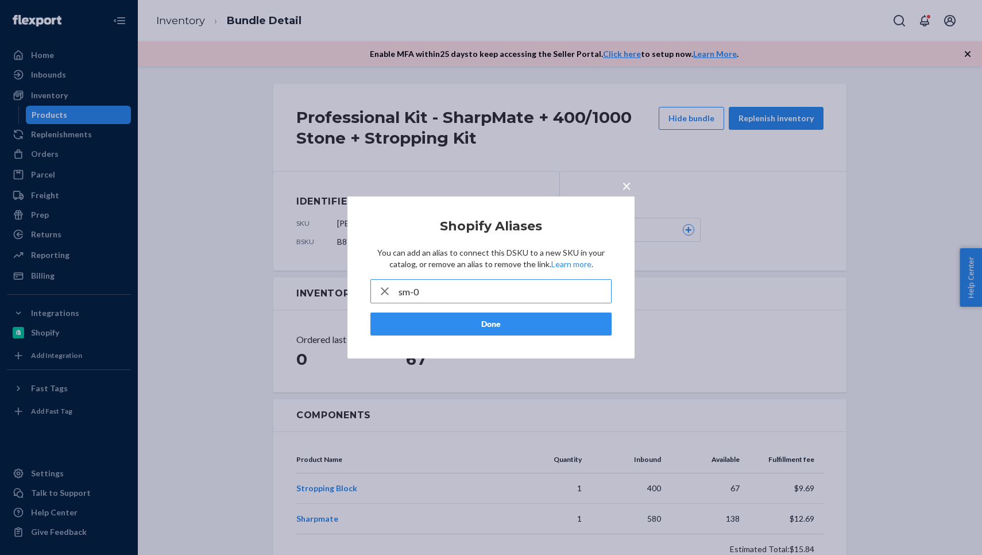
type input "sm-08"
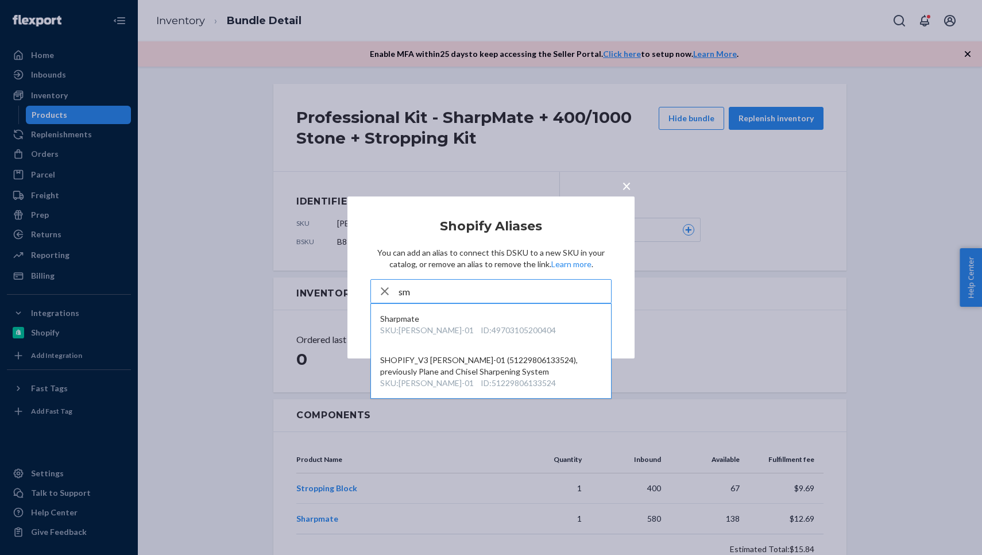
type input "sm"
click at [233, 438] on div "× Shopify Aliases You can add an alias to connect this DSKU to a new SKU in you…" at bounding box center [491, 277] width 982 height 555
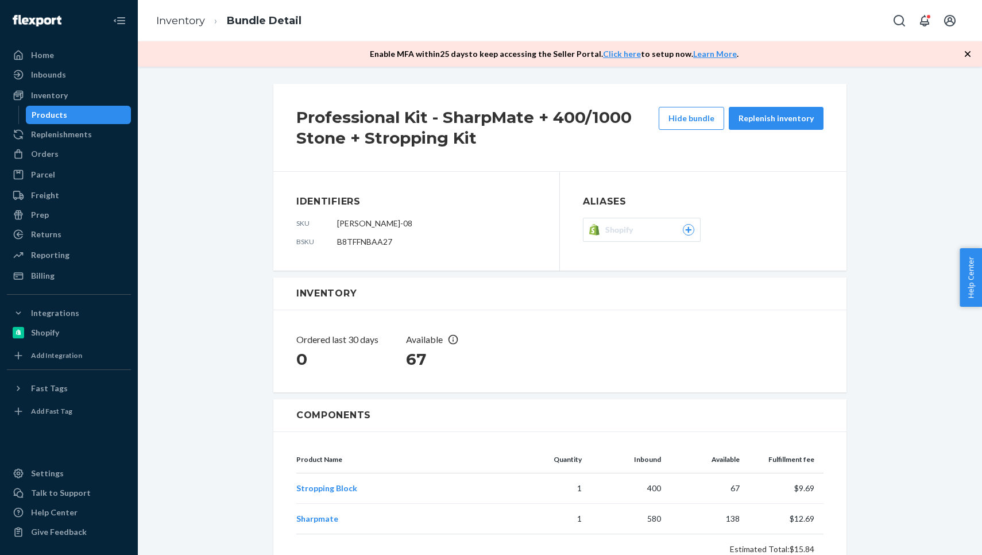
scroll to position [9, 0]
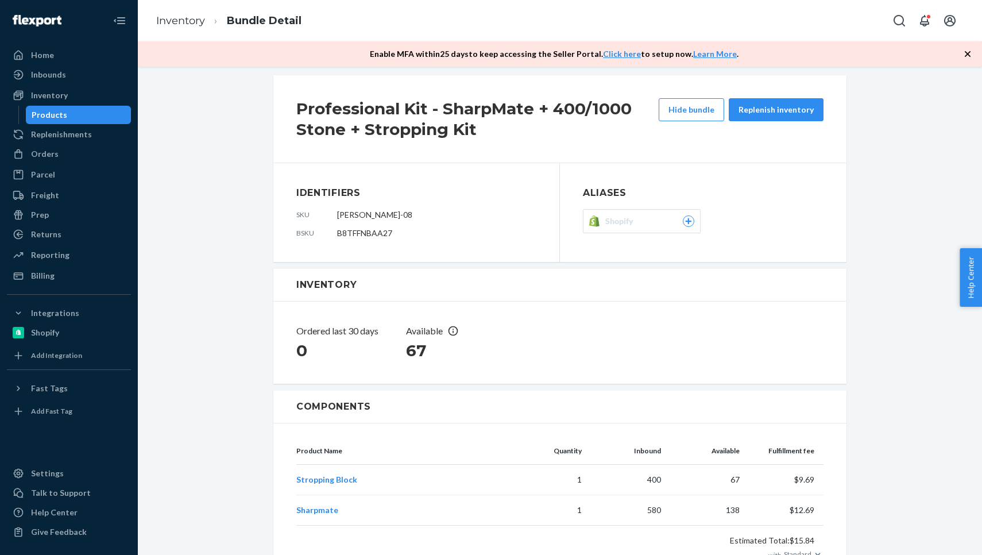
click at [65, 119] on div "Products" at bounding box center [78, 115] width 103 height 16
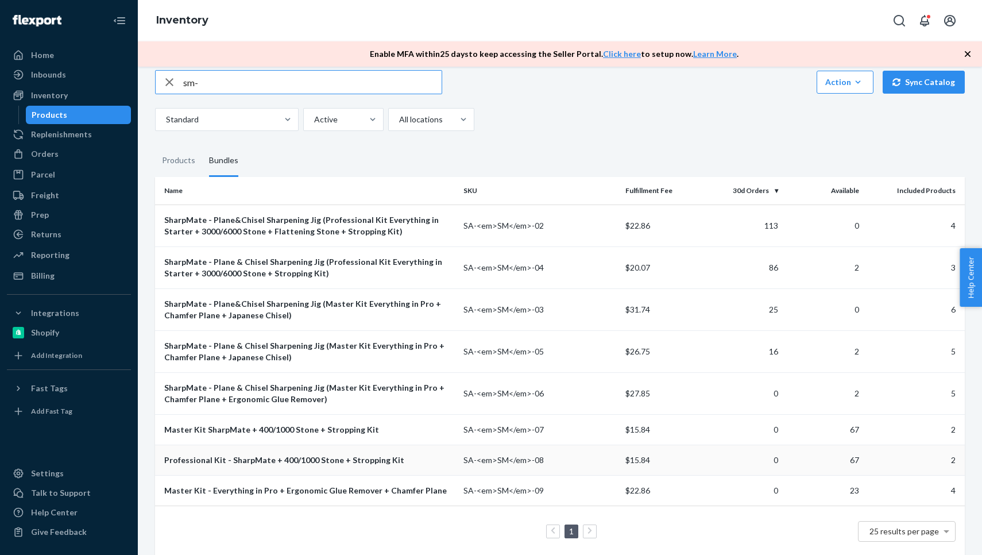
scroll to position [18, 0]
click at [281, 459] on td "Professional Kit - SharpMate + 400/1000 Stone + Stropping Kit" at bounding box center [307, 460] width 304 height 30
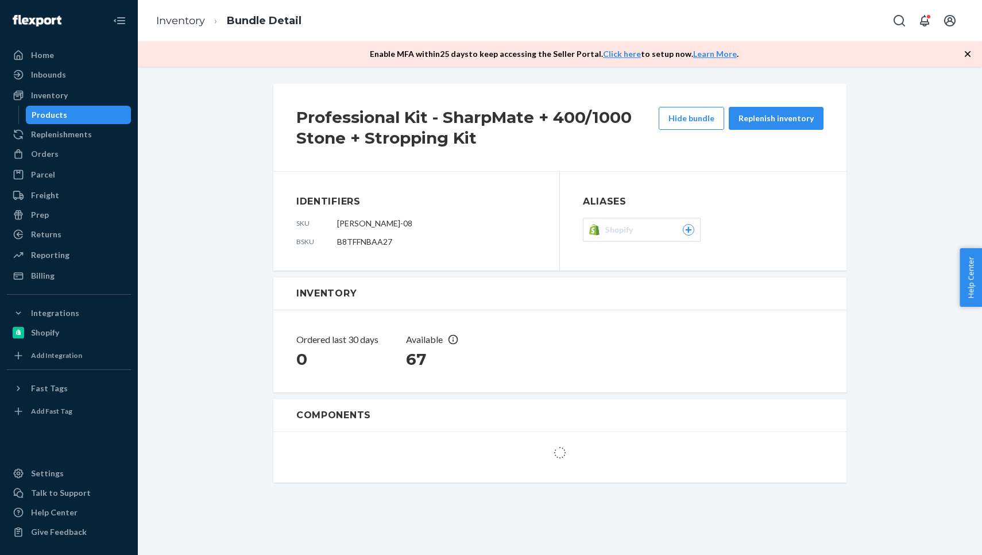
click at [379, 238] on span "B8TFFNBAA27" at bounding box center [364, 242] width 55 height 10
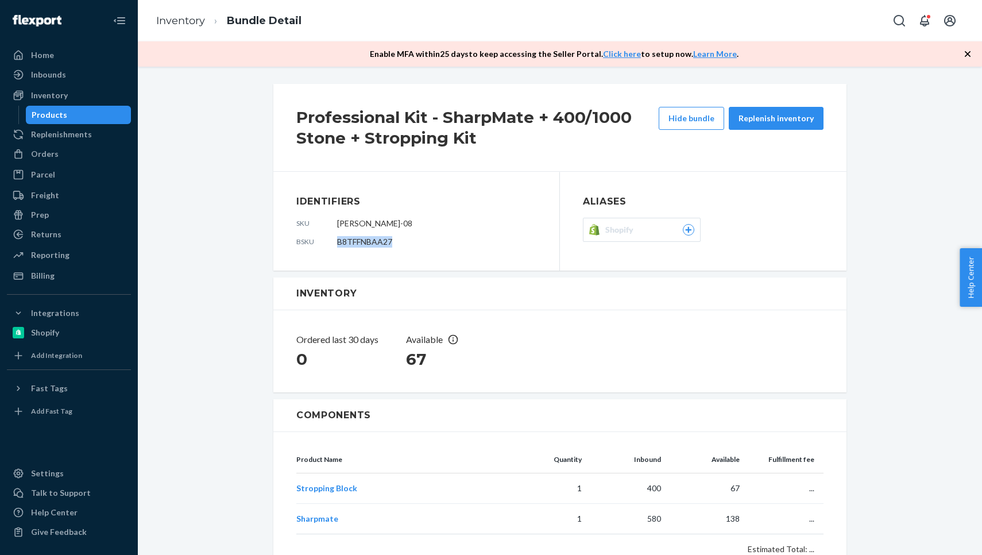
click at [379, 238] on span "B8TFFNBAA27" at bounding box center [364, 242] width 55 height 10
copy span "B8TFFNBAA27"
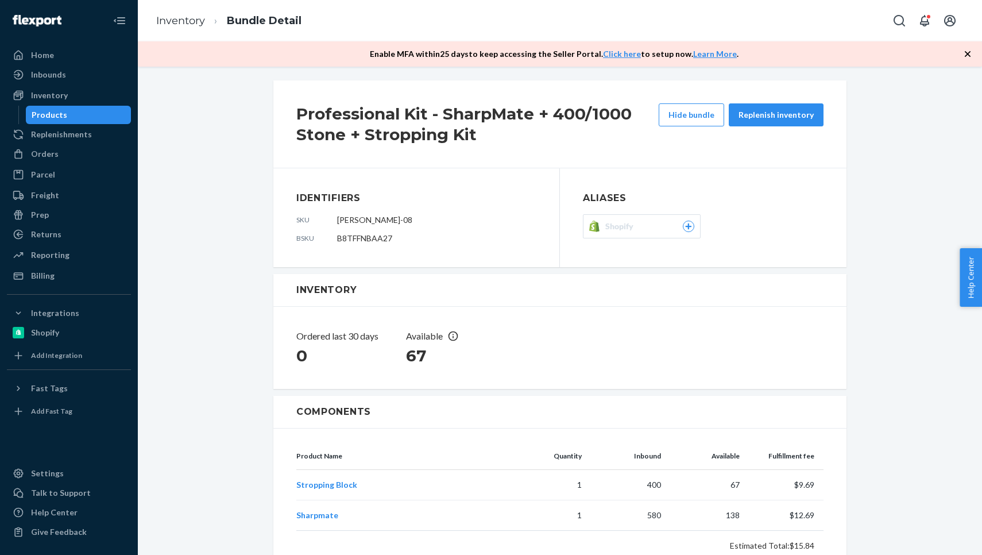
click at [288, 284] on div "Inventory" at bounding box center [559, 290] width 573 height 33
click at [61, 114] on div "Products" at bounding box center [50, 114] width 36 height 11
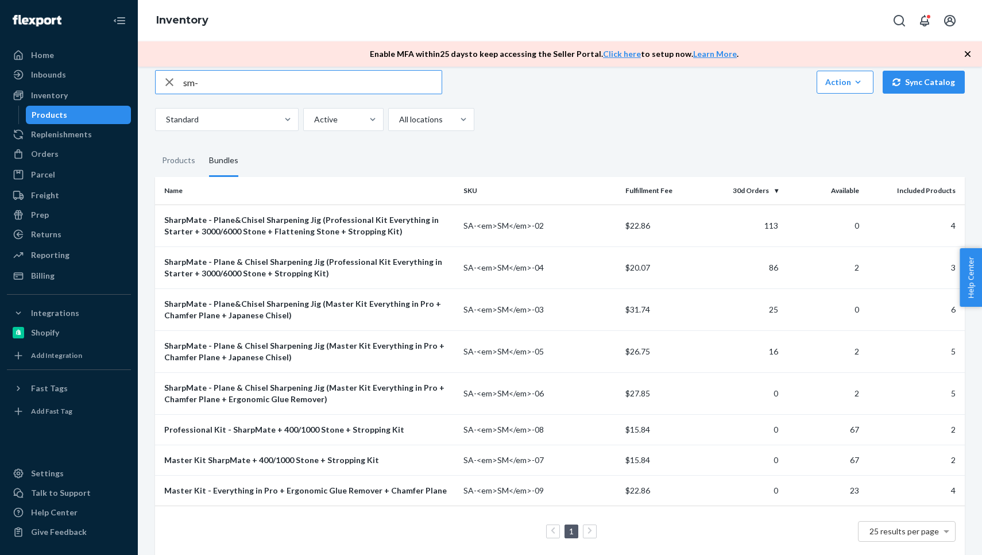
scroll to position [18, 0]
click at [260, 385] on div "SharpMate - Plane & Chisel Sharpening Jig (Master Kit Everything in Pro + Chamf…" at bounding box center [309, 393] width 290 height 23
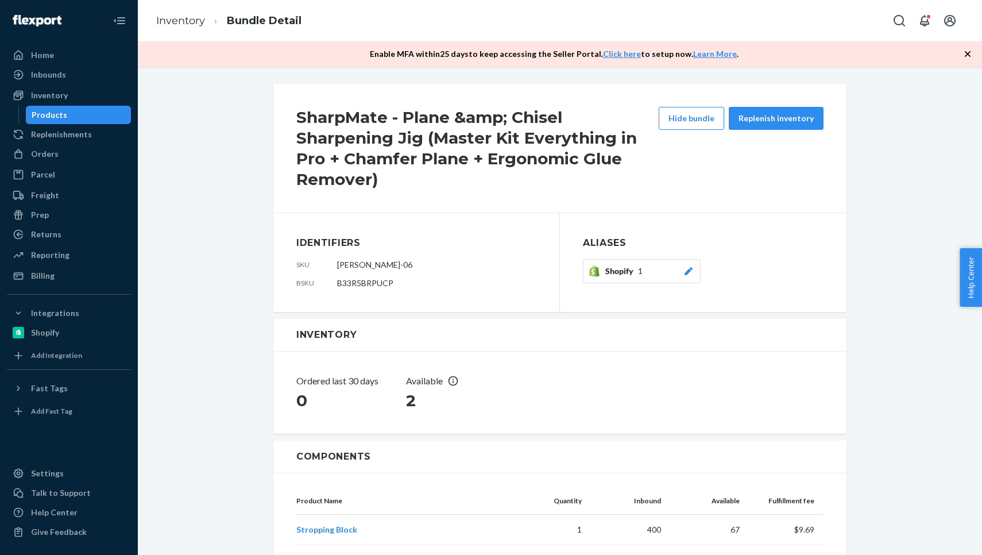
click at [618, 276] on span "Shopify" at bounding box center [621, 270] width 33 height 11
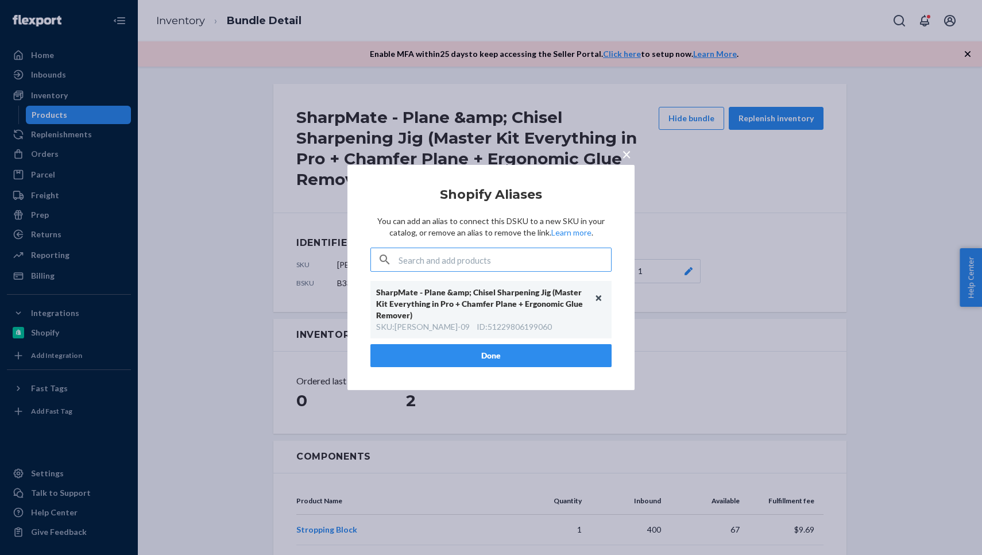
click at [601, 300] on button "Unlink" at bounding box center [598, 297] width 17 height 17
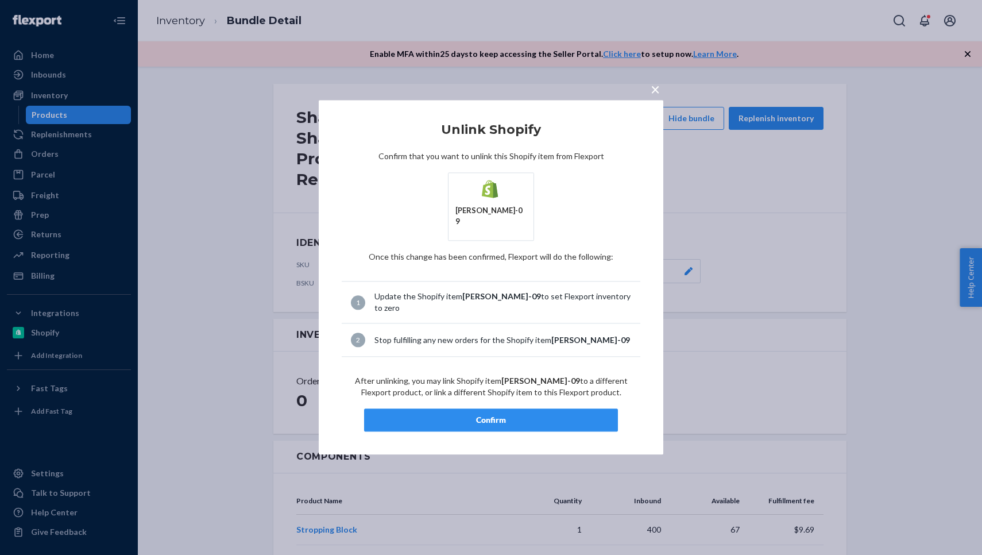
click at [553, 415] on div "Confirm" at bounding box center [491, 420] width 234 height 11
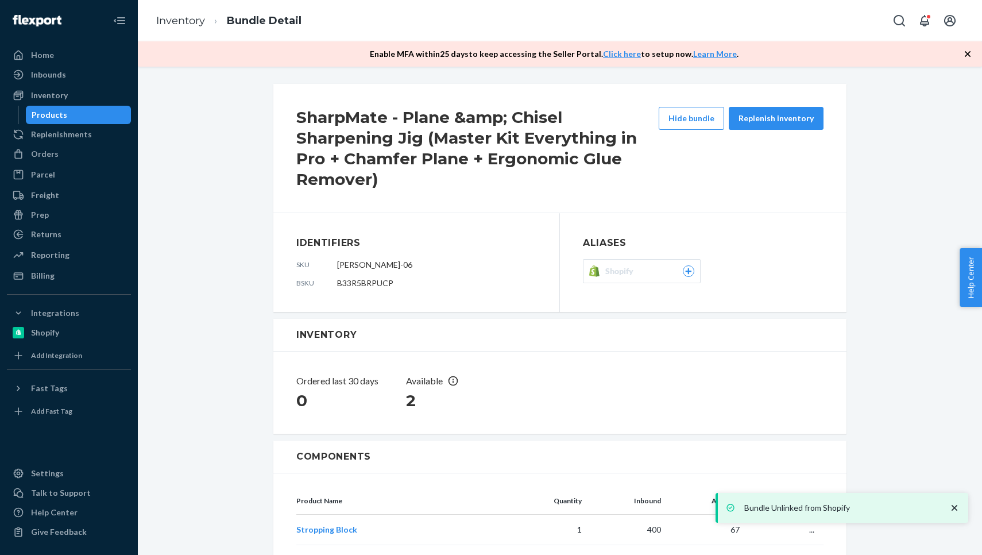
click at [60, 111] on div "Products" at bounding box center [50, 114] width 36 height 11
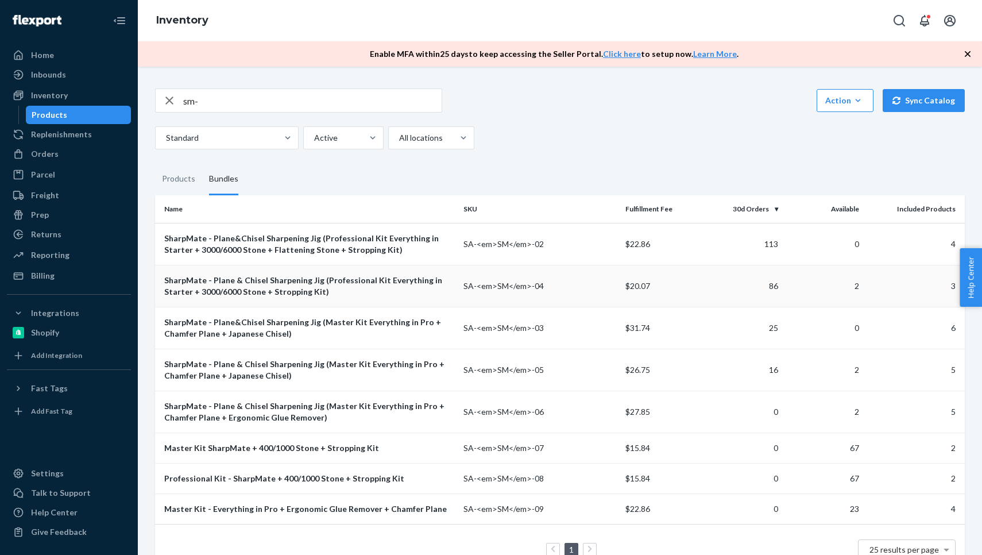
click at [295, 274] on div "SharpMate - Plane & Chisel Sharpening Jig (Professional Kit Everything in Start…" at bounding box center [309, 285] width 290 height 23
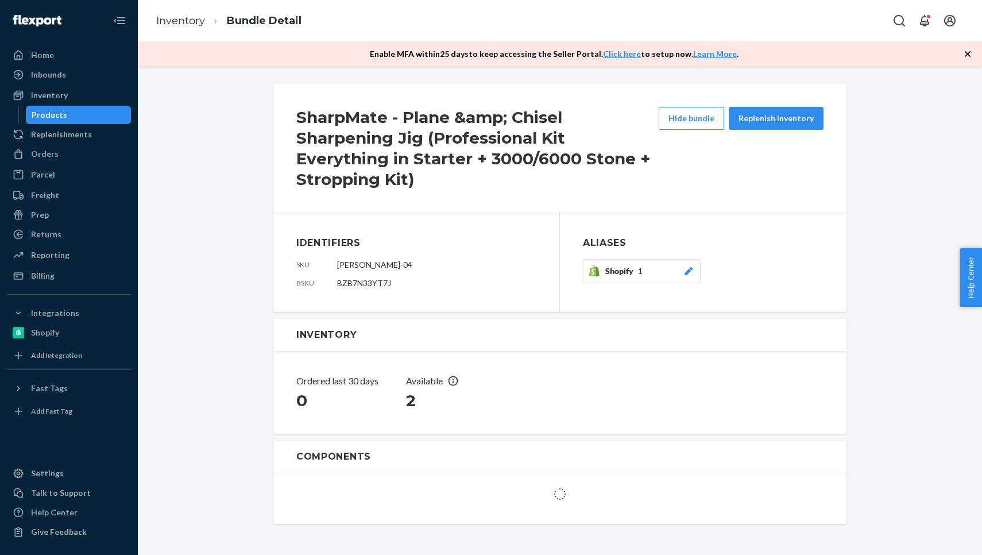
click at [629, 274] on span "Shopify" at bounding box center [621, 270] width 33 height 11
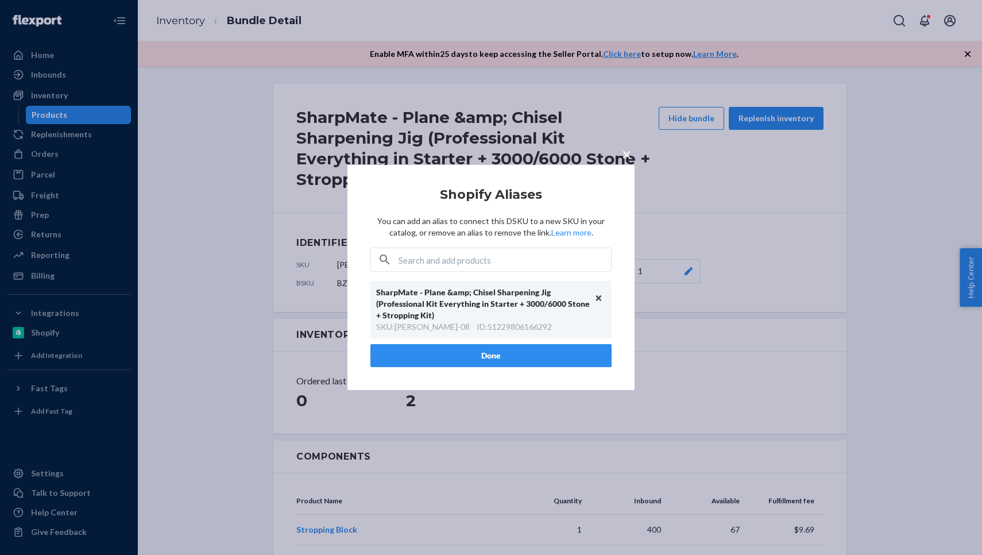
click at [598, 298] on button "Unlink" at bounding box center [598, 297] width 17 height 17
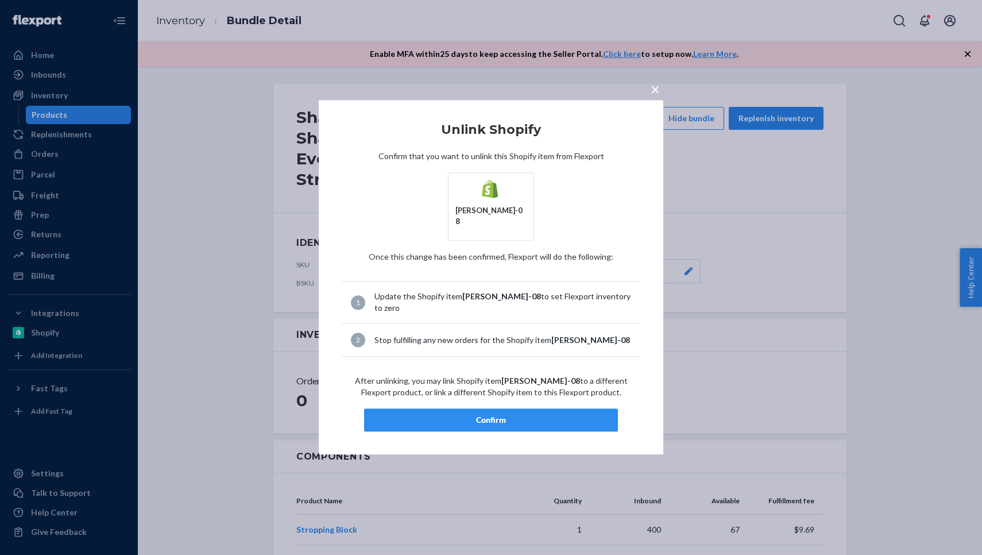
click at [539, 415] on div "Confirm" at bounding box center [491, 420] width 234 height 11
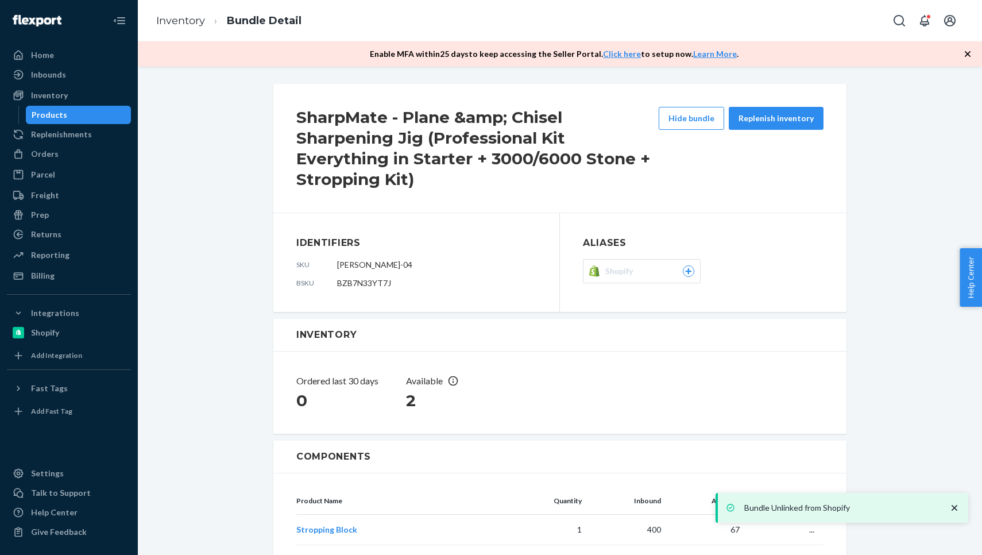
click at [65, 114] on div "Products" at bounding box center [78, 115] width 103 height 16
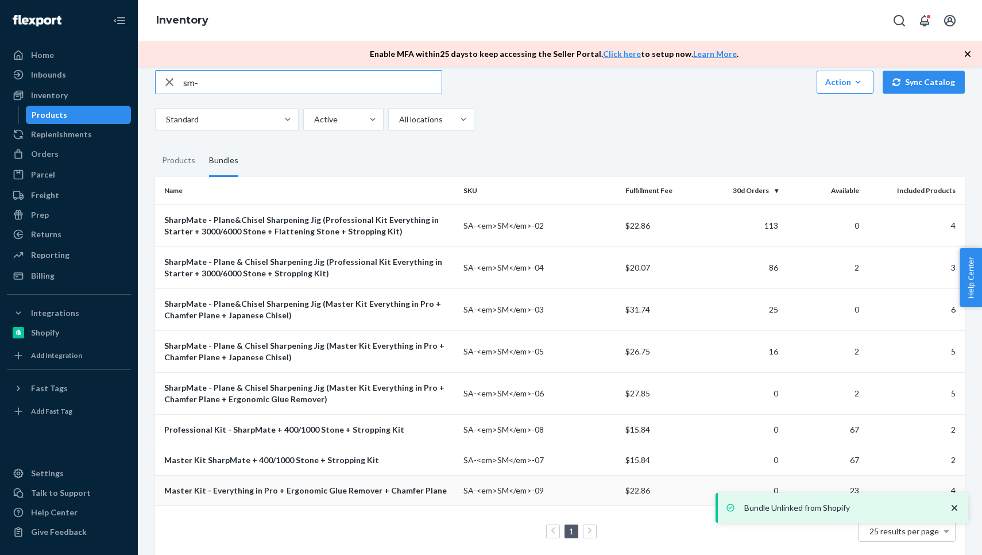
scroll to position [18, 0]
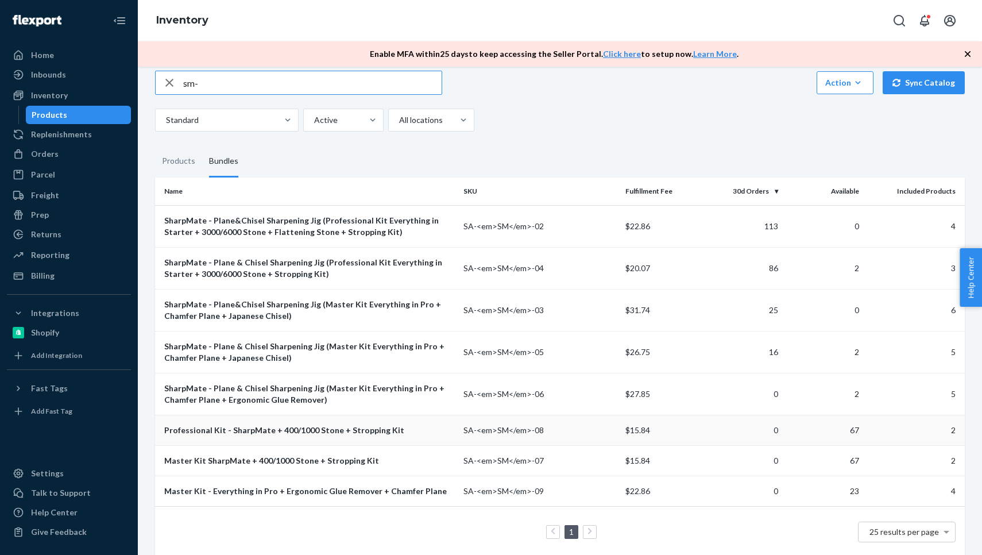
click at [265, 428] on td "Professional Kit - SharpMate + 400/1000 Stone + Stropping Kit" at bounding box center [307, 430] width 304 height 30
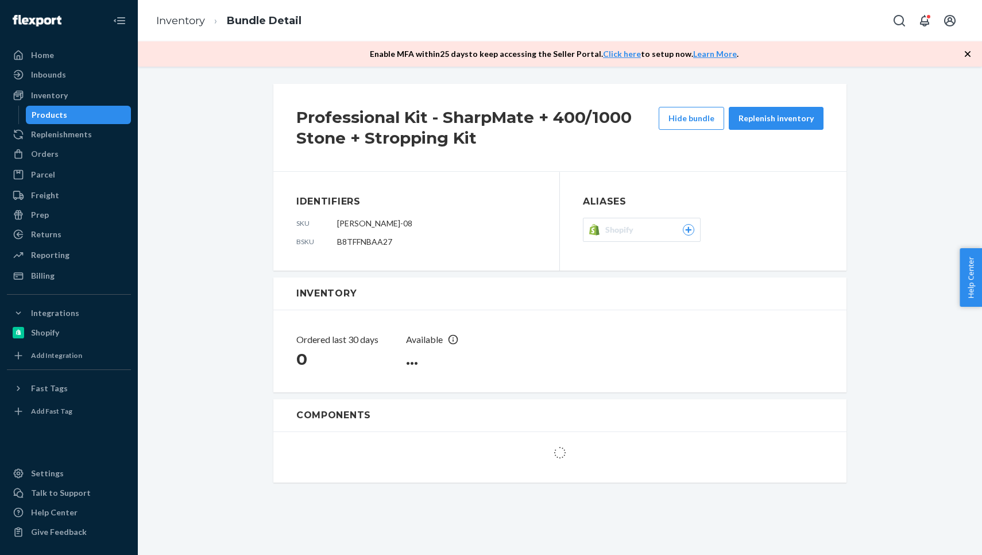
click at [601, 215] on section "Aliases Shopify" at bounding box center [703, 221] width 241 height 53
click at [613, 233] on span "Shopify" at bounding box center [621, 229] width 33 height 11
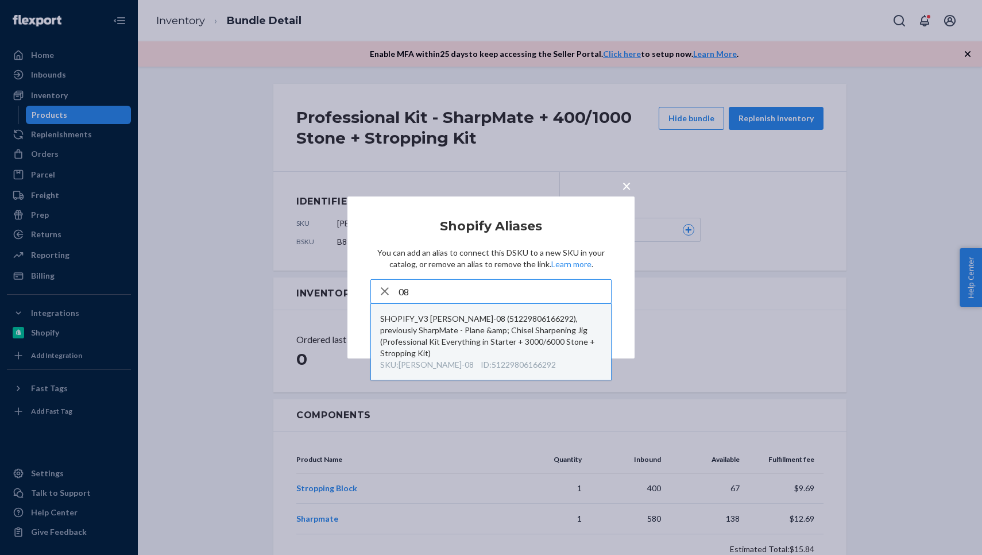
type input "08"
click at [494, 343] on div "SHOPIFY_V3 [PERSON_NAME]-08 (51229806166292), previously SharpMate - Plane &amp…" at bounding box center [491, 336] width 222 height 46
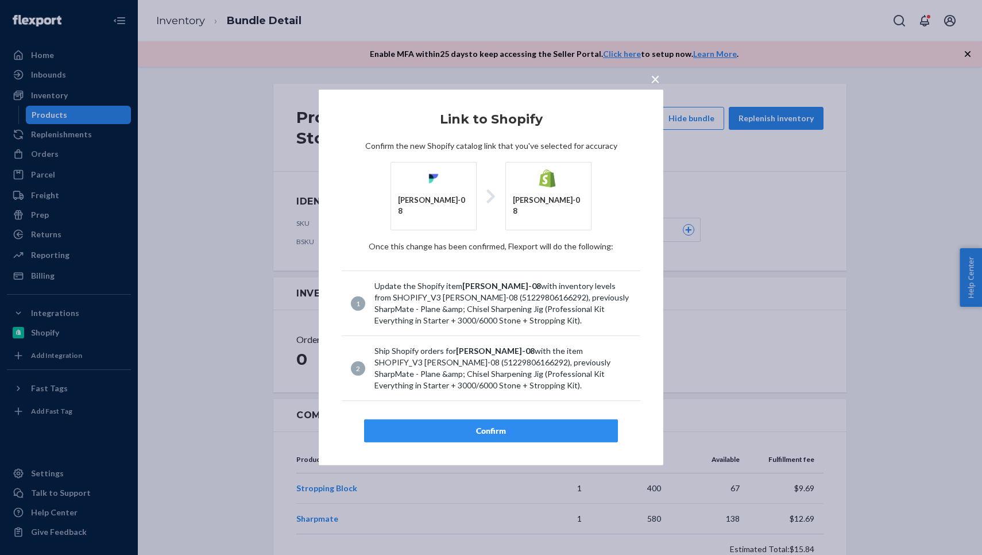
click at [460, 434] on button "Confirm" at bounding box center [491, 430] width 254 height 23
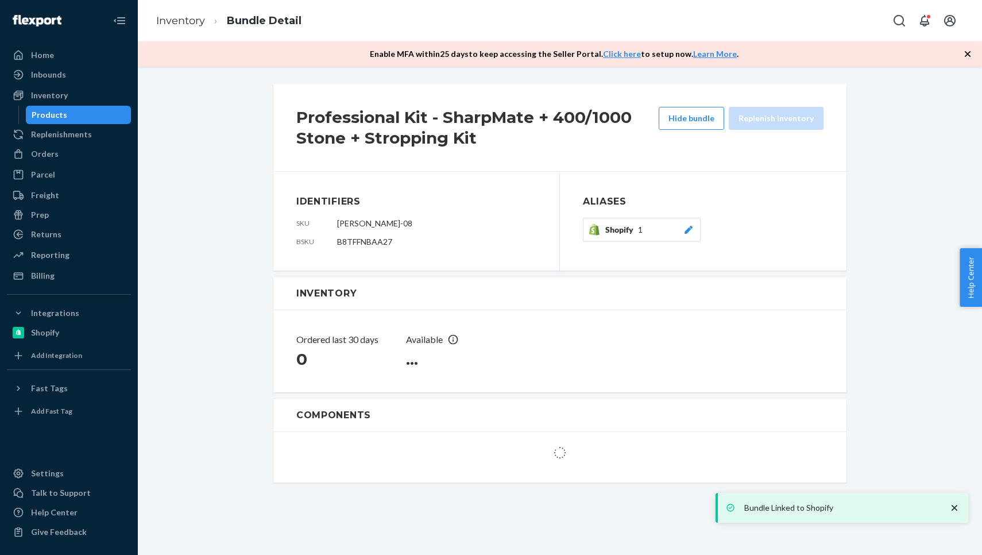
click at [71, 118] on div "Products" at bounding box center [78, 115] width 103 height 16
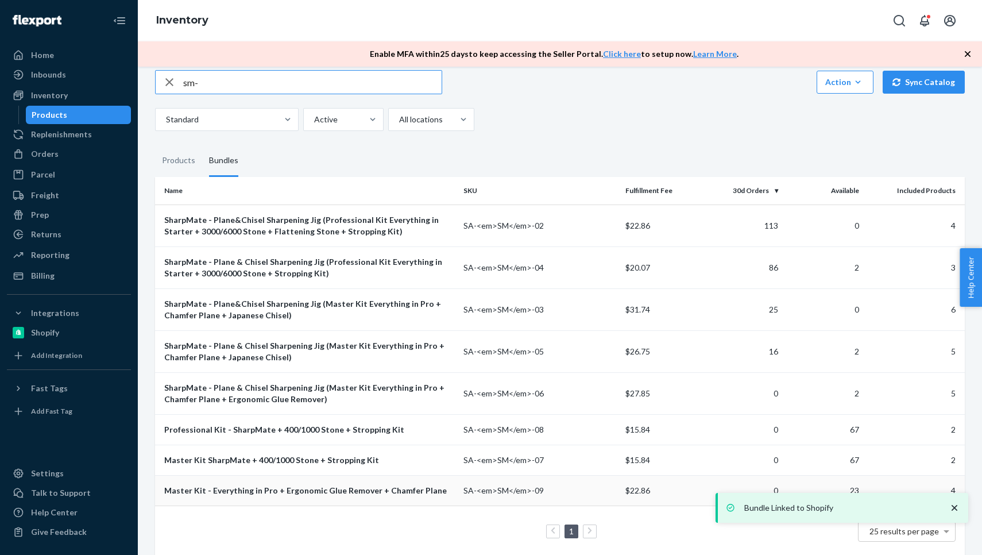
scroll to position [18, 0]
click at [322, 485] on div "Master Kit - Everything in Pro + Ergonomic Glue Remover + Chamfer Plane" at bounding box center [309, 490] width 290 height 11
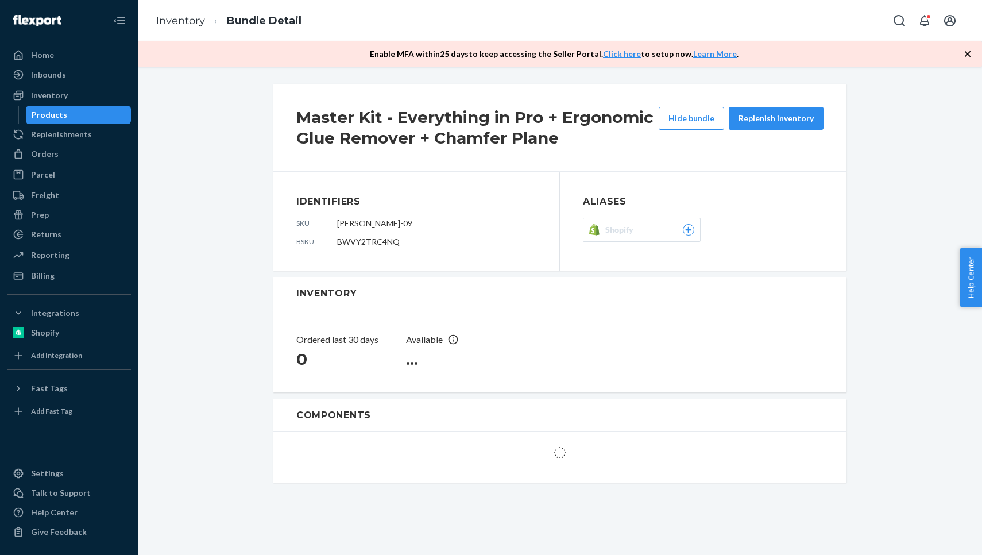
click at [620, 226] on span "Shopify" at bounding box center [621, 229] width 33 height 11
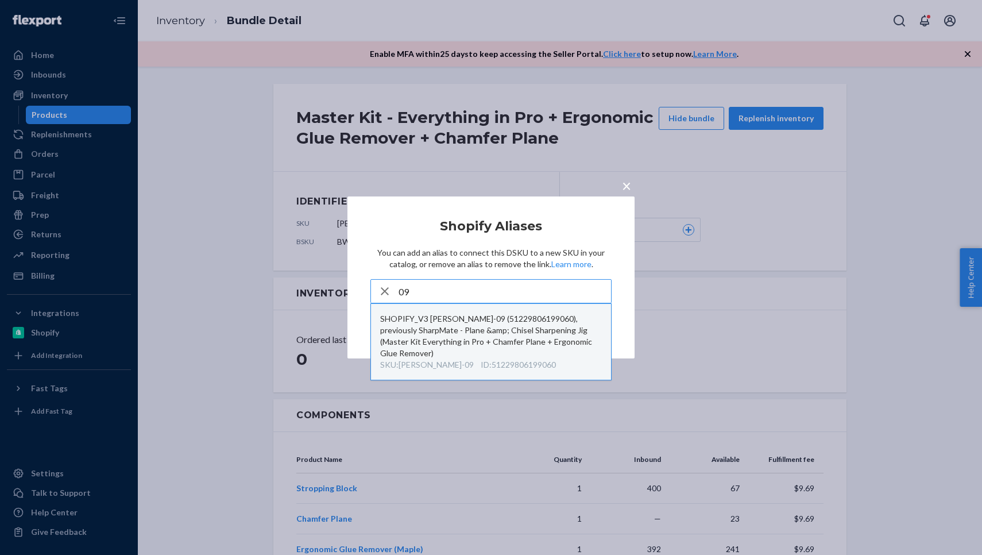
type input "09"
click at [446, 325] on div "SHOPIFY_V3 [PERSON_NAME]-09 (51229806199060), previously SharpMate - Plane &amp…" at bounding box center [491, 336] width 222 height 46
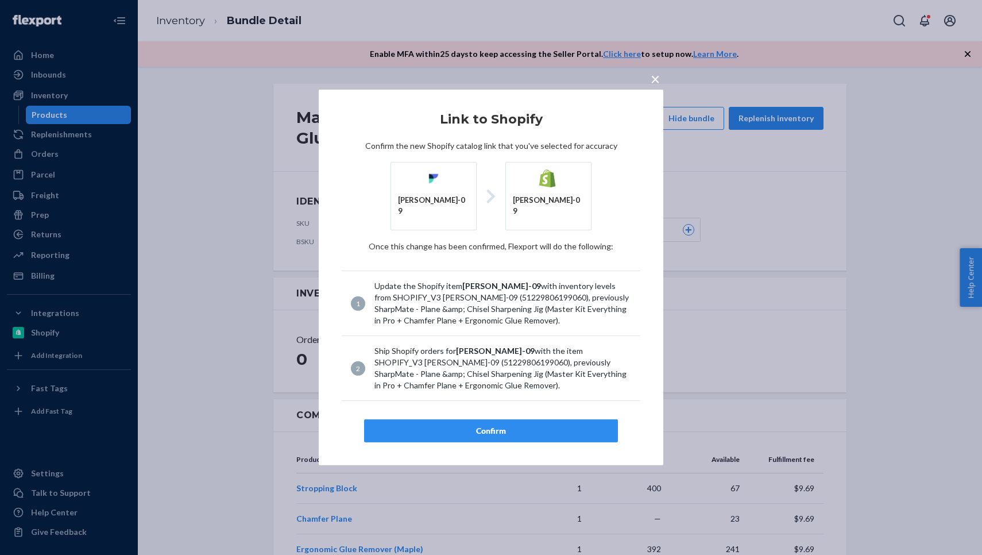
click at [484, 439] on div "× Link to Shopify Confirm the new Shopify catalog link that you've selected for…" at bounding box center [491, 278] width 345 height 376
click at [475, 425] on div "Confirm" at bounding box center [491, 430] width 234 height 11
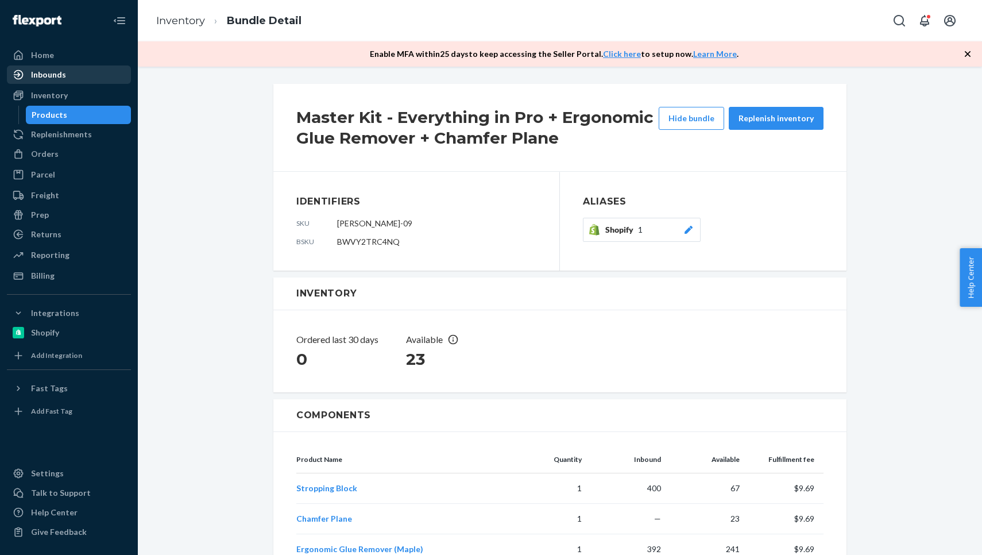
click at [49, 79] on div "Inbounds" at bounding box center [48, 74] width 35 height 11
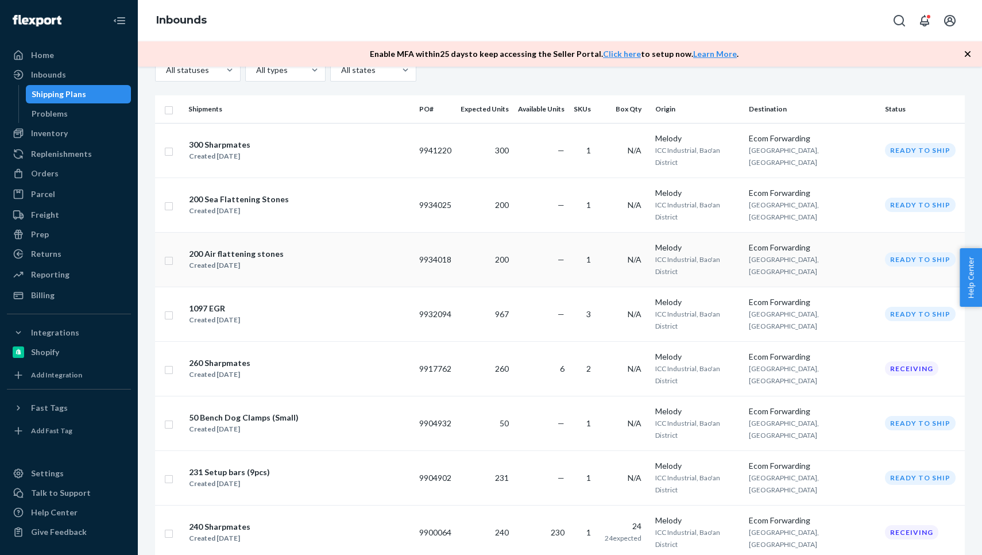
scroll to position [64, 0]
